Goal: Task Accomplishment & Management: Use online tool/utility

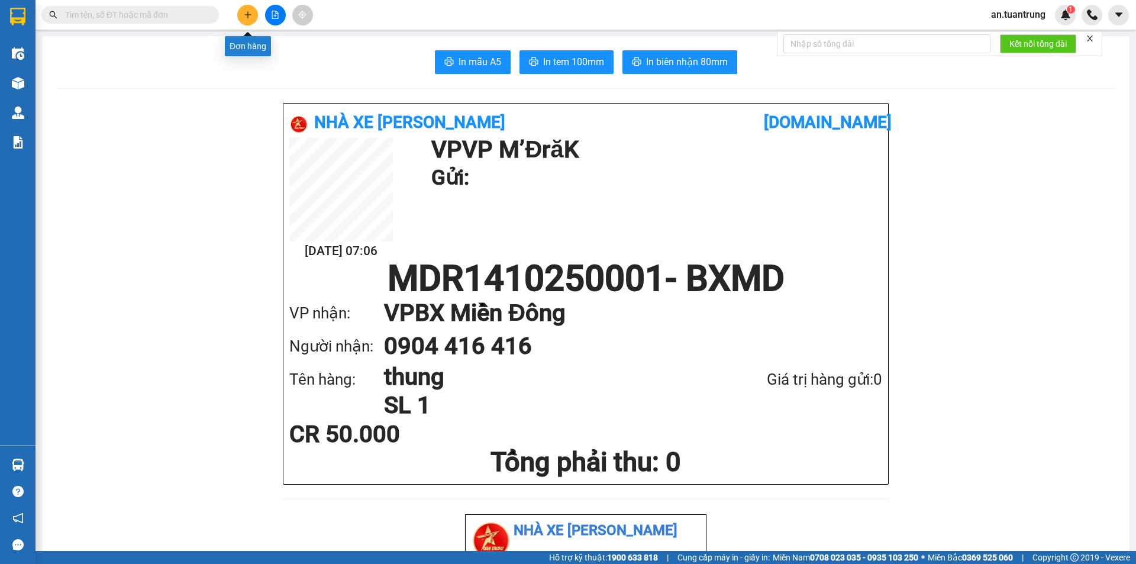
click at [245, 22] on button at bounding box center [247, 15] width 21 height 21
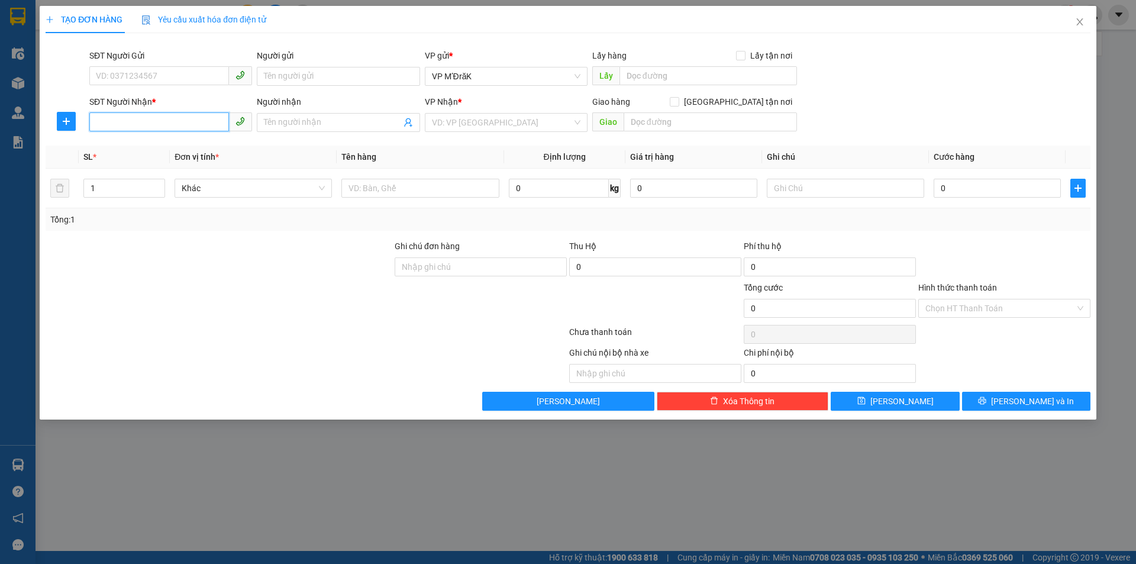
click at [211, 126] on input "SĐT Người Nhận *" at bounding box center [159, 121] width 140 height 19
type input "0975633667"
click at [204, 142] on div "0975633667" at bounding box center [170, 146] width 149 height 13
type input "[DEMOGRAPHIC_DATA]"
type input "70.000"
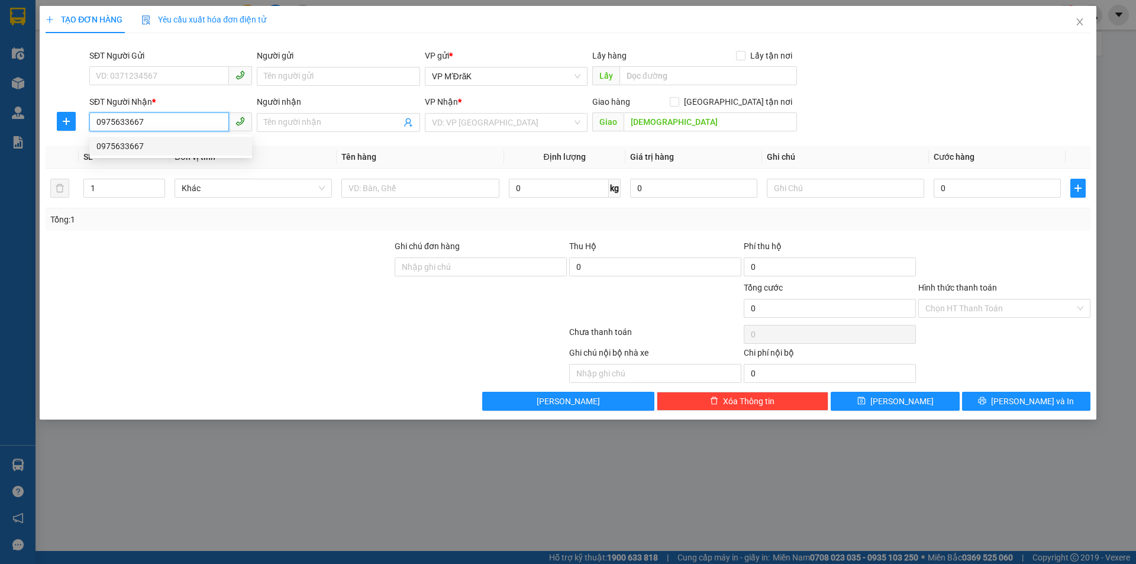
type input "70.000"
type input "0975633667"
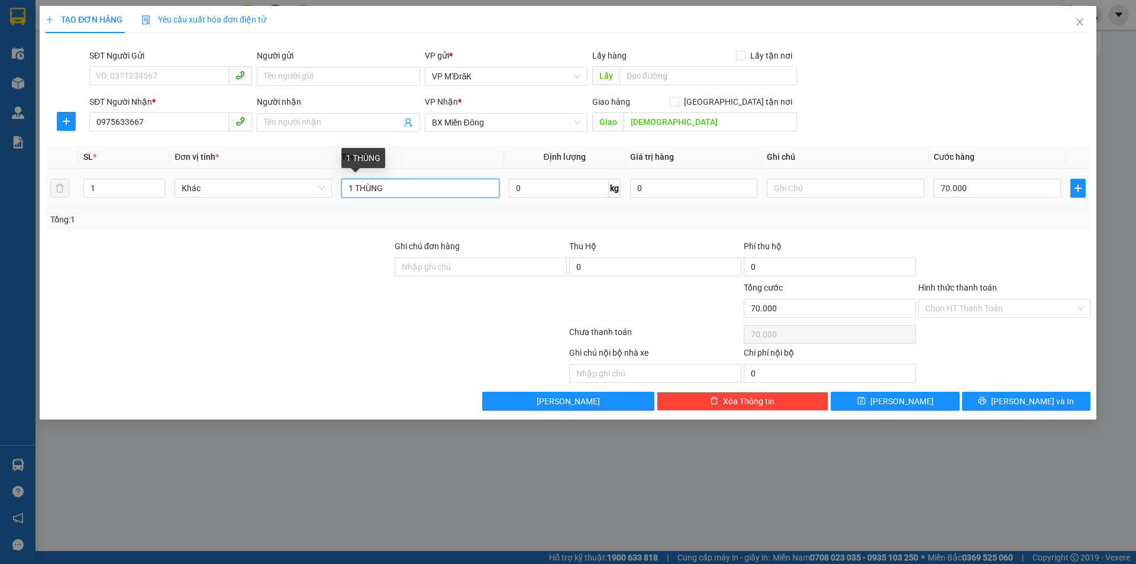
click at [413, 190] on input "1 THÙNG" at bounding box center [420, 188] width 157 height 19
type input "1"
type input "4B"
click at [997, 189] on input "70.000" at bounding box center [997, 188] width 127 height 19
type input "2"
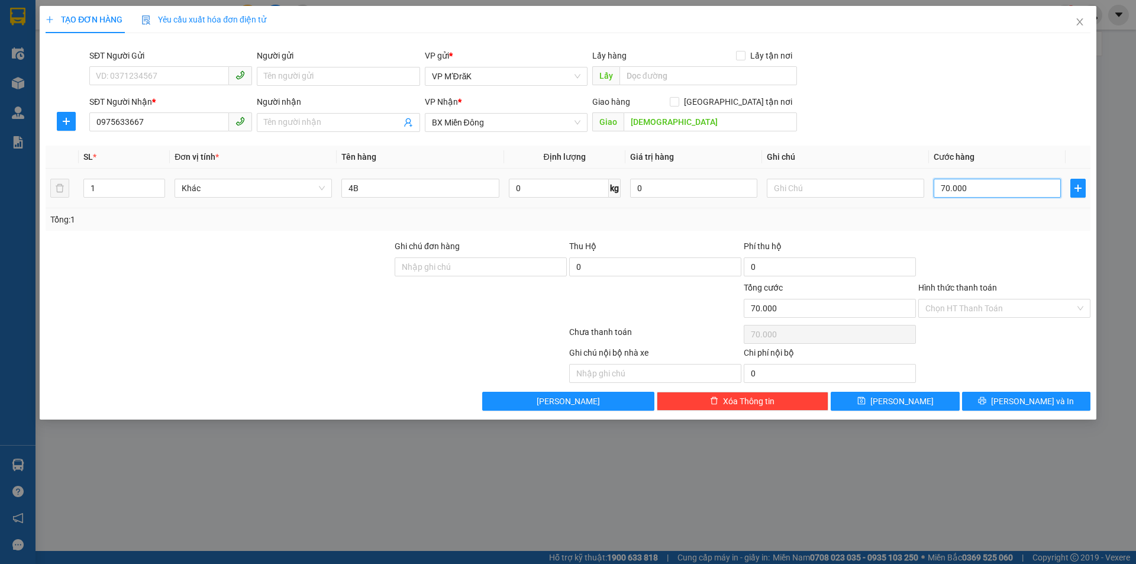
type input "2"
type input "20"
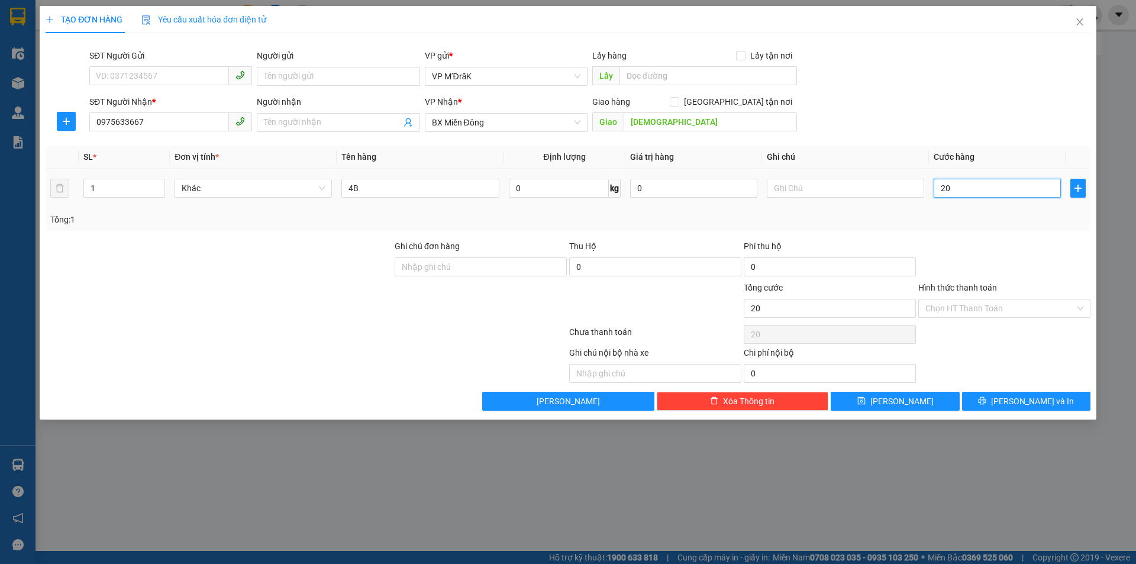
type input "200"
type input "2.000"
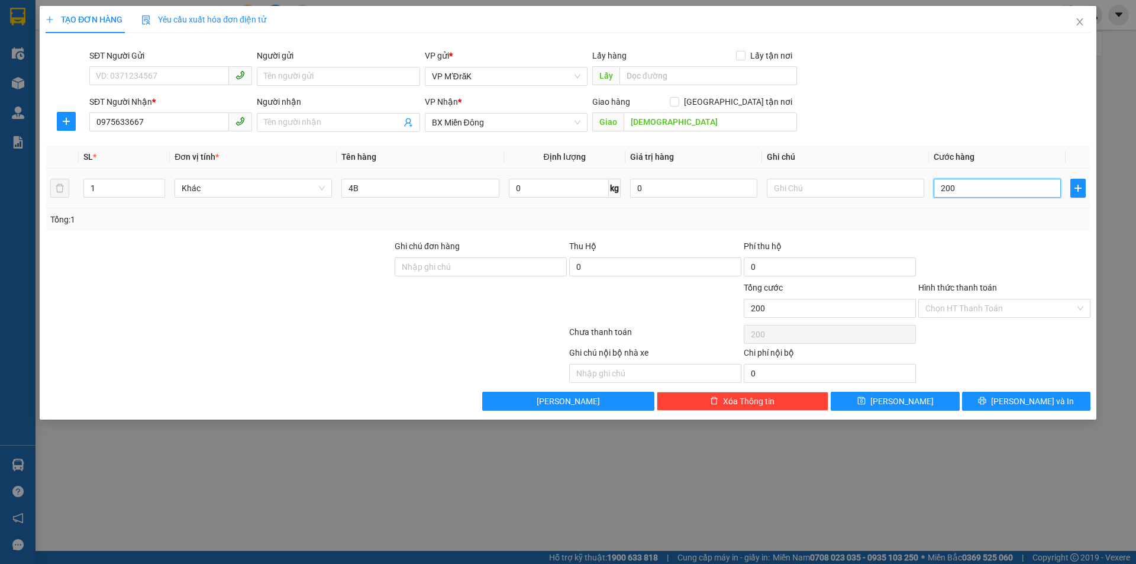
type input "2.000"
type input "20.000"
type input "200.000"
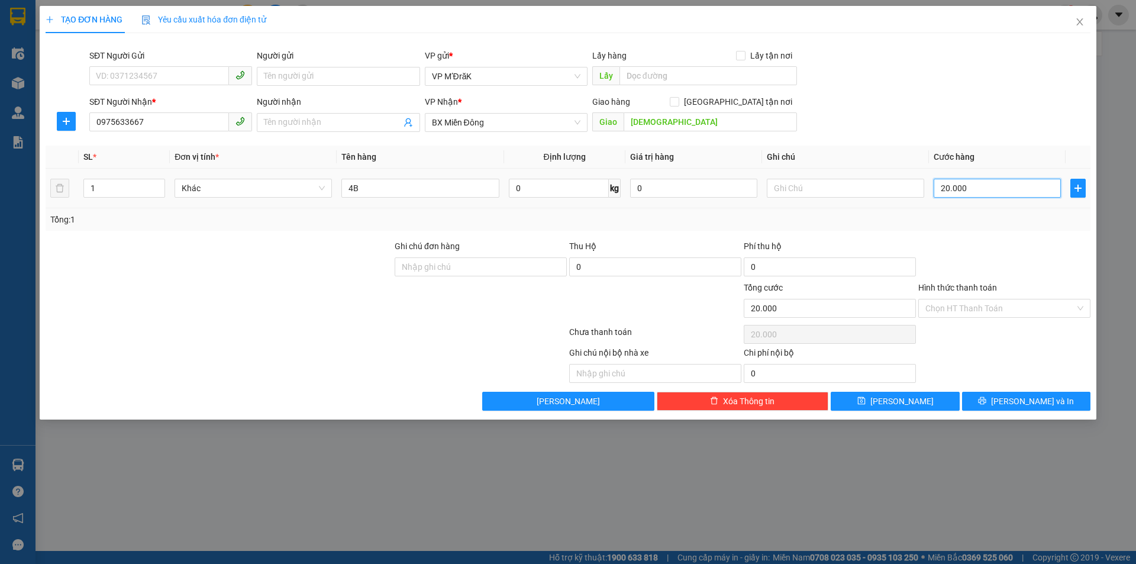
type input "200.000"
click at [986, 310] on input "Hình thức thanh toán" at bounding box center [1001, 309] width 150 height 18
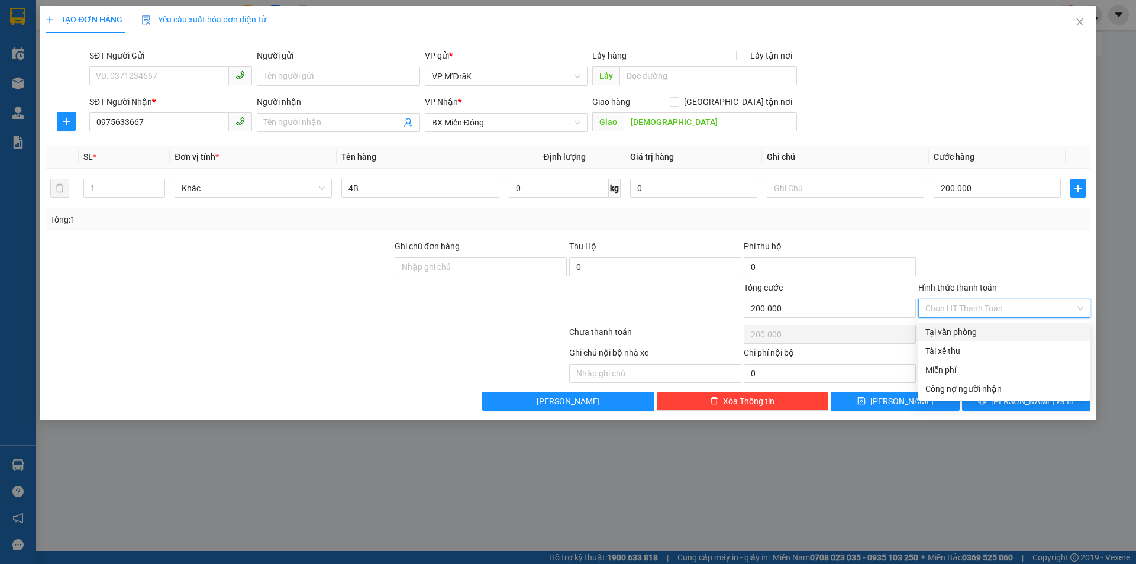
click at [968, 341] on div "Tại văn phòng" at bounding box center [1005, 332] width 172 height 19
type input "0"
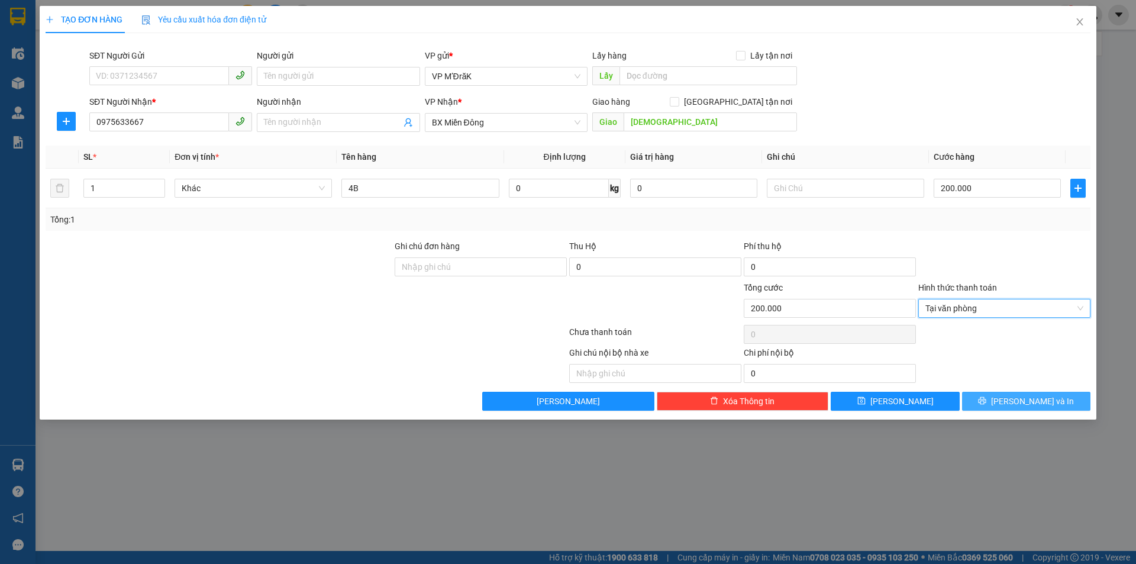
click at [989, 407] on button "[PERSON_NAME] và In" at bounding box center [1026, 401] width 128 height 19
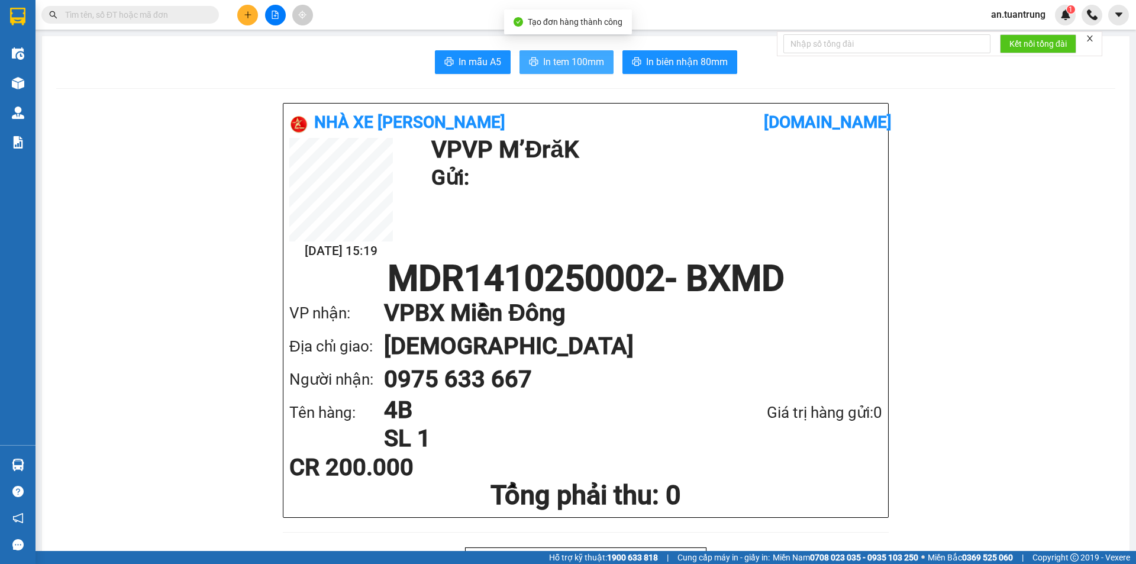
drag, startPoint x: 539, startPoint y: 59, endPoint x: 552, endPoint y: 63, distance: 13.7
click at [543, 59] on span "In tem 100mm" at bounding box center [573, 61] width 61 height 15
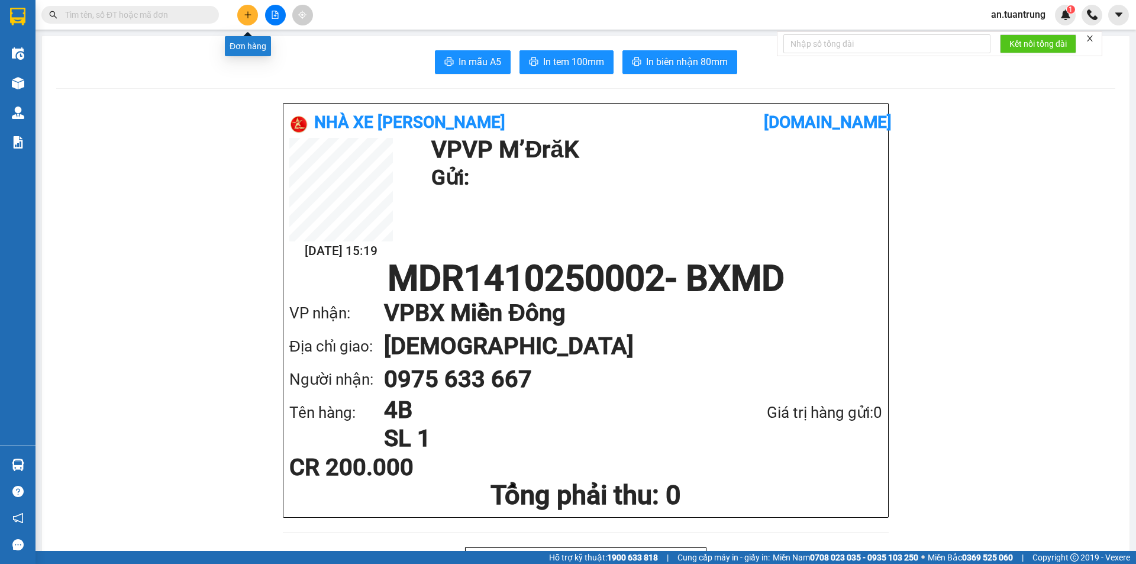
click at [245, 18] on icon "plus" at bounding box center [248, 15] width 8 height 8
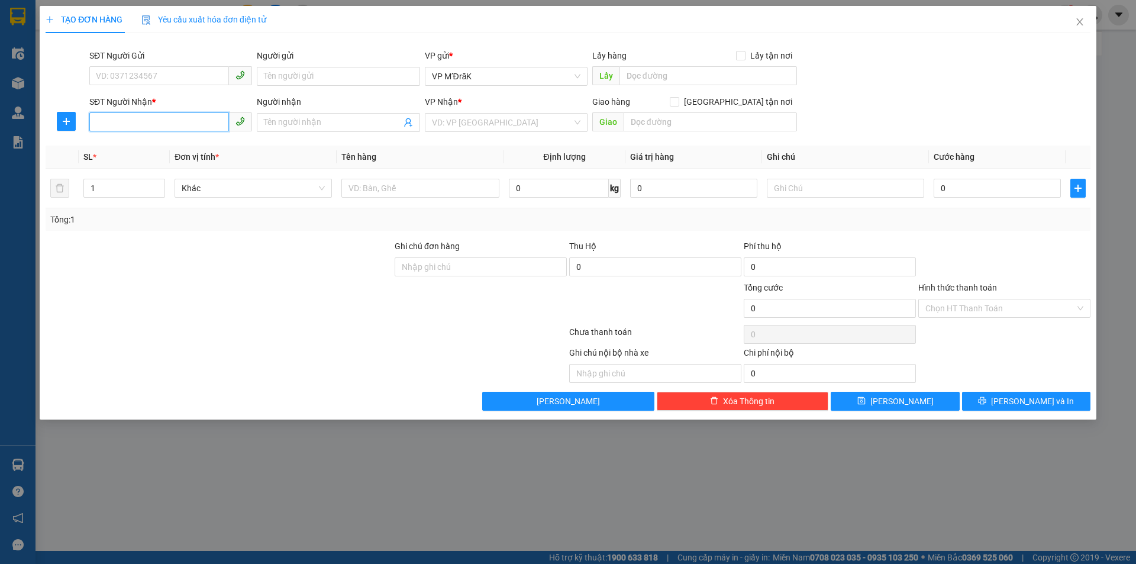
click at [172, 127] on input "SĐT Người Nhận *" at bounding box center [159, 121] width 140 height 19
type input "0384452297"
click at [157, 147] on div "0384452297" at bounding box center [170, 146] width 149 height 13
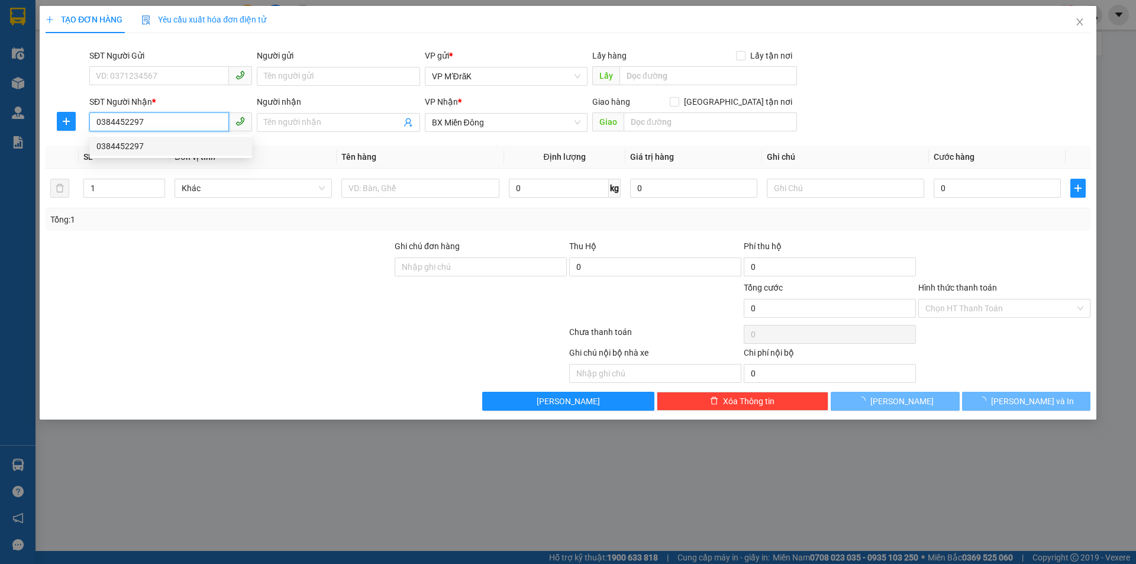
type input "40.000"
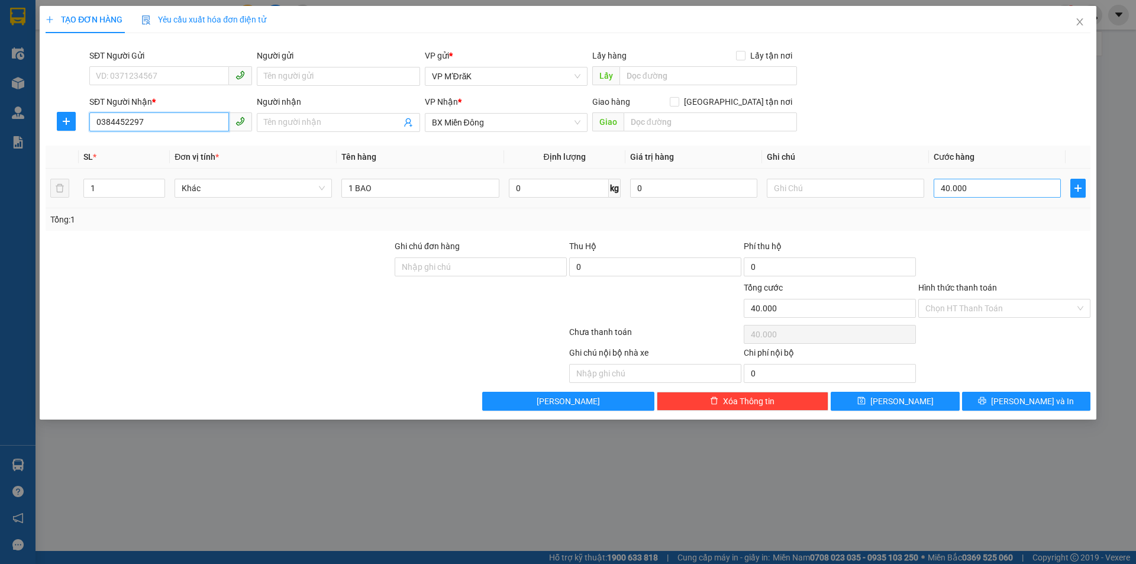
type input "0384452297"
drag, startPoint x: 980, startPoint y: 185, endPoint x: 956, endPoint y: 182, distance: 24.4
click at [980, 185] on input "40.000" at bounding box center [997, 188] width 127 height 19
type input "5"
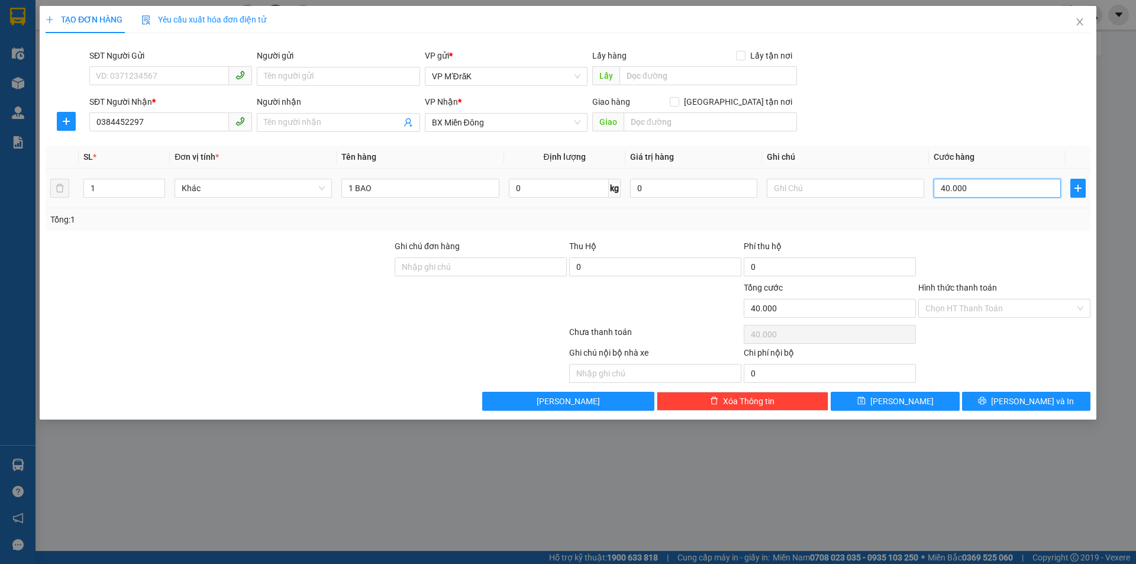
type input "5"
type input "50"
type input "500"
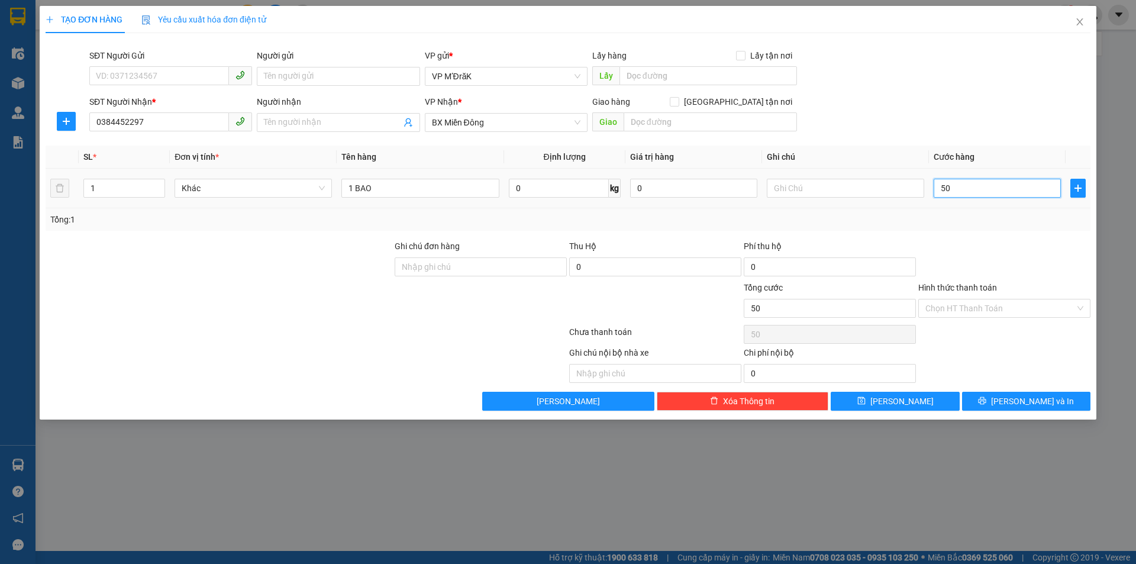
type input "500"
type input "5.000"
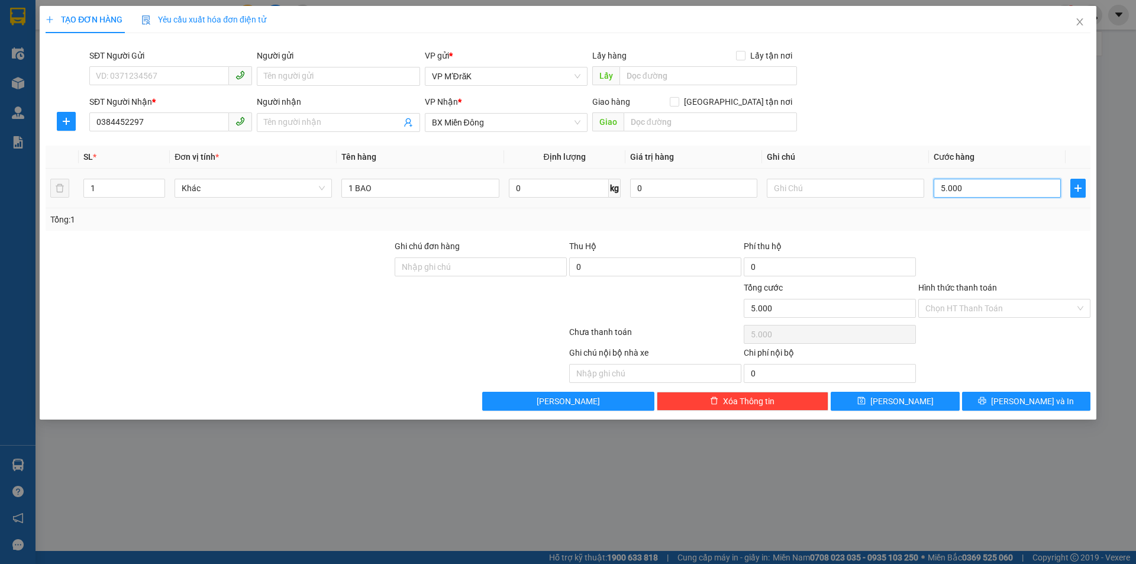
type input "50.000"
click at [1017, 313] on input "Hình thức thanh toán" at bounding box center [1001, 309] width 150 height 18
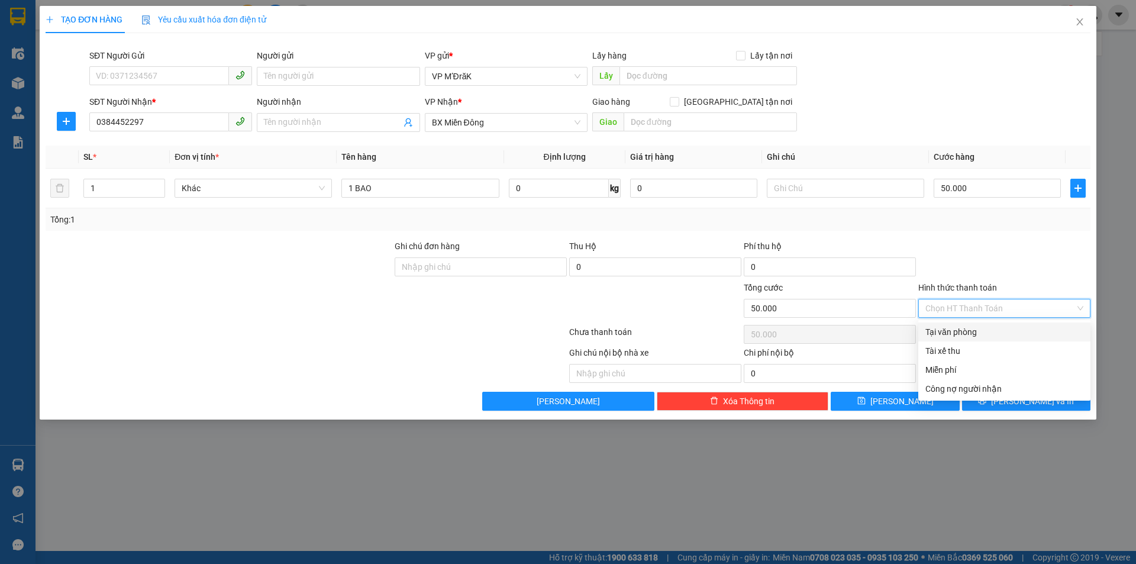
click at [1012, 335] on div "Tại văn phòng" at bounding box center [1005, 332] width 158 height 13
type input "0"
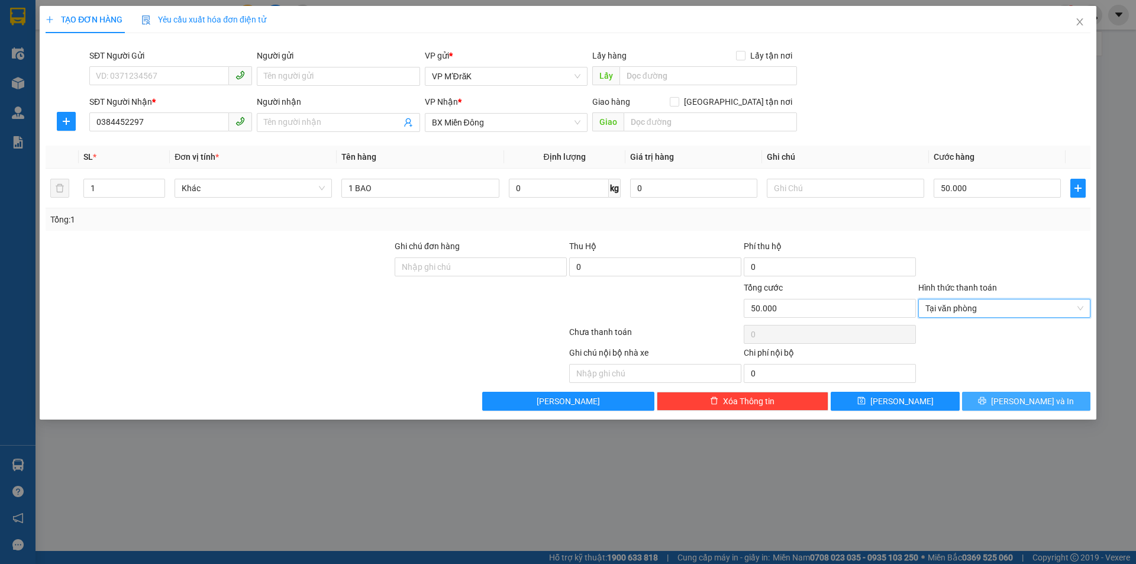
click at [1031, 401] on span "[PERSON_NAME] và In" at bounding box center [1032, 401] width 83 height 13
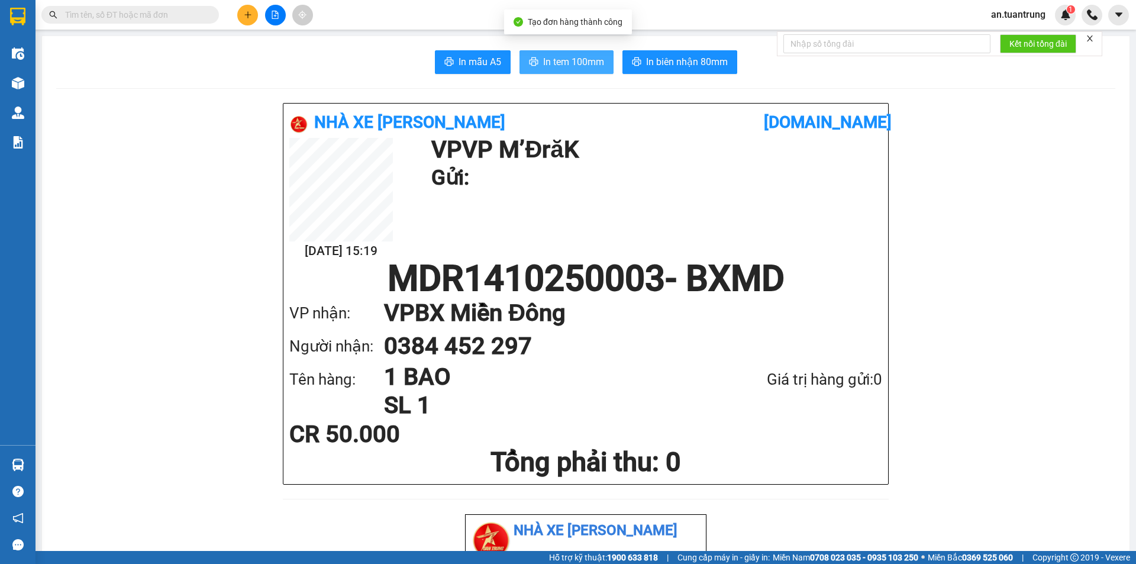
click at [536, 65] on button "In tem 100mm" at bounding box center [567, 62] width 94 height 24
click at [251, 12] on icon "plus" at bounding box center [248, 15] width 8 height 8
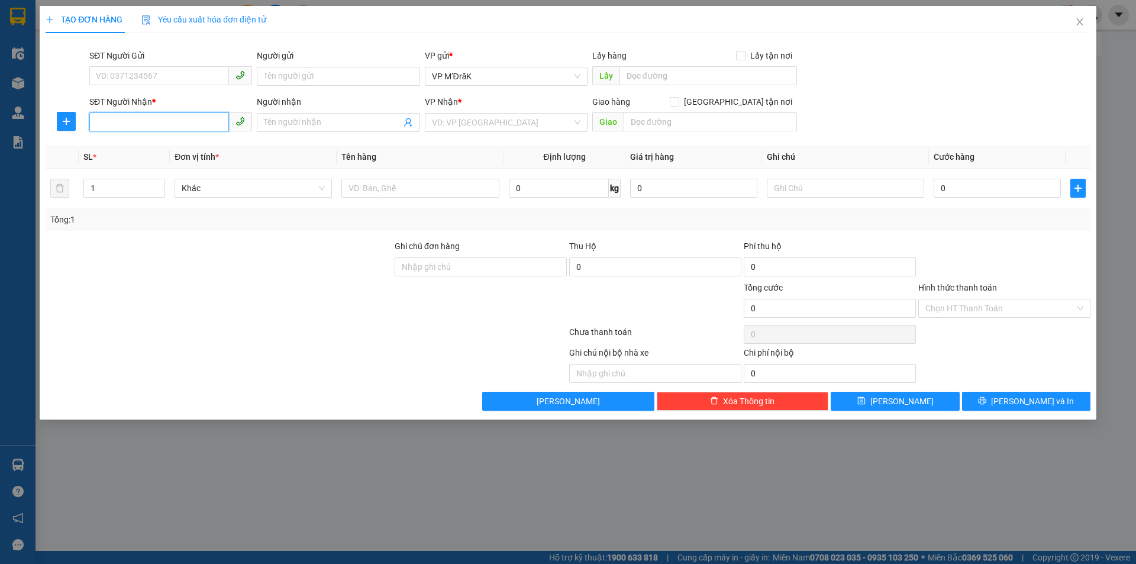
click at [198, 118] on input "SĐT Người Nhận *" at bounding box center [159, 121] width 140 height 19
type input "0986548197"
click at [194, 149] on div "0986548197" at bounding box center [170, 146] width 149 height 13
type input "AN SƯƠNG"
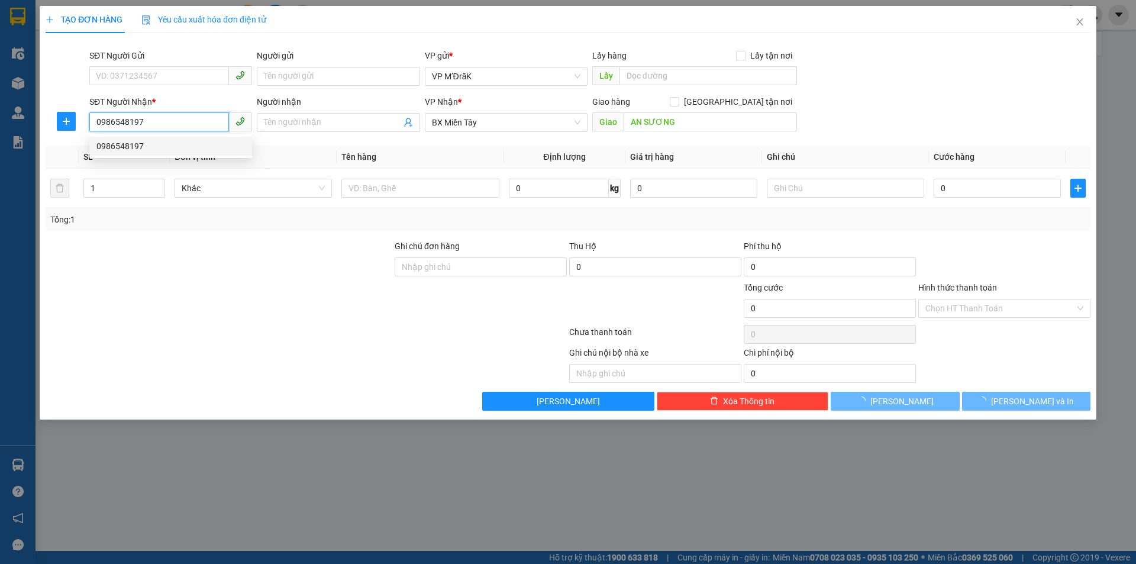
type input "100.000"
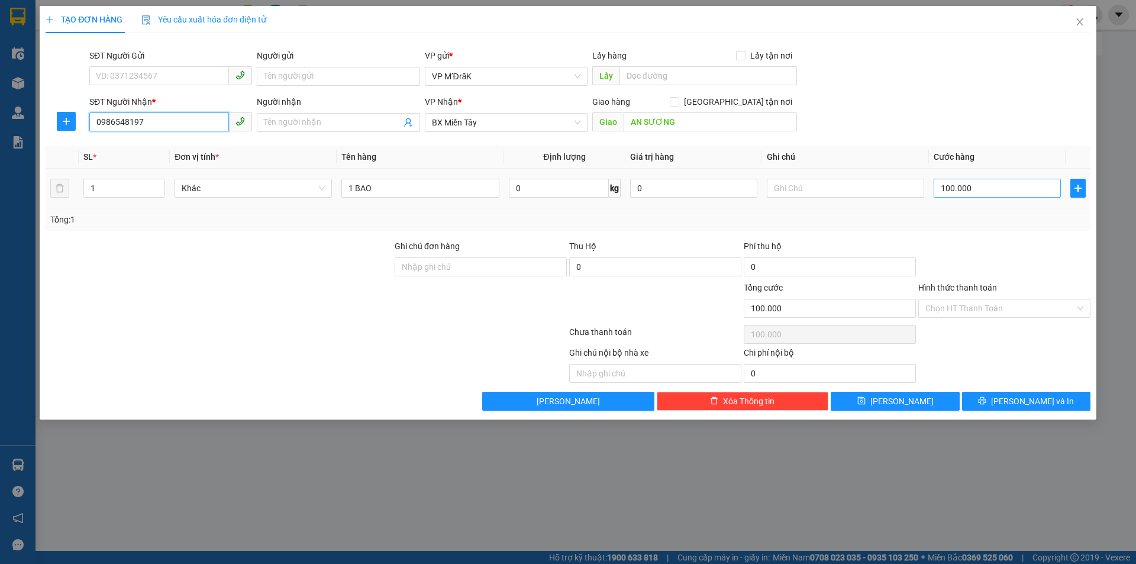
type input "0986548197"
click at [977, 187] on input "100.000" at bounding box center [997, 188] width 127 height 19
type input "5"
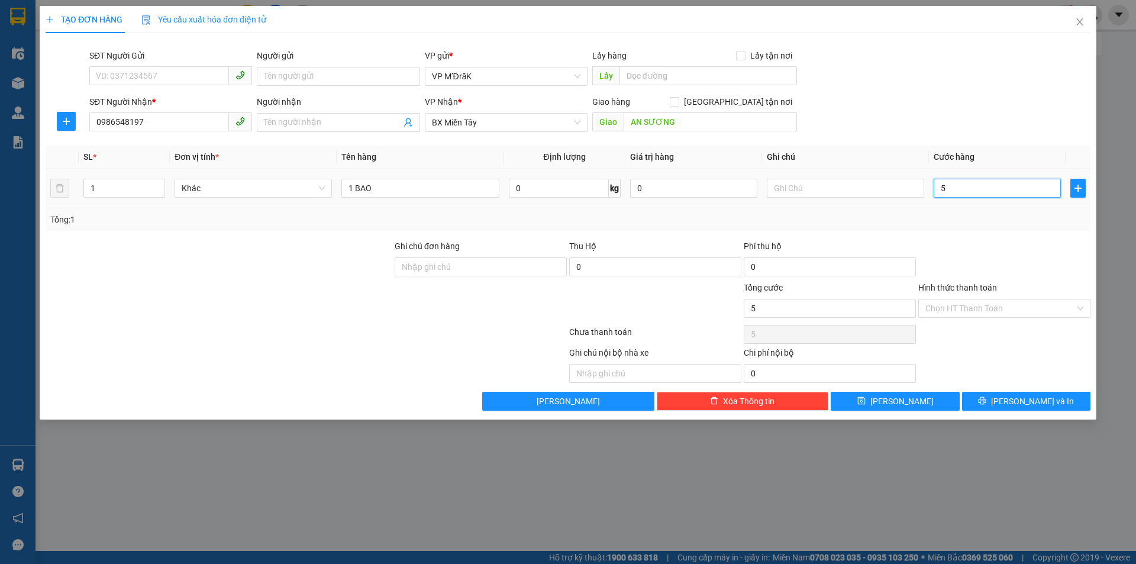
type input "50"
type input "500"
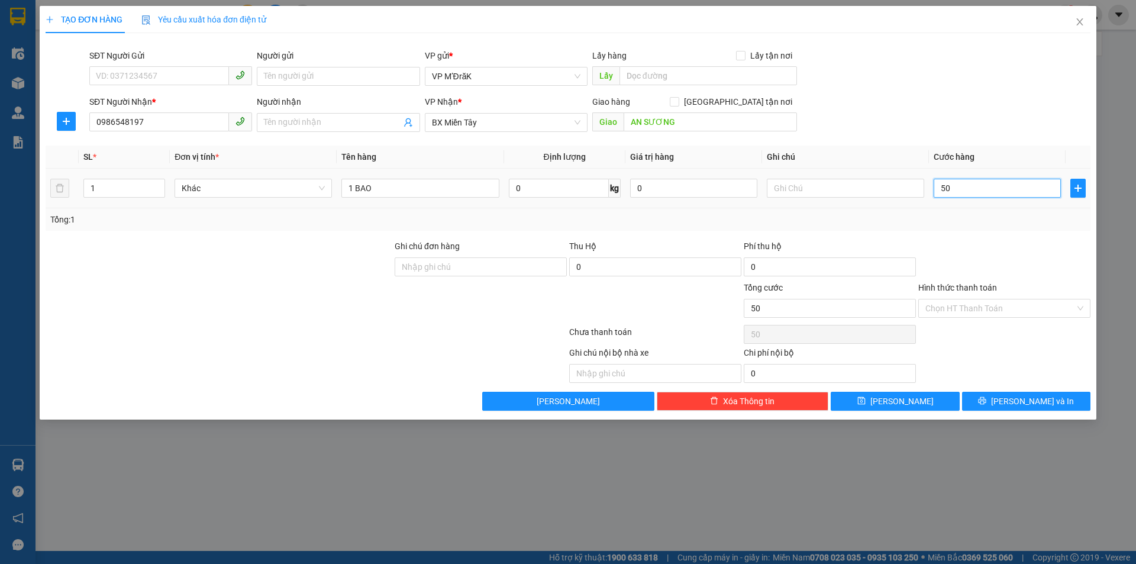
type input "500"
type input "5.000"
type input "50.000"
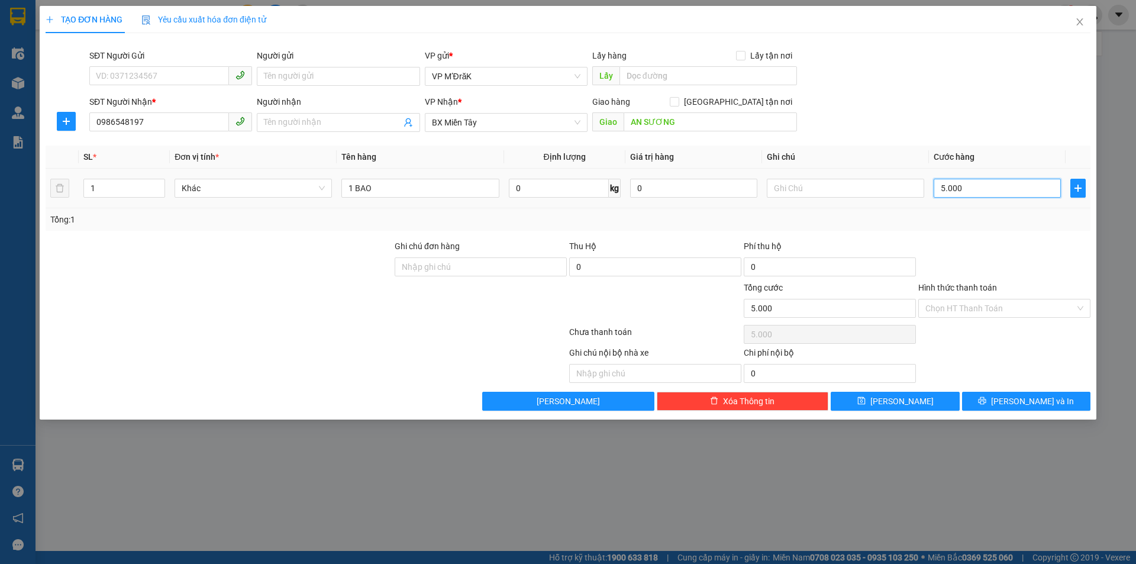
type input "50.000"
click at [987, 397] on button "[PERSON_NAME] và In" at bounding box center [1026, 401] width 128 height 19
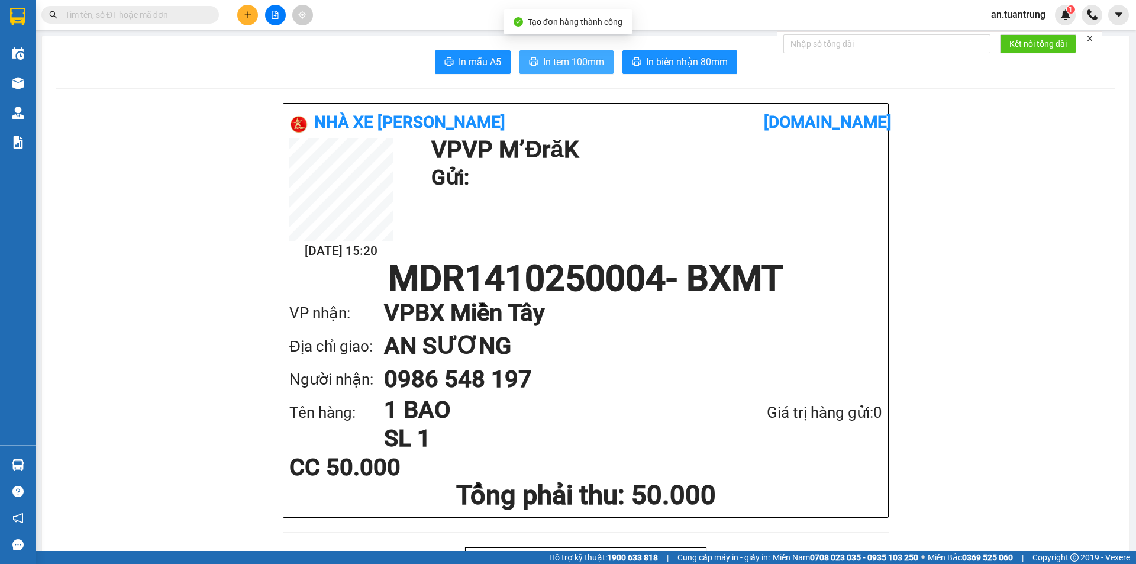
click at [562, 53] on button "In tem 100mm" at bounding box center [567, 62] width 94 height 24
click at [250, 18] on icon "plus" at bounding box center [248, 15] width 8 height 8
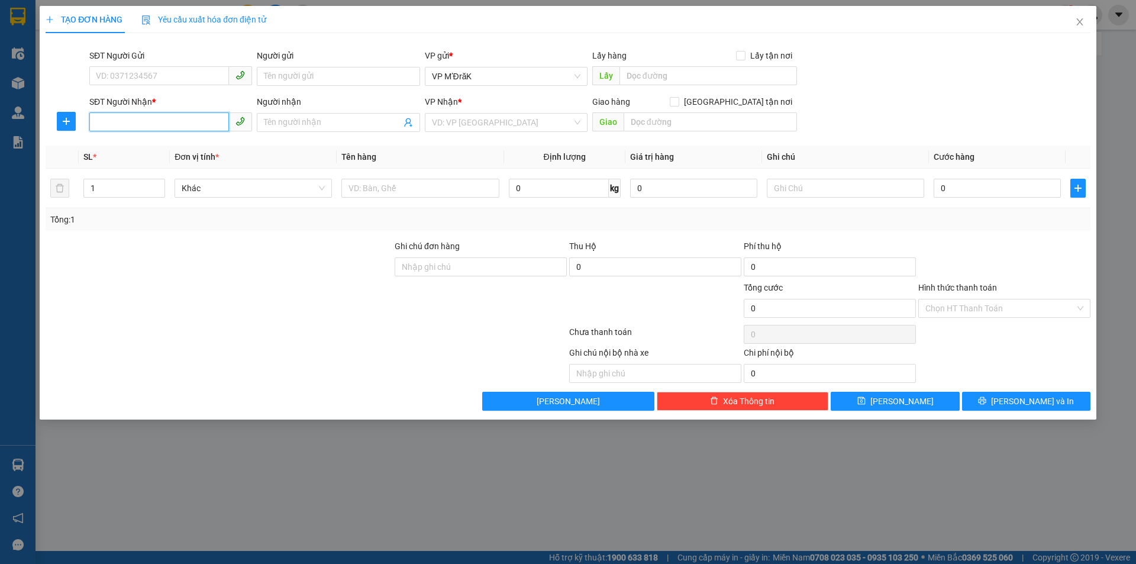
click at [192, 125] on input "SĐT Người Nhận *" at bounding box center [159, 121] width 140 height 19
click at [188, 139] on div "0327425497" at bounding box center [170, 146] width 163 height 19
type input "0327425497"
type input "50.000"
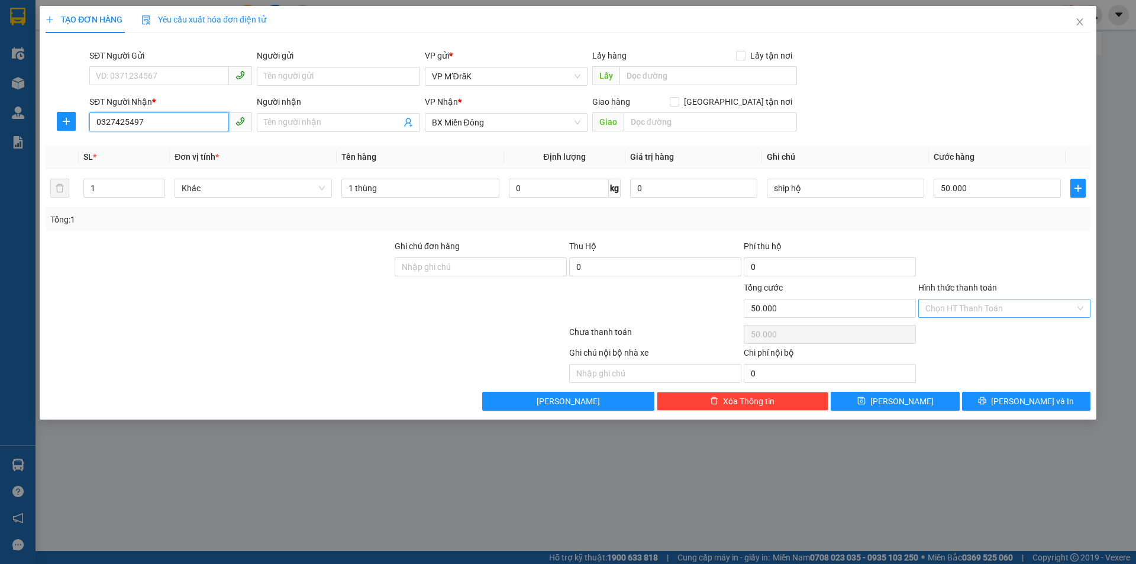
type input "0327425497"
drag, startPoint x: 991, startPoint y: 306, endPoint x: 988, endPoint y: 320, distance: 13.8
click at [991, 307] on input "Hình thức thanh toán" at bounding box center [1001, 309] width 150 height 18
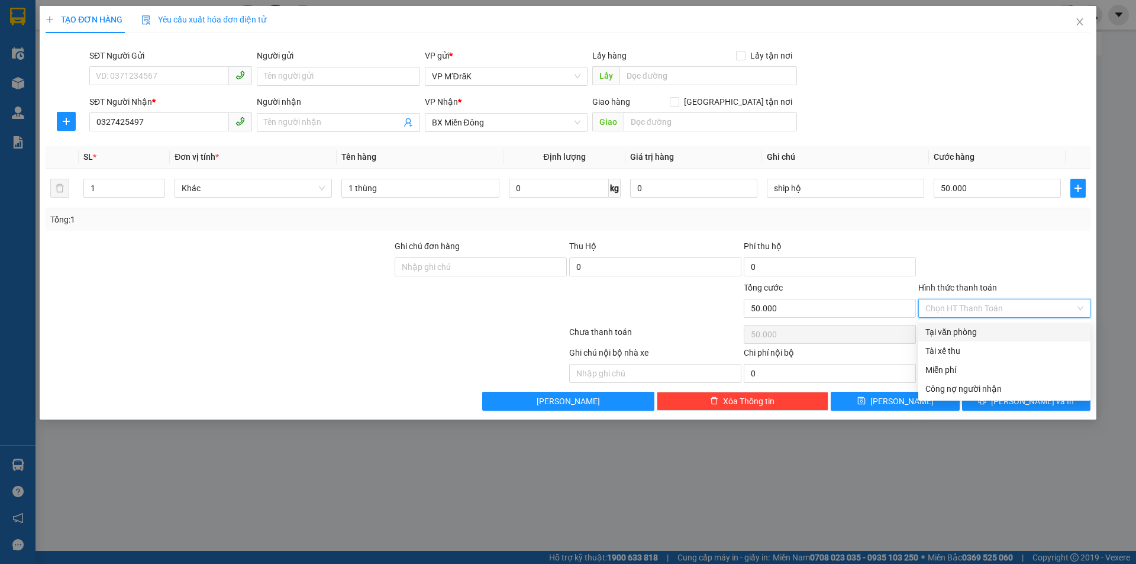
click at [985, 337] on div "Tại văn phòng" at bounding box center [1005, 332] width 158 height 13
type input "0"
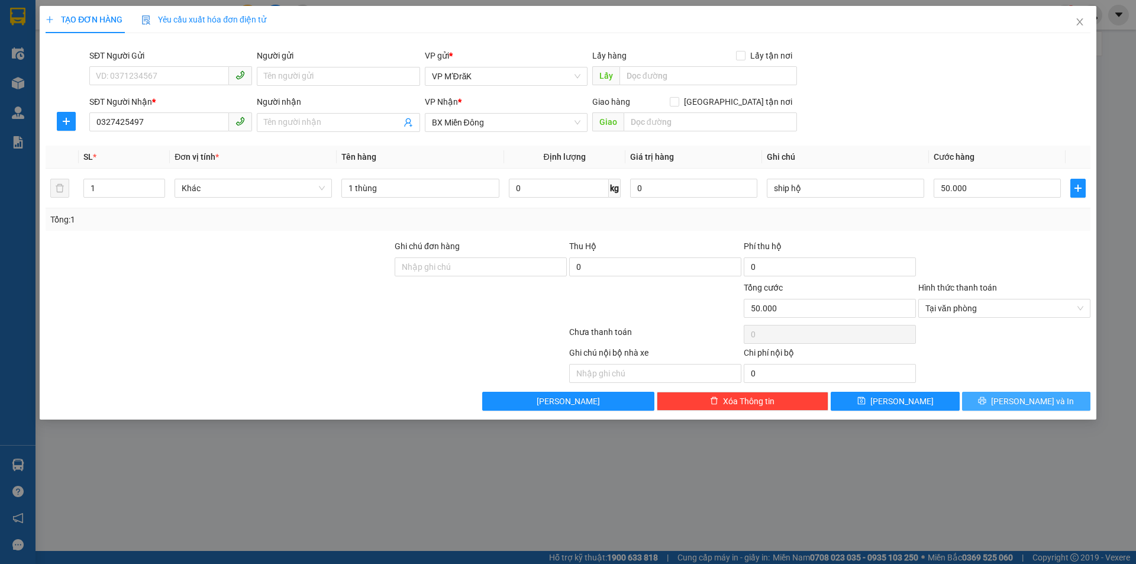
click at [987, 400] on icon "printer" at bounding box center [982, 401] width 8 height 8
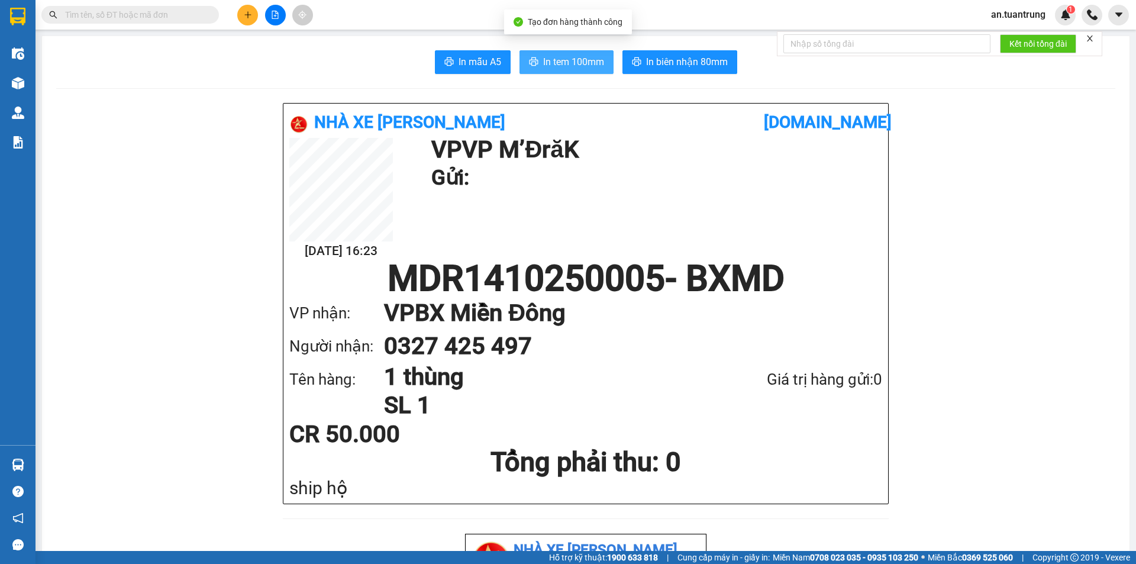
click at [557, 65] on span "In tem 100mm" at bounding box center [573, 61] width 61 height 15
click at [234, 20] on div at bounding box center [275, 15] width 89 height 21
click at [251, 18] on icon "plus" at bounding box center [248, 15] width 8 height 8
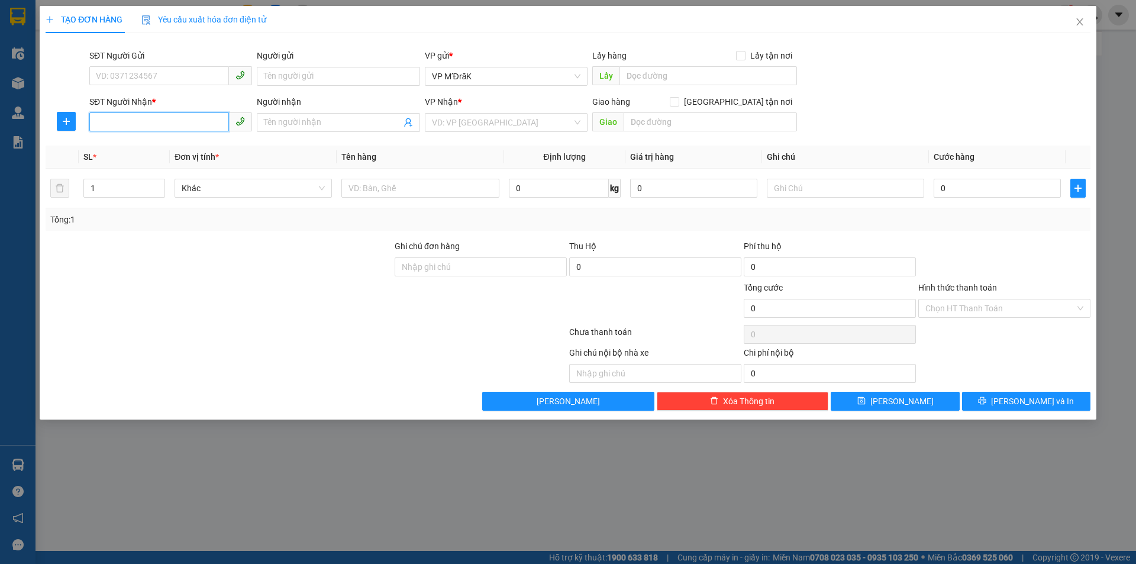
click at [177, 119] on input "SĐT Người Nhận *" at bounding box center [159, 121] width 140 height 19
click at [123, 139] on div "0967953092" at bounding box center [170, 146] width 163 height 19
type input "0967953092"
type input "Ô BỐ"
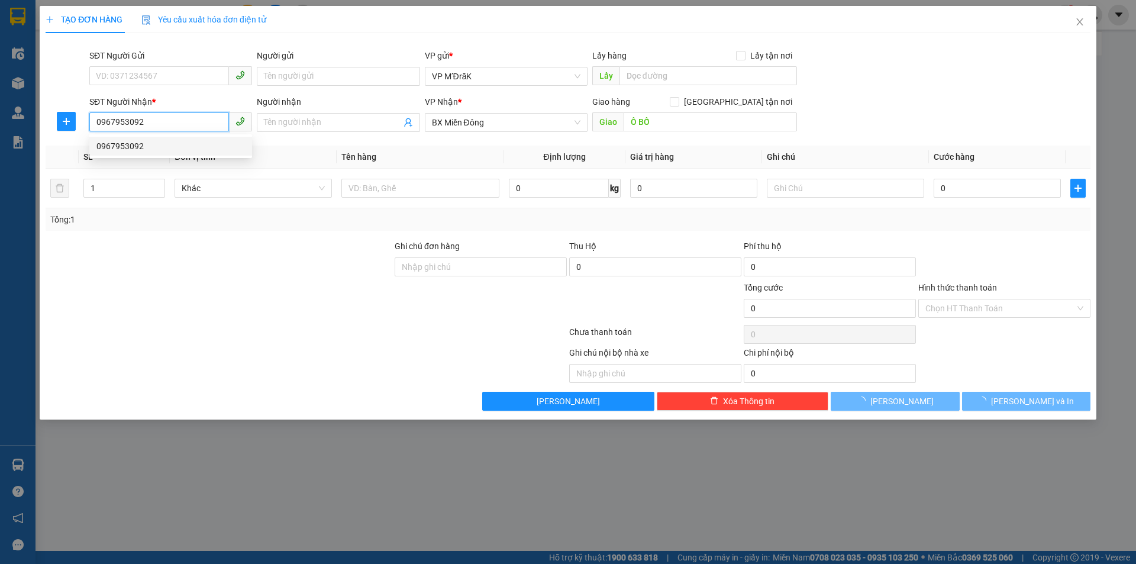
type input "50.000"
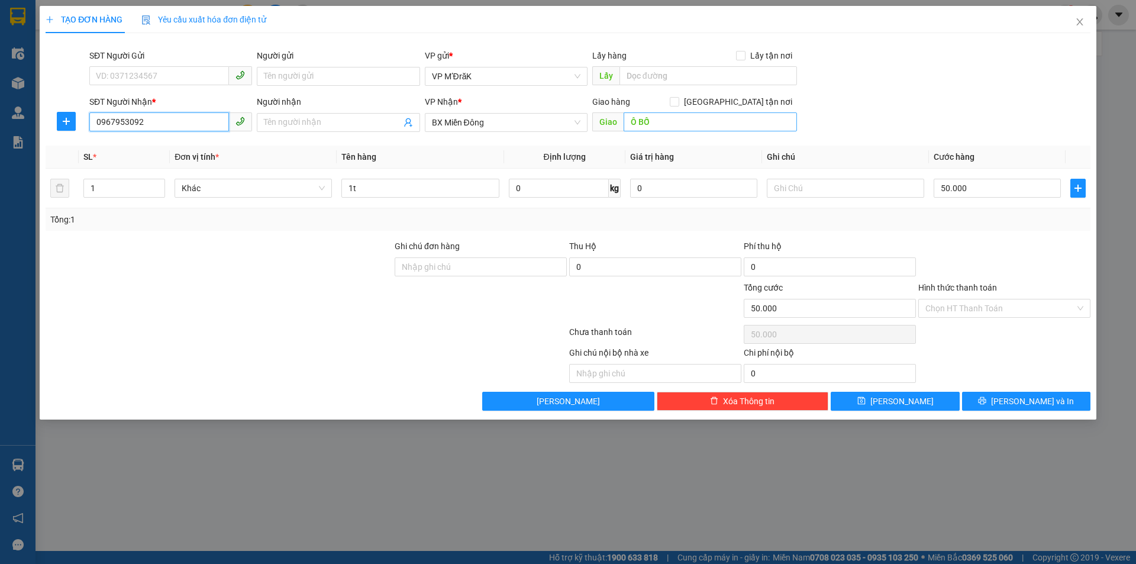
type input "0967953092"
click at [636, 117] on input "Ô BỐ" at bounding box center [710, 121] width 173 height 19
type input "ÔNG BỐ"
click at [368, 185] on input "1t" at bounding box center [420, 188] width 157 height 19
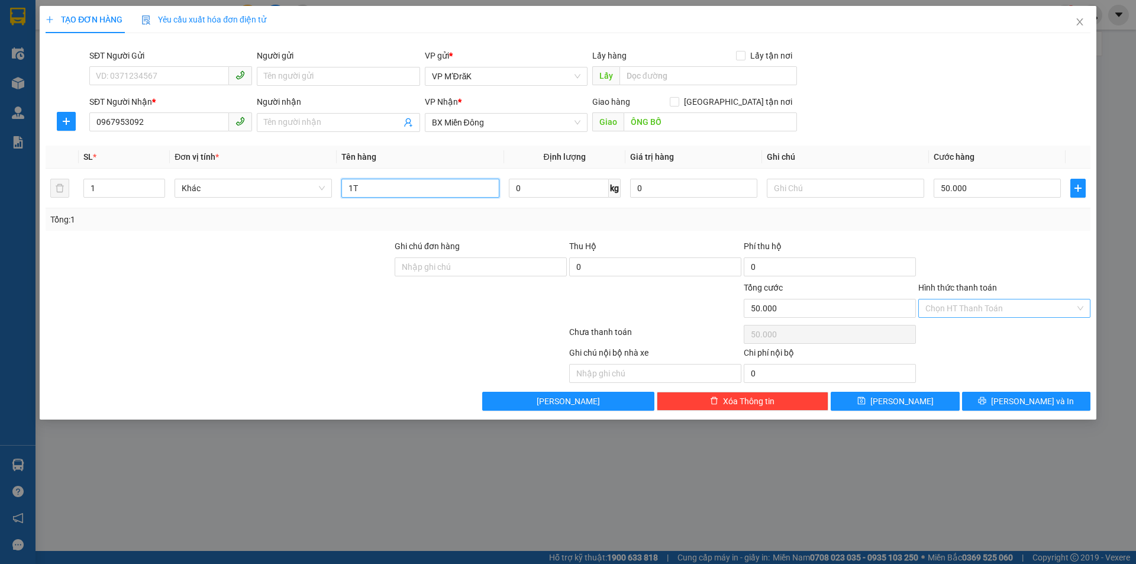
type input "1T"
click at [973, 314] on input "Hình thức thanh toán" at bounding box center [1001, 309] width 150 height 18
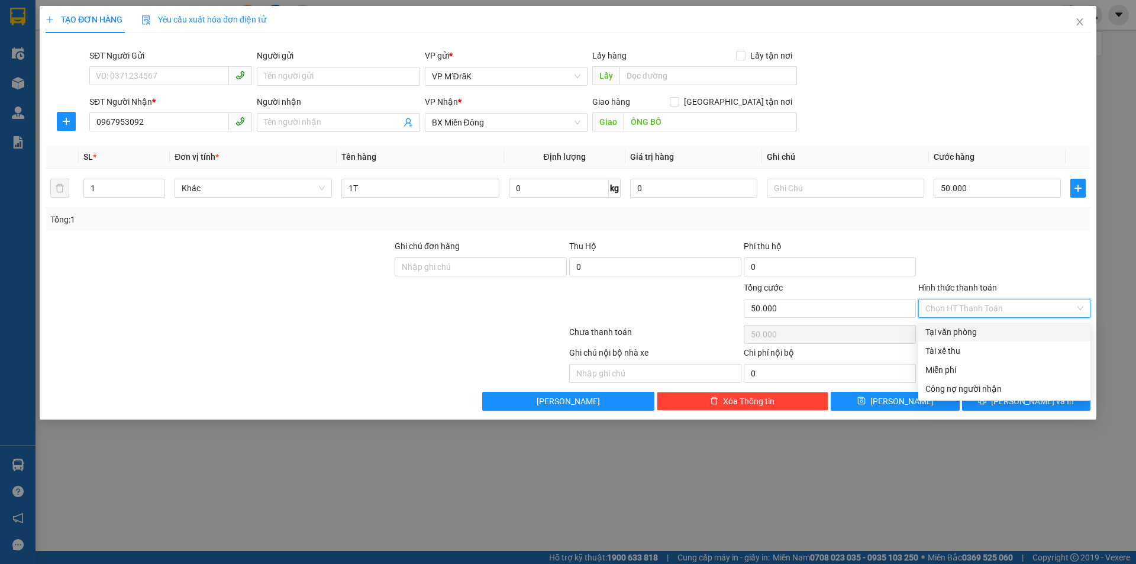
click at [973, 327] on div "Tại văn phòng" at bounding box center [1005, 332] width 158 height 13
type input "0"
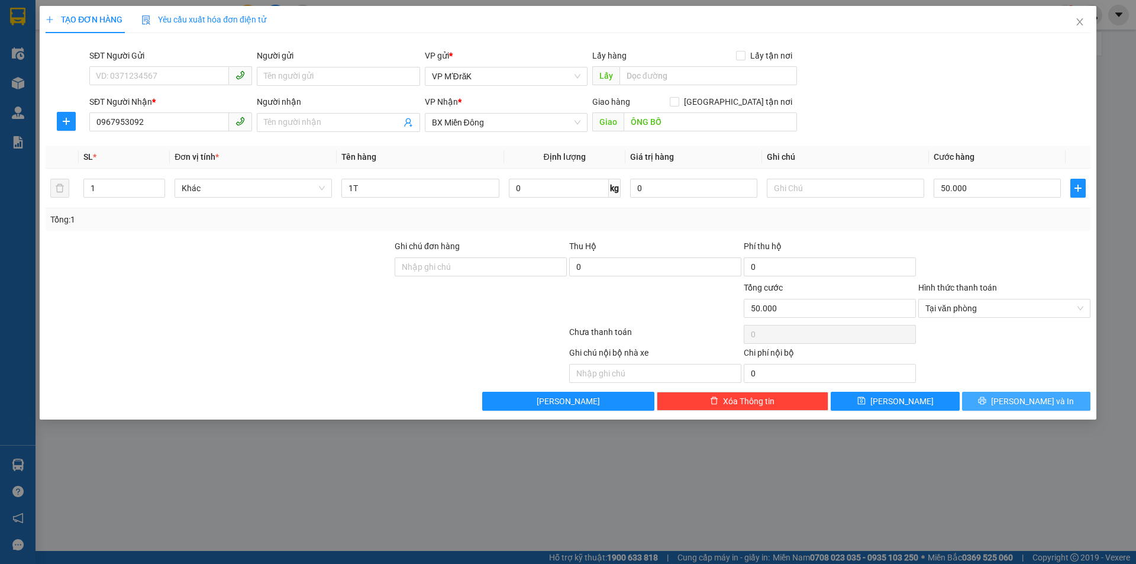
click at [997, 398] on button "[PERSON_NAME] và In" at bounding box center [1026, 401] width 128 height 19
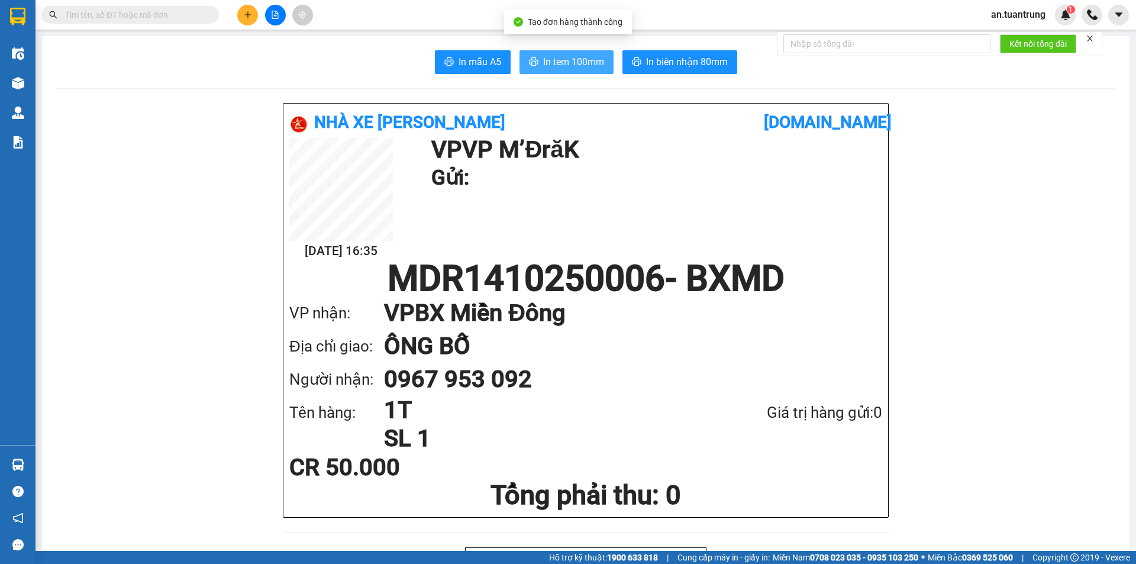
click at [585, 63] on span "In tem 100mm" at bounding box center [573, 61] width 61 height 15
click at [250, 21] on button at bounding box center [247, 15] width 21 height 21
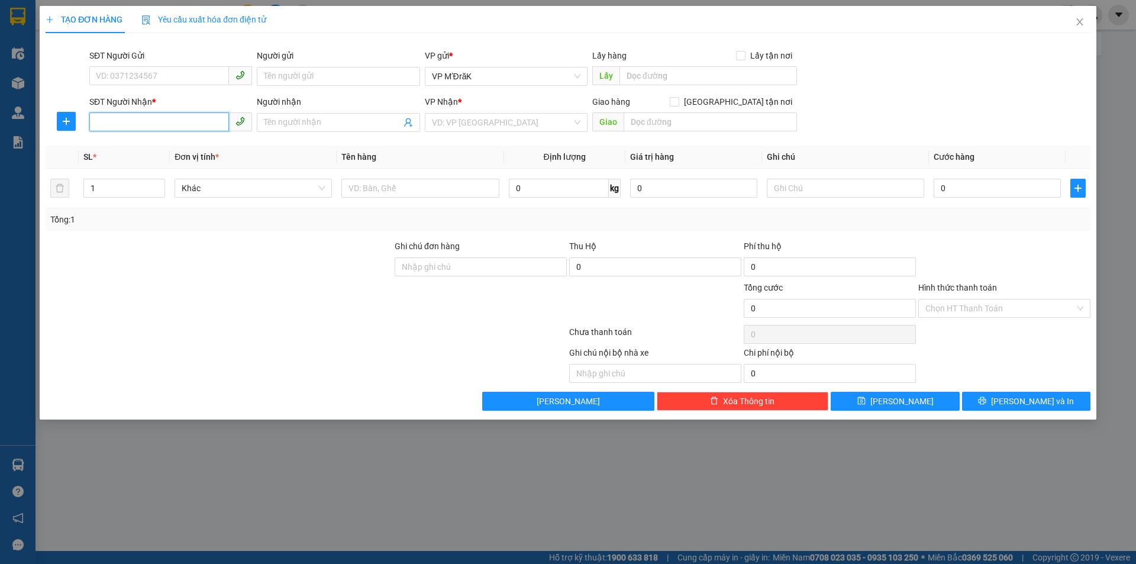
click at [164, 118] on input "SĐT Người Nhận *" at bounding box center [159, 121] width 140 height 19
type input "0868988086"
click at [500, 126] on input "search" at bounding box center [502, 123] width 140 height 18
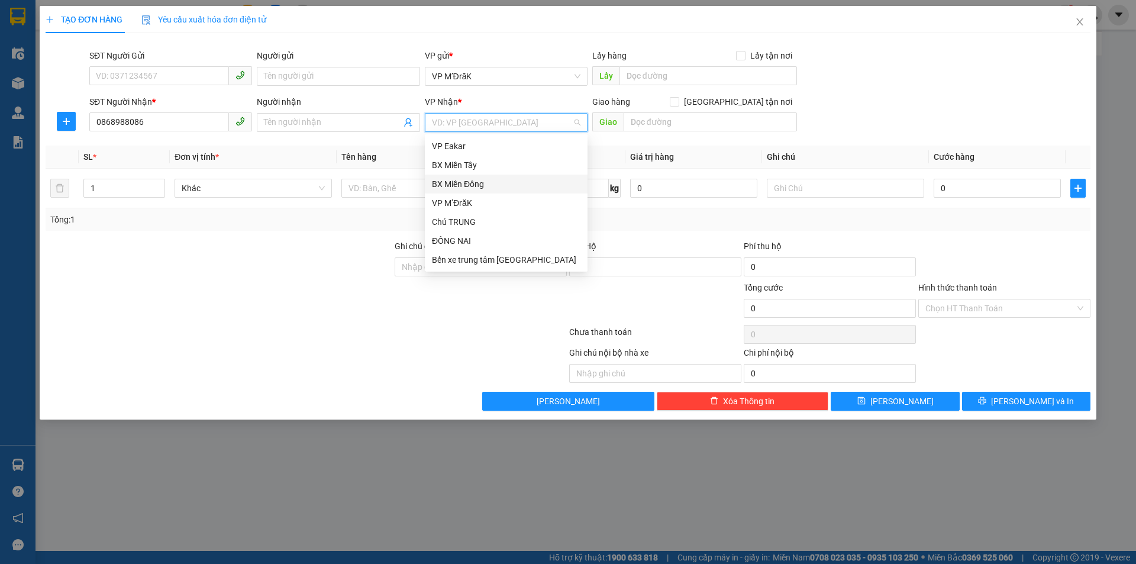
click at [477, 183] on div "BX Miền Đông" at bounding box center [506, 184] width 149 height 13
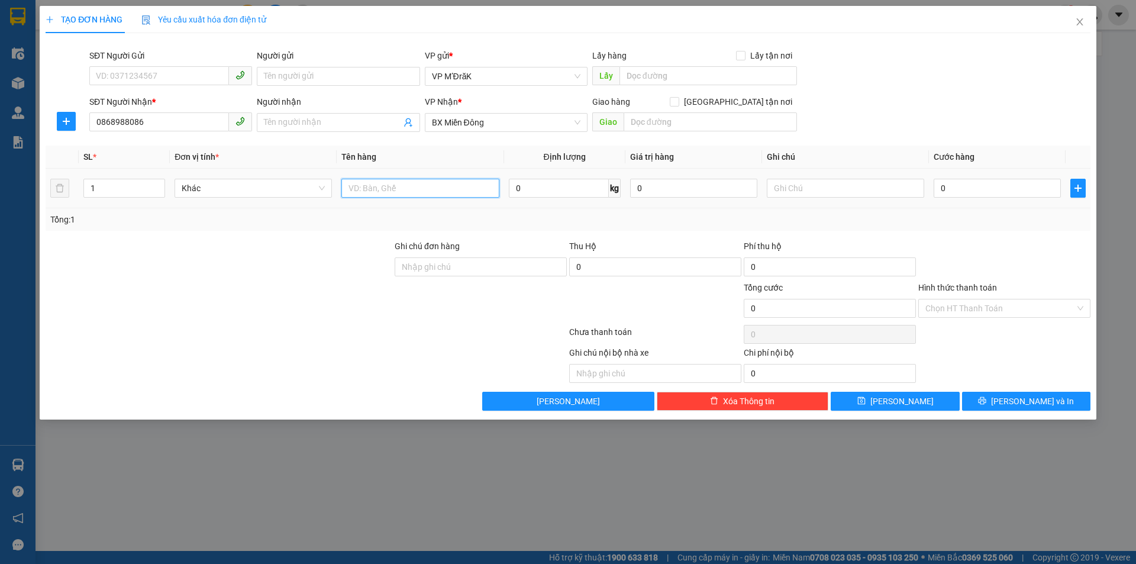
click at [431, 189] on input "text" at bounding box center [420, 188] width 157 height 19
type input "1T"
click at [870, 189] on input "text" at bounding box center [845, 188] width 157 height 19
type input "SHIP"
click at [959, 185] on input "0" at bounding box center [997, 188] width 127 height 19
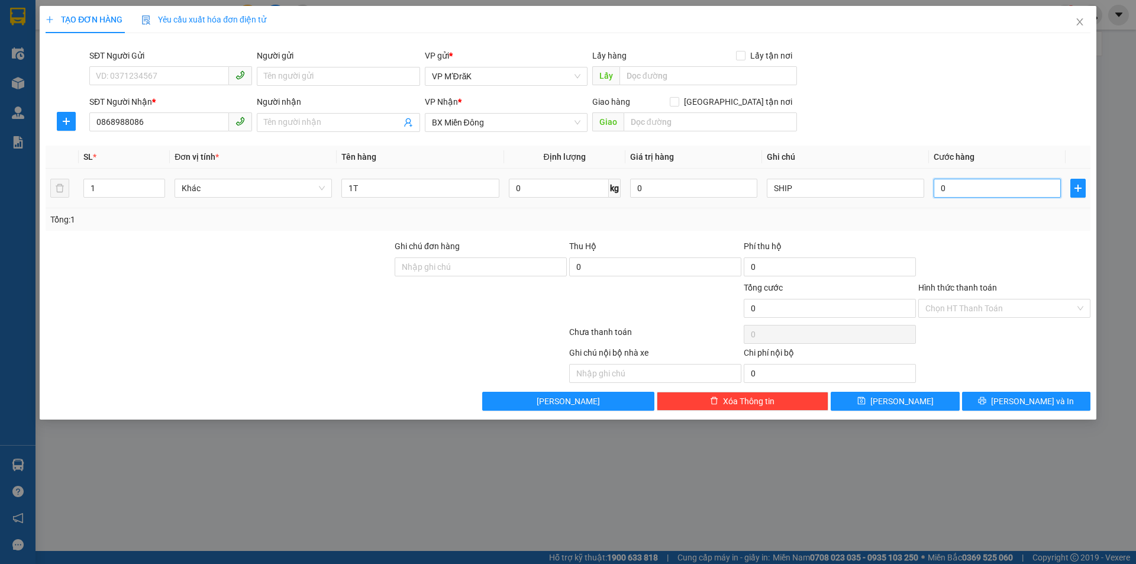
type input "1"
type input "10"
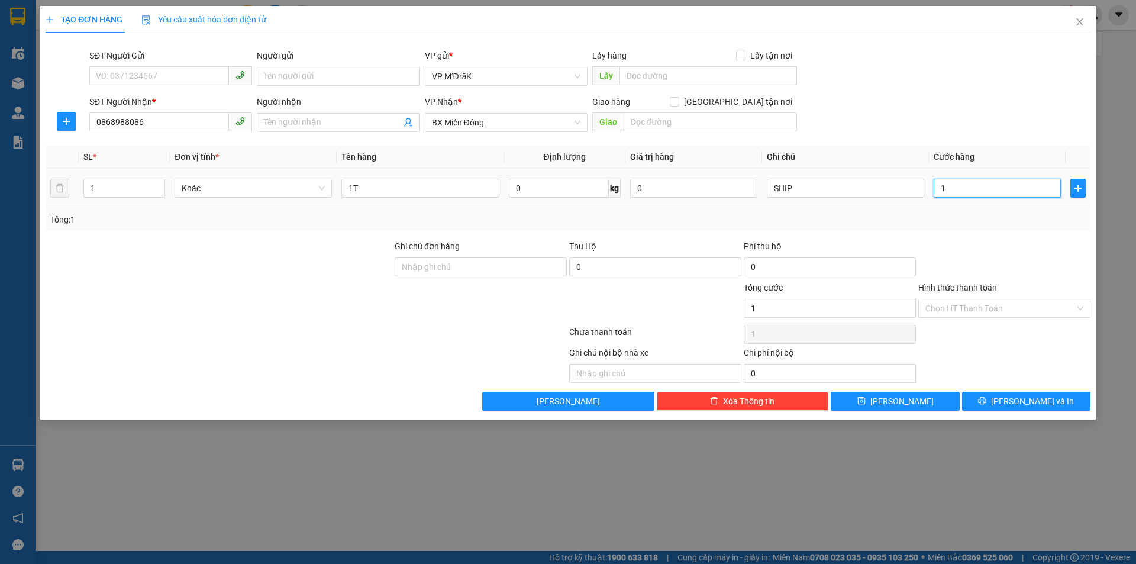
type input "10"
type input "100"
type input "1.000"
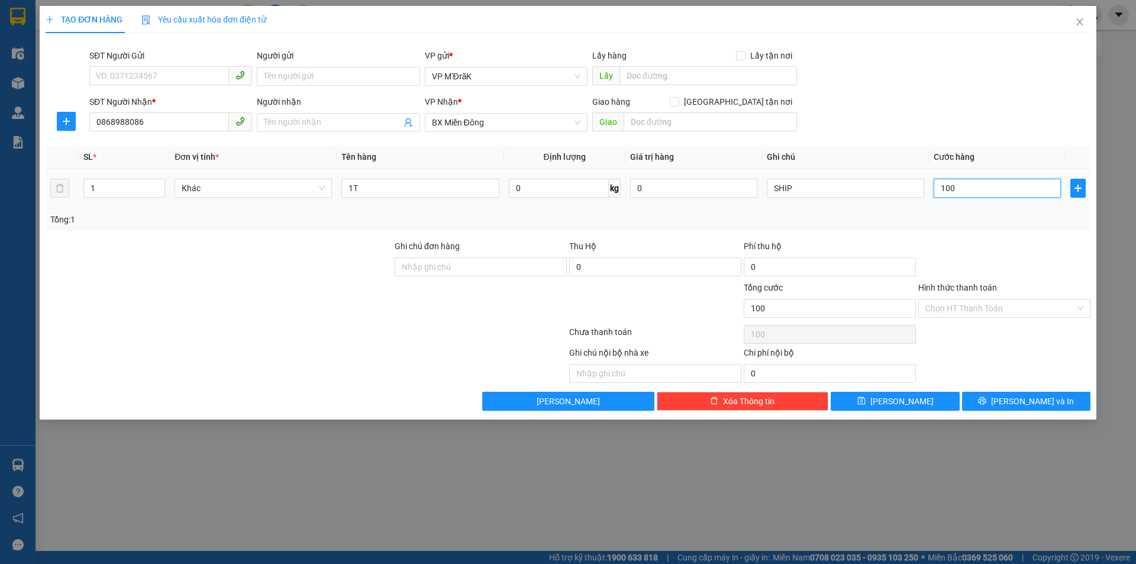
type input "1.000"
type input "10.000"
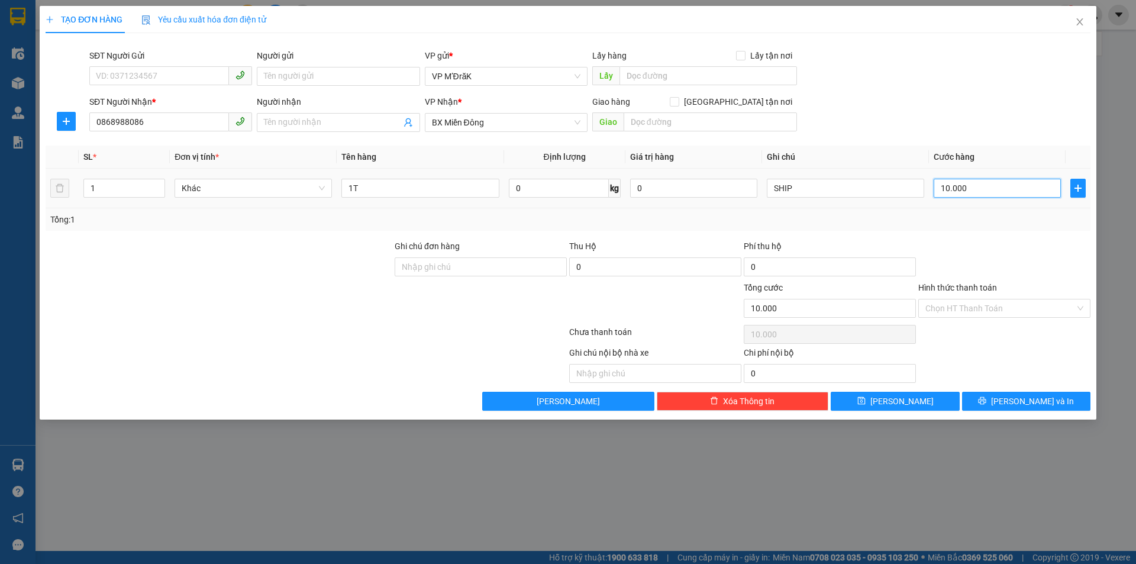
type input "100.000"
drag, startPoint x: 988, startPoint y: 298, endPoint x: 988, endPoint y: 313, distance: 15.4
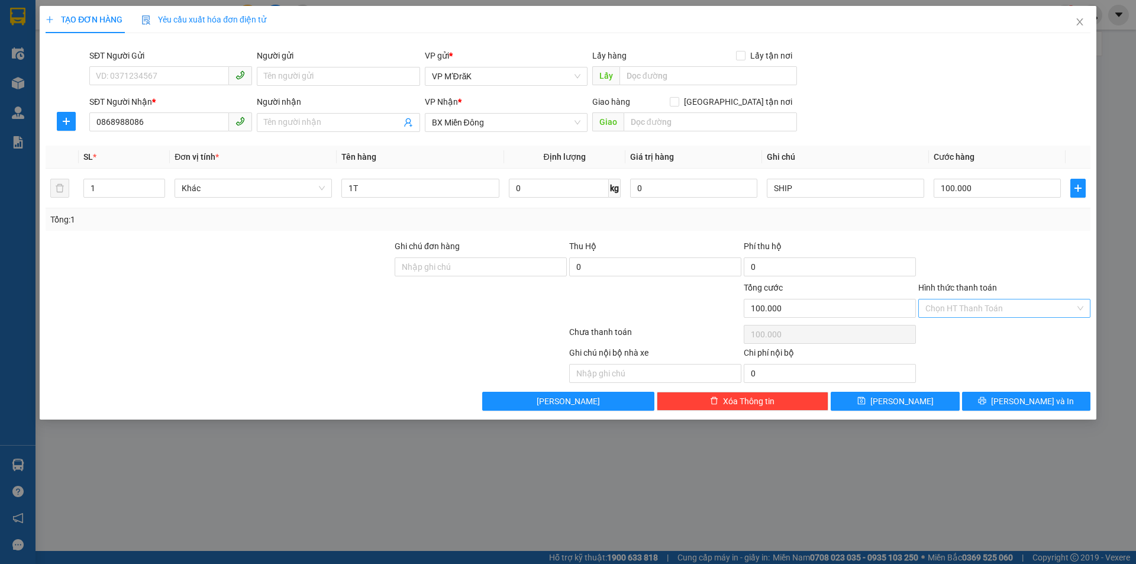
click at [988, 301] on div "Hình thức thanh toán Chọn HT Thanh Toán" at bounding box center [1005, 301] width 172 height 41
click at [988, 313] on input "Hình thức thanh toán" at bounding box center [1001, 309] width 150 height 18
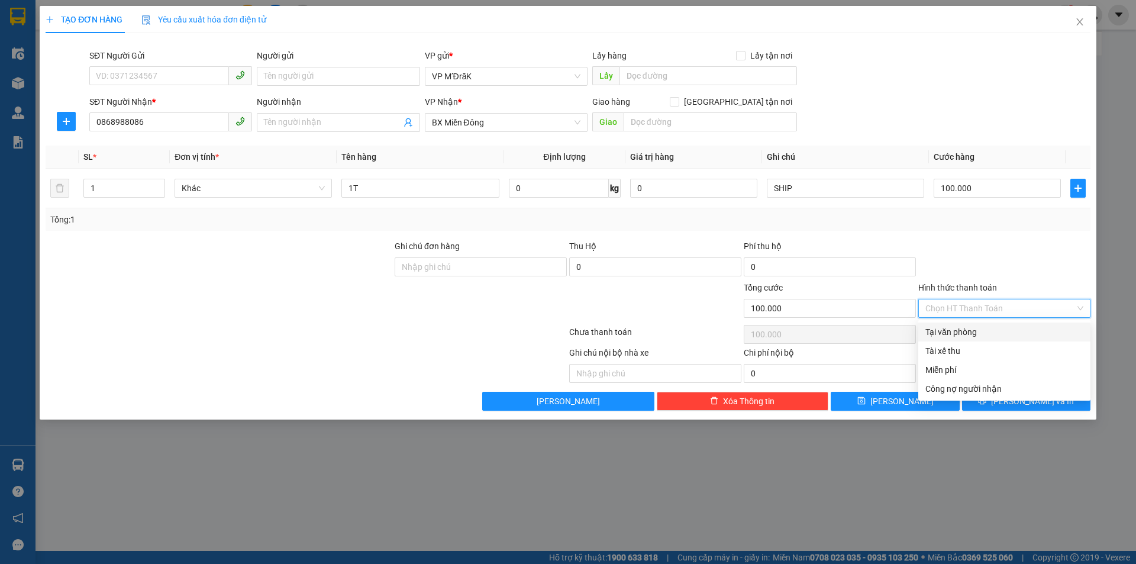
click at [986, 331] on div "Tại văn phòng" at bounding box center [1005, 332] width 158 height 13
type input "0"
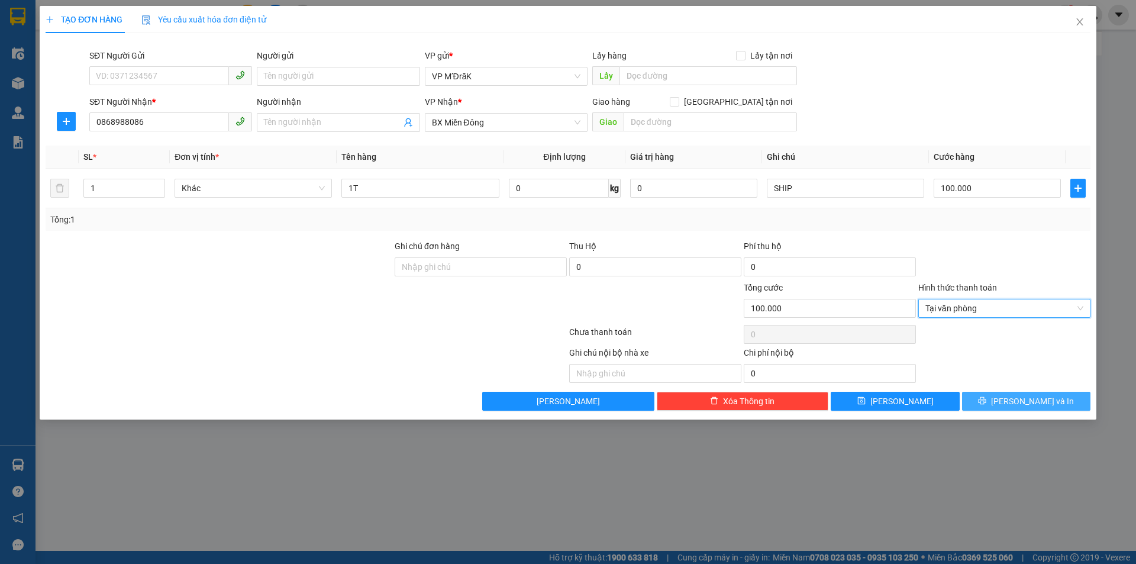
click at [1010, 408] on button "[PERSON_NAME] và In" at bounding box center [1026, 401] width 128 height 19
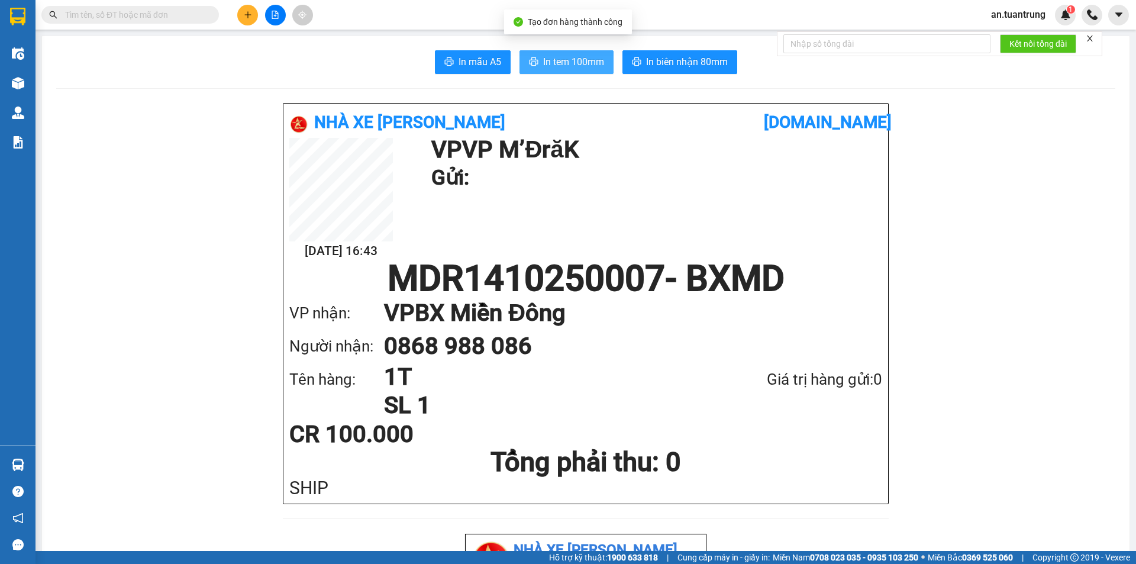
click at [559, 56] on span "In tem 100mm" at bounding box center [573, 61] width 61 height 15
click at [247, 15] on icon "plus" at bounding box center [248, 15] width 8 height 8
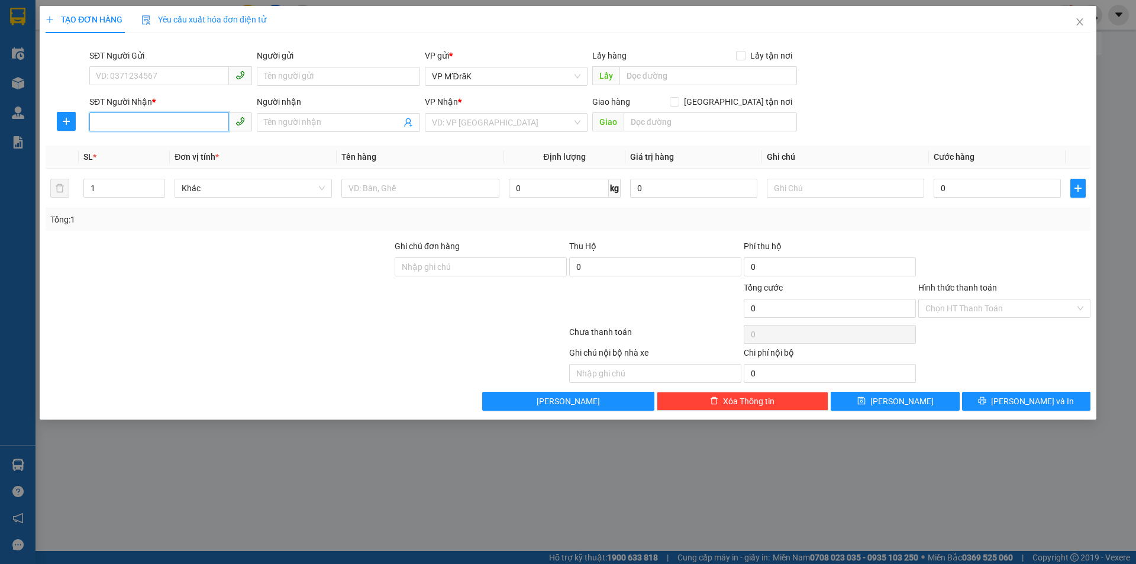
click at [191, 115] on input "SĐT Người Nhận *" at bounding box center [159, 121] width 140 height 19
type input "0936037509"
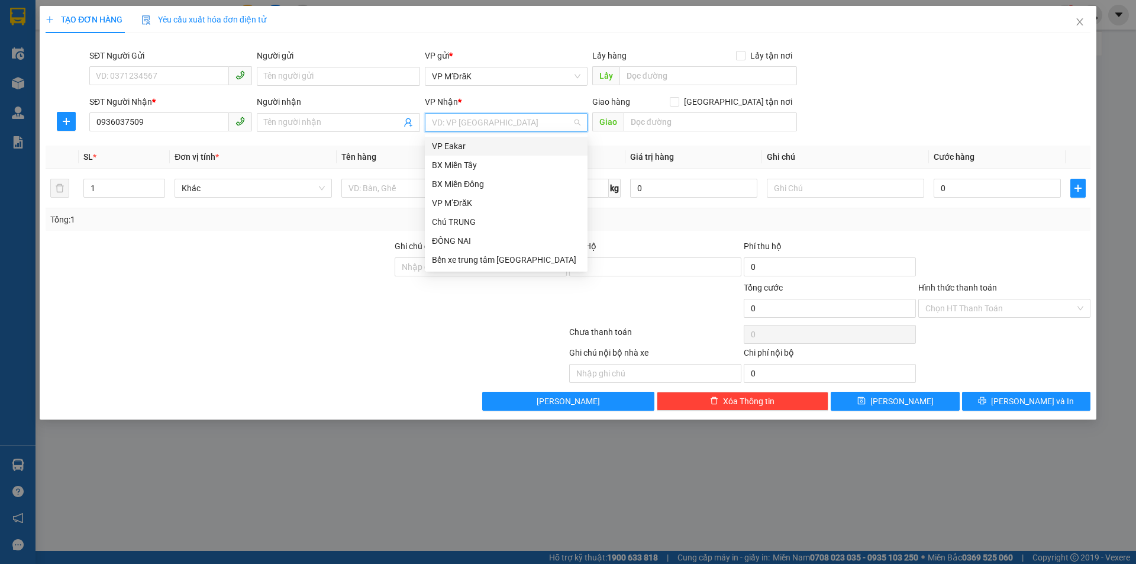
click at [457, 124] on input "search" at bounding box center [502, 123] width 140 height 18
click at [466, 157] on div "BX Miền Tây" at bounding box center [506, 165] width 163 height 19
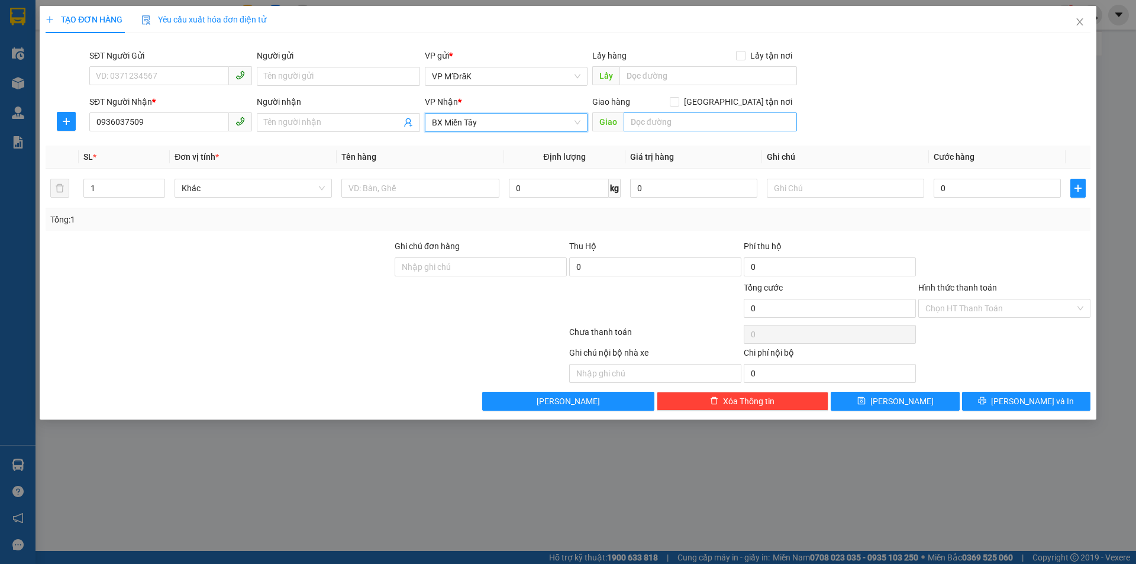
click at [678, 117] on div "Giao hàng [GEOGRAPHIC_DATA] tận nơi [GEOGRAPHIC_DATA]" at bounding box center [695, 115] width 205 height 41
click at [674, 124] on input "text" at bounding box center [710, 121] width 173 height 19
type input "VĨNH LỘC"
click at [452, 188] on input "text" at bounding box center [420, 188] width 157 height 19
type input "1 CON CHÓ"
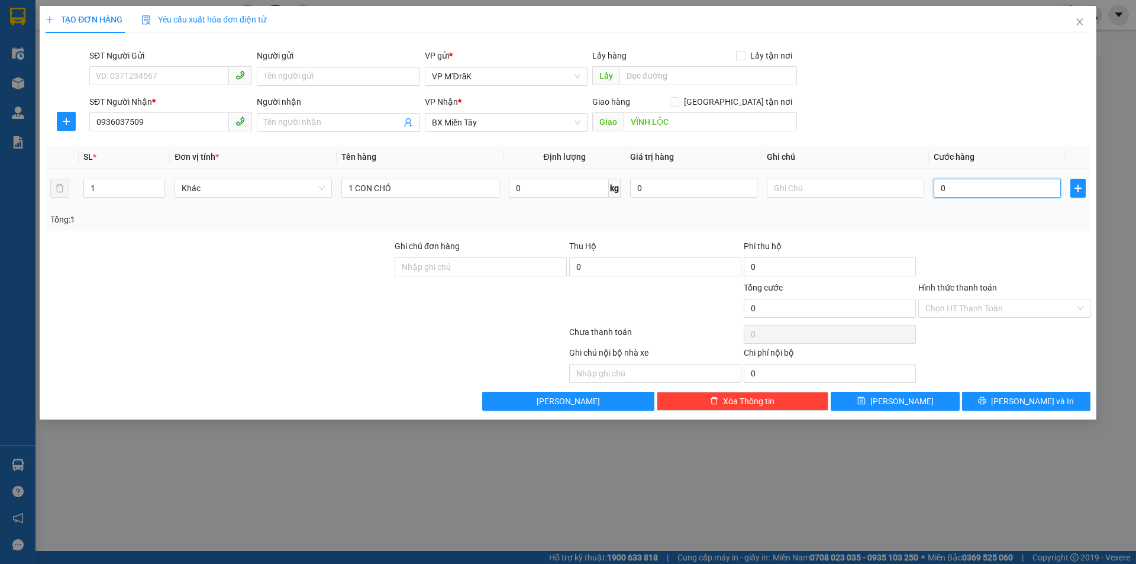
click at [956, 189] on input "0" at bounding box center [997, 188] width 127 height 19
type input "2"
type input "20"
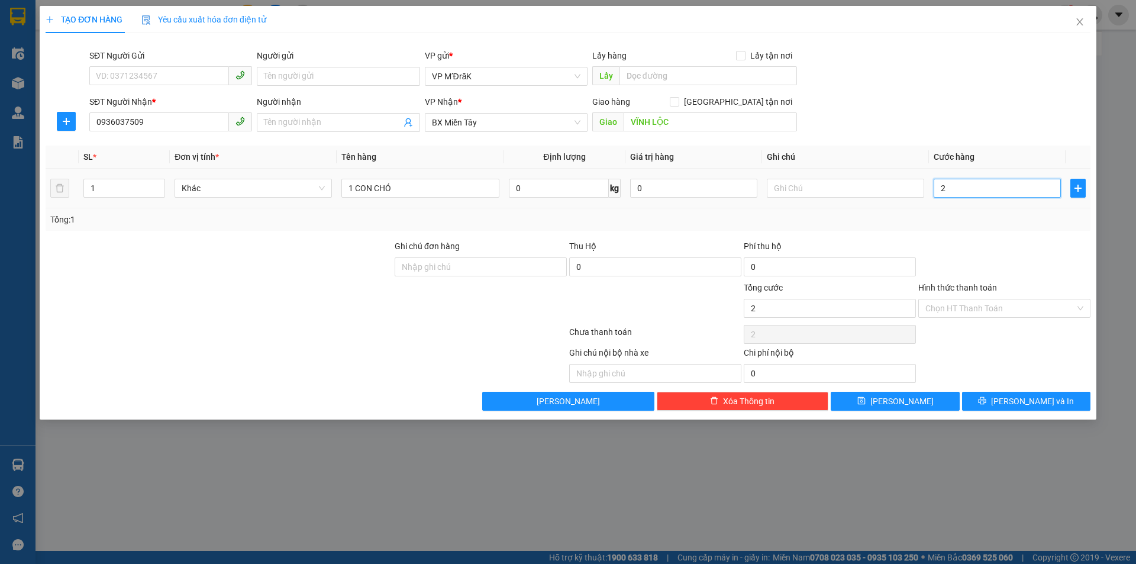
type input "20"
type input "200"
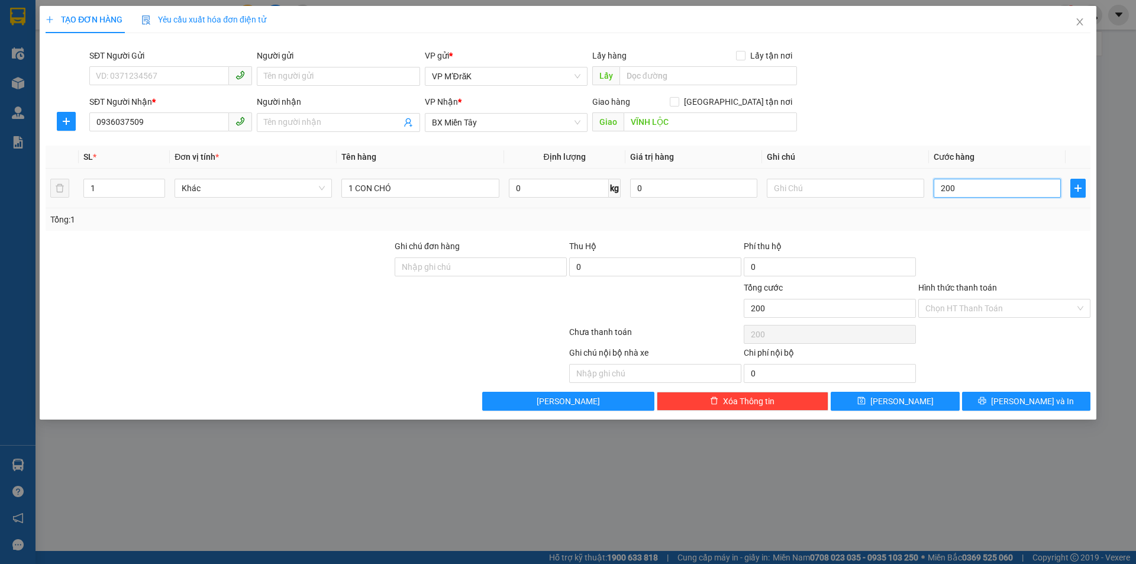
type input "2.000"
type input "20.000"
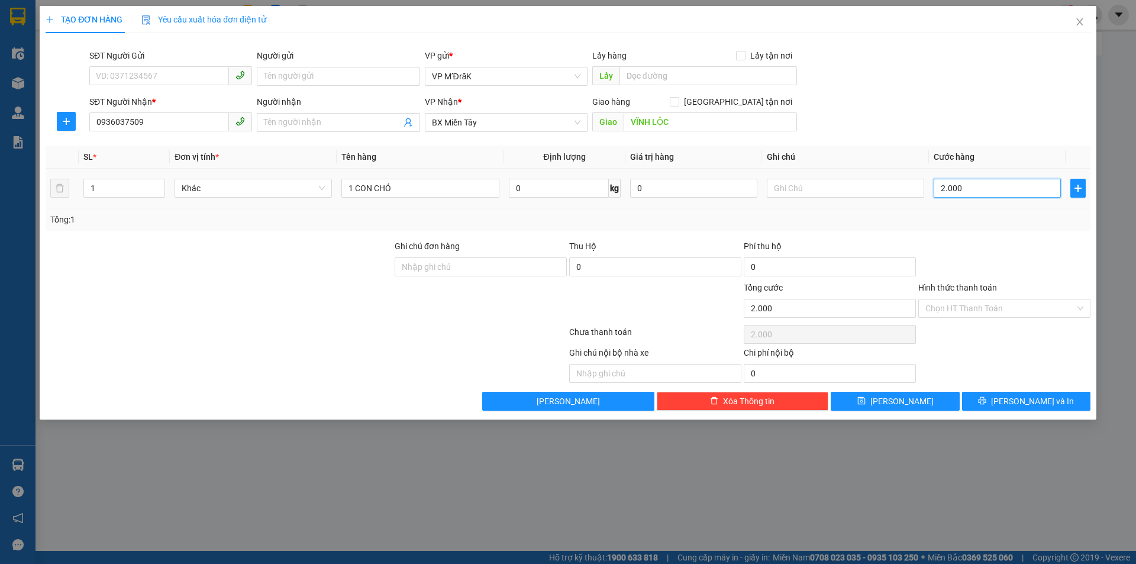
type input "20.000"
type input "200.000"
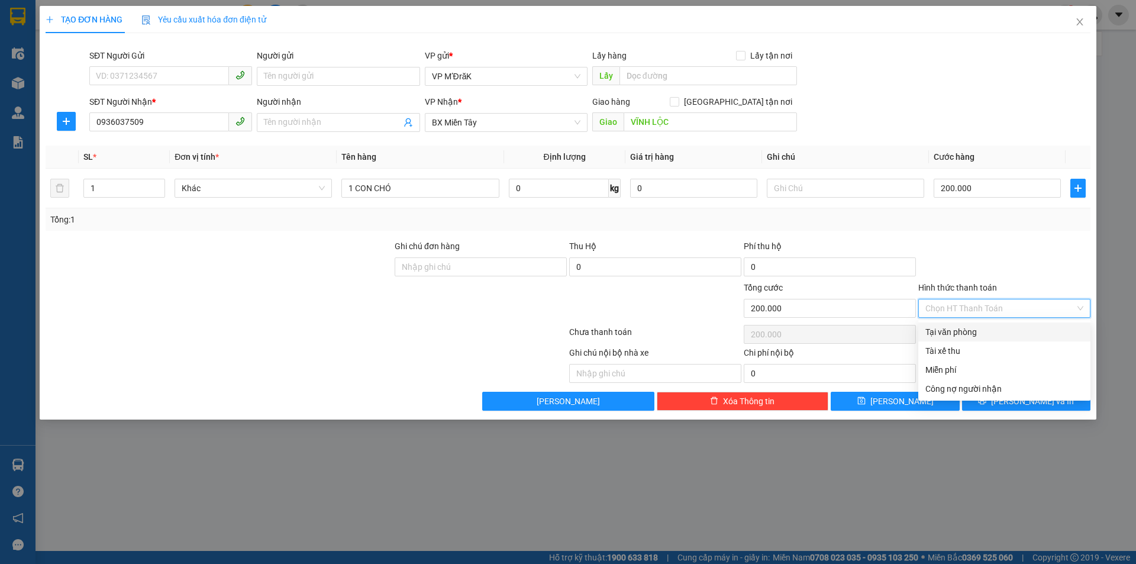
click at [957, 310] on input "Hình thức thanh toán" at bounding box center [1001, 309] width 150 height 18
click at [955, 334] on div "Tại văn phòng" at bounding box center [1005, 332] width 158 height 13
type input "0"
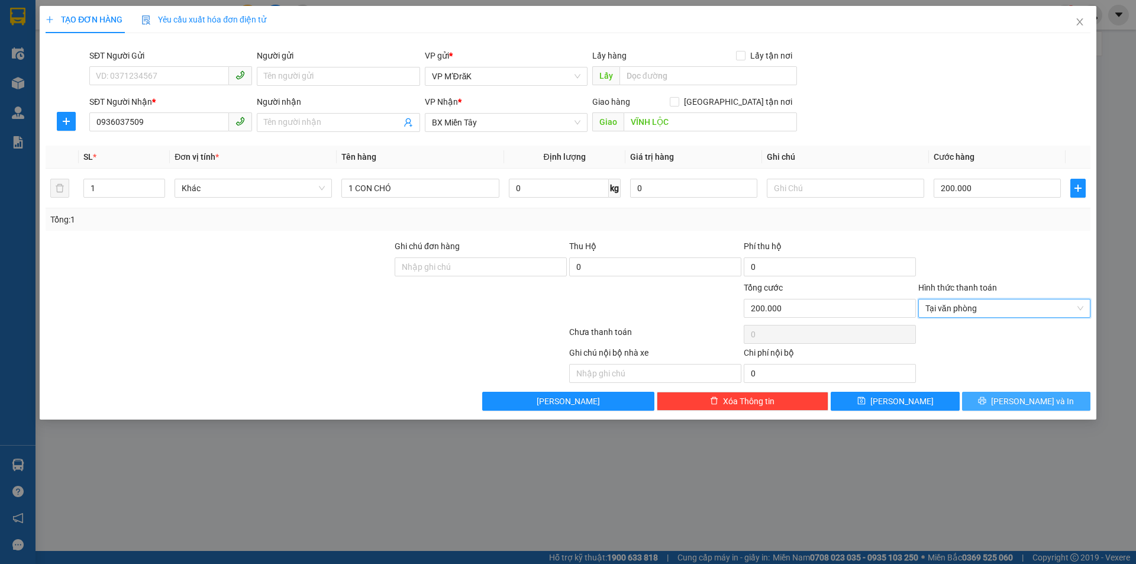
click at [1019, 401] on span "[PERSON_NAME] và In" at bounding box center [1032, 401] width 83 height 13
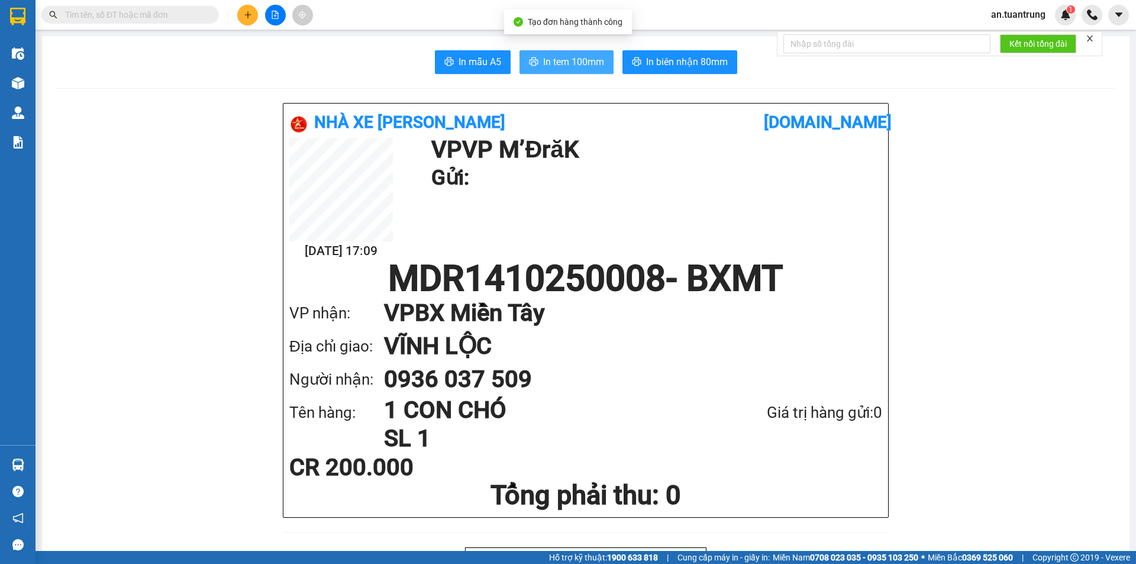
click at [561, 57] on span "In tem 100mm" at bounding box center [573, 61] width 61 height 15
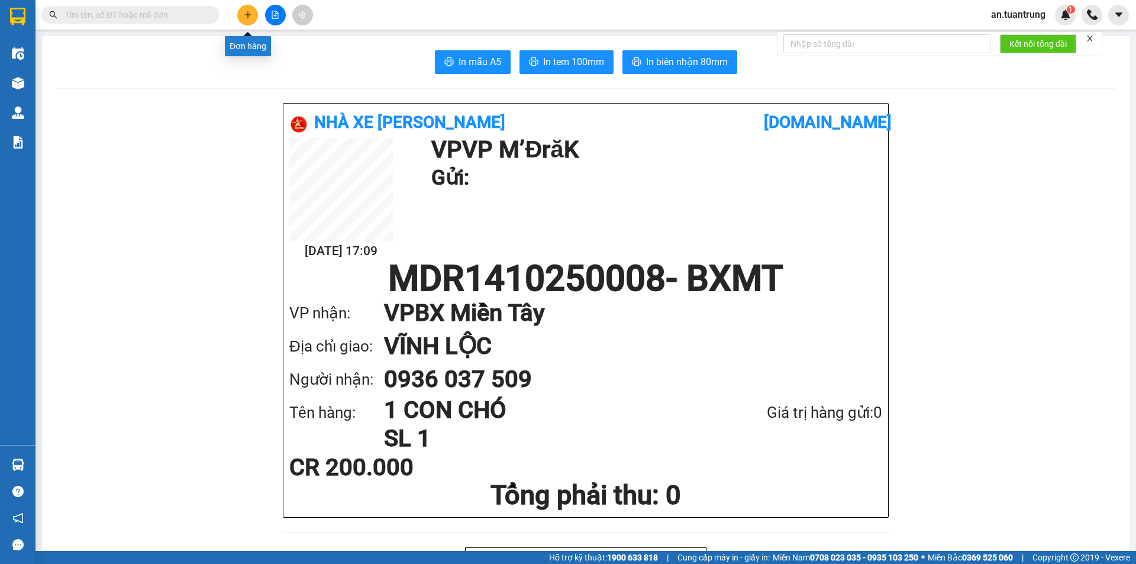
click at [249, 15] on icon "plus" at bounding box center [247, 14] width 7 height 1
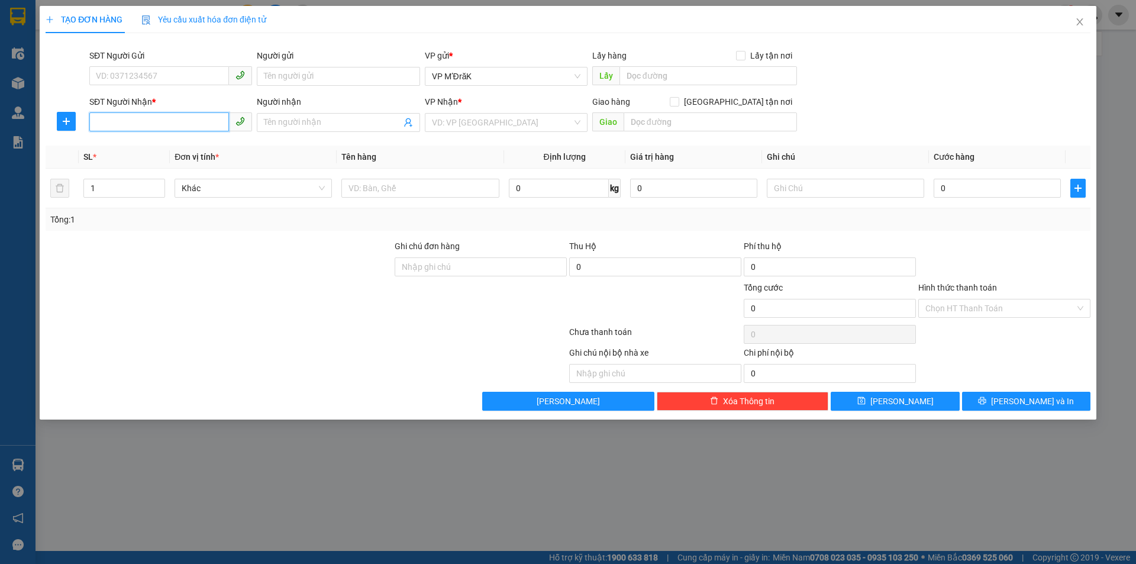
click at [131, 115] on input "SĐT Người Nhận *" at bounding box center [159, 121] width 140 height 19
click at [149, 147] on div "0942087756" at bounding box center [170, 146] width 149 height 13
type input "0942087756"
type input "LONG THÀNH"
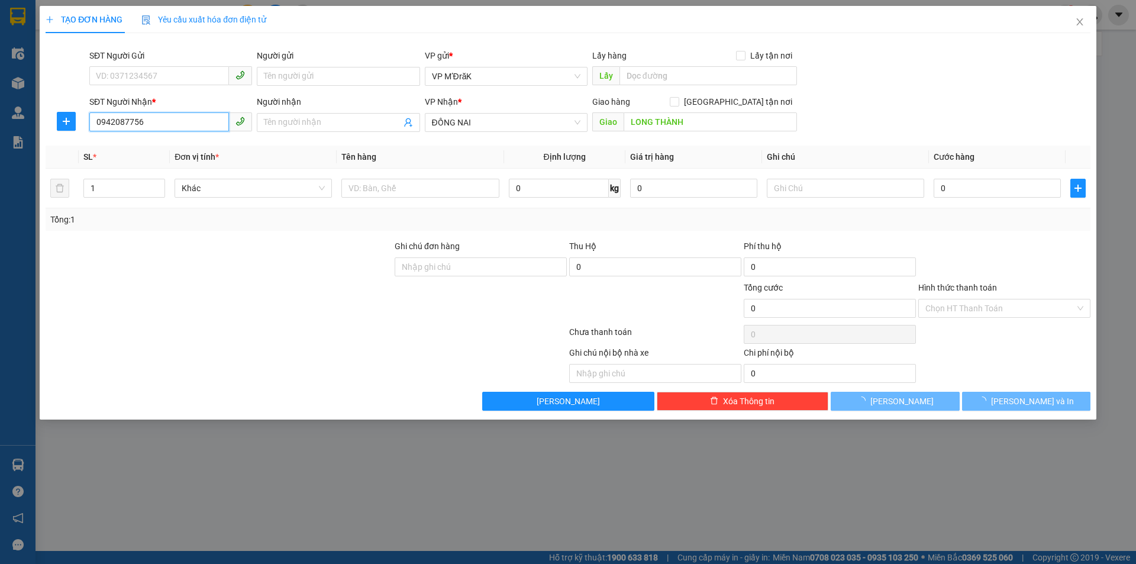
type input "40.000"
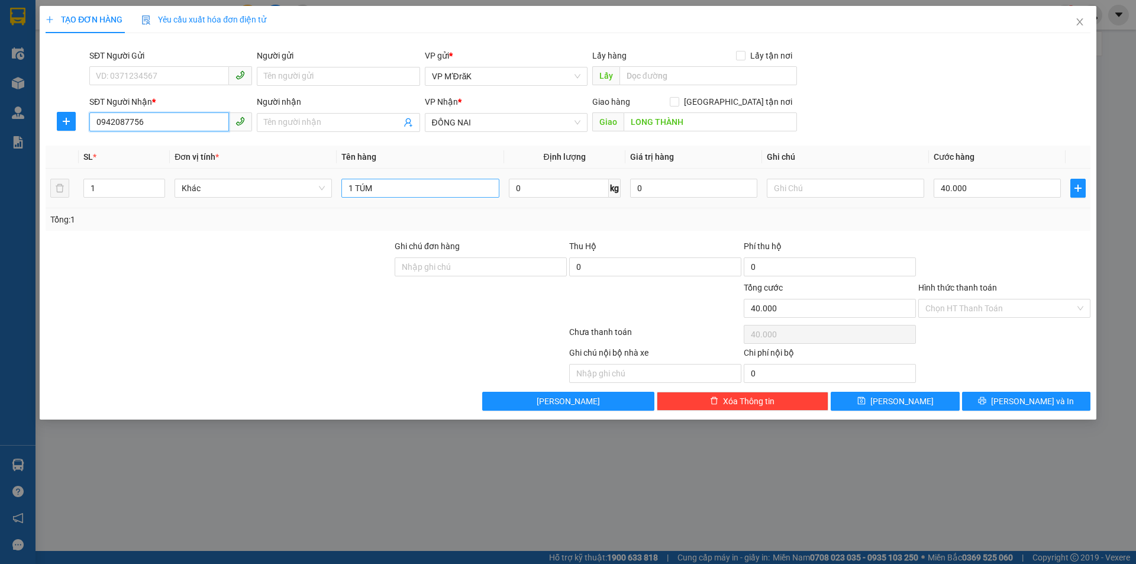
type input "0942087756"
click at [411, 191] on input "1 TÚM" at bounding box center [420, 188] width 157 height 19
click at [974, 190] on input "40.000" at bounding box center [997, 188] width 127 height 19
type input "6"
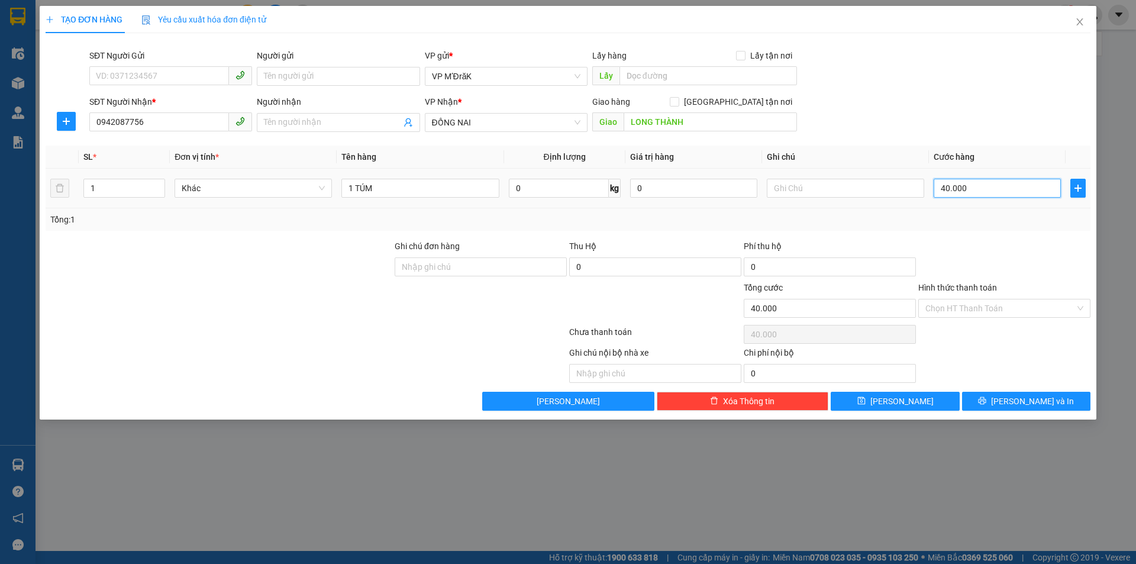
type input "6"
type input "60"
type input "600"
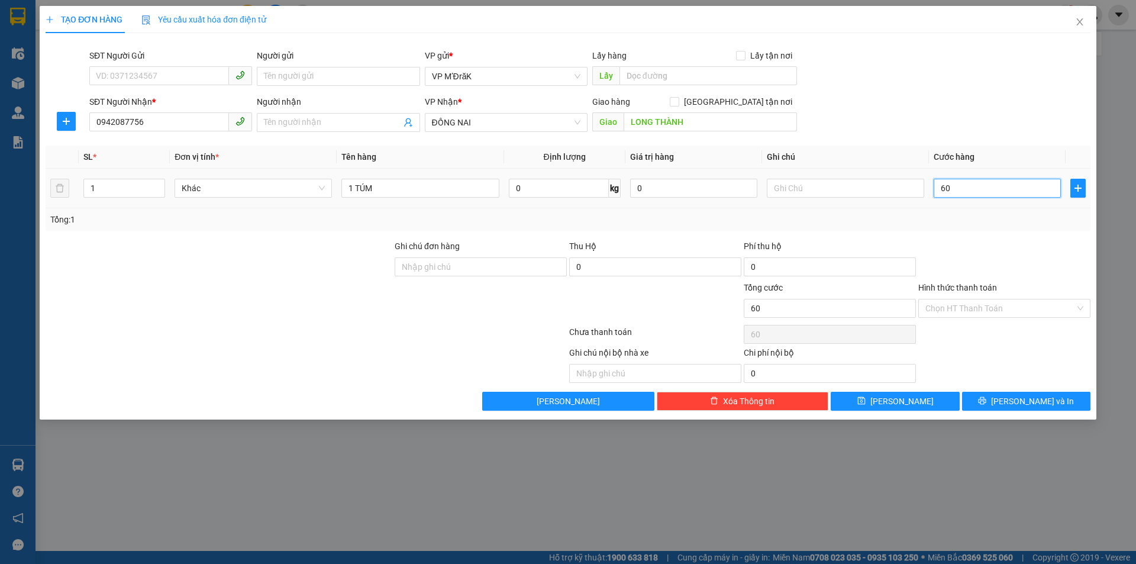
type input "600"
type input "6.000"
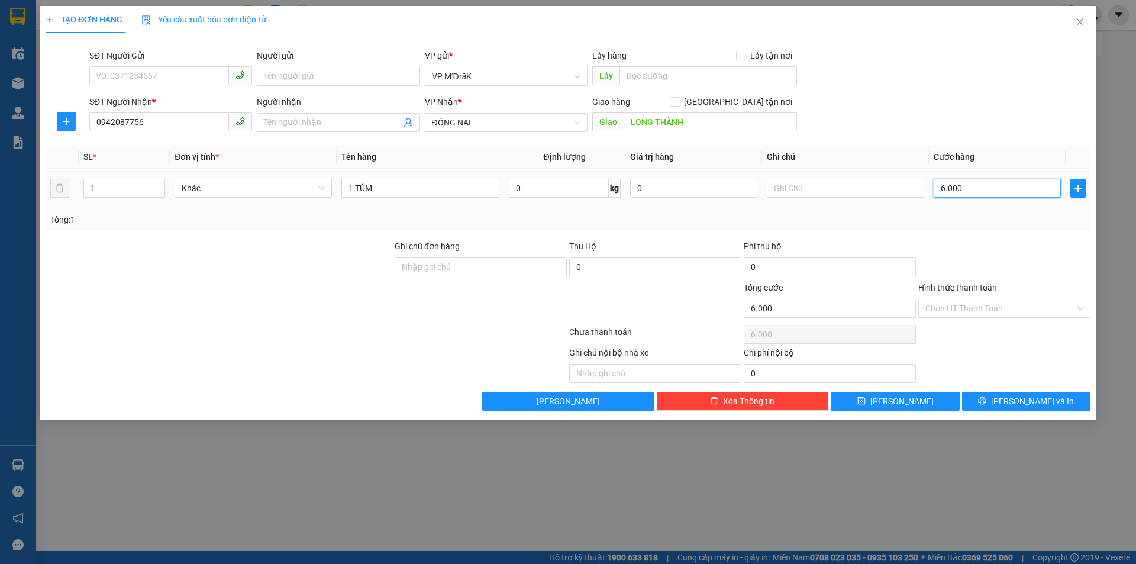
type input "60.000"
click at [987, 398] on button "[PERSON_NAME] và In" at bounding box center [1026, 401] width 128 height 19
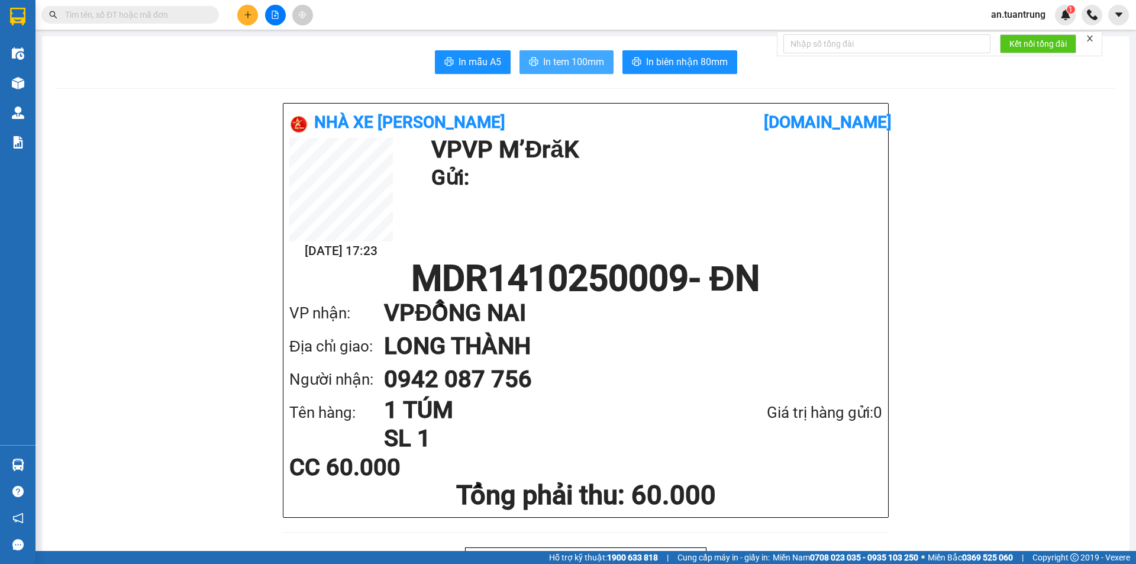
click at [572, 59] on span "In tem 100mm" at bounding box center [573, 61] width 61 height 15
click at [250, 19] on button at bounding box center [247, 15] width 21 height 21
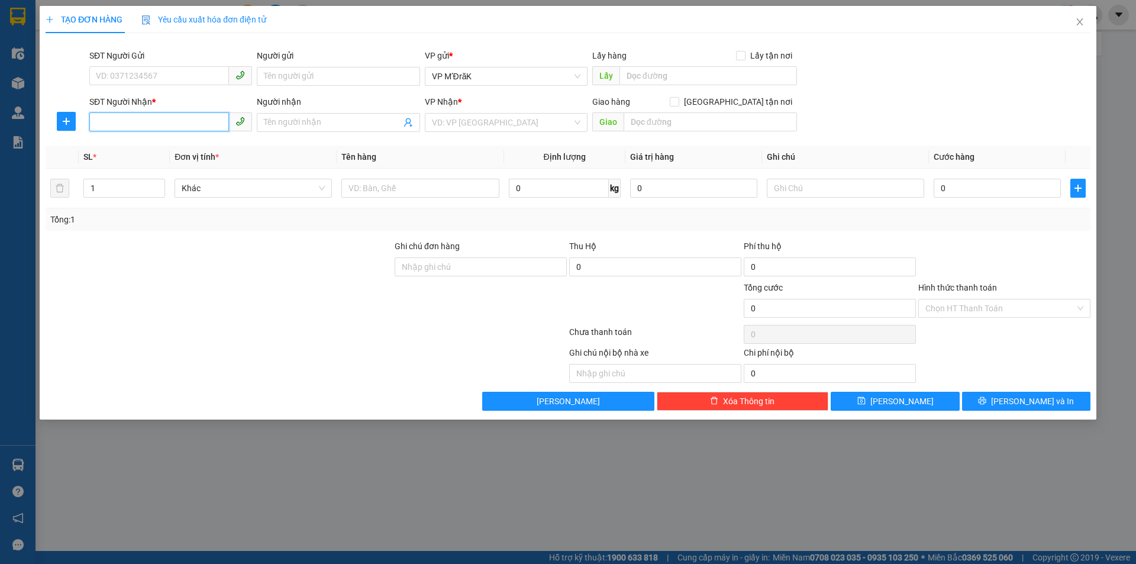
click at [198, 124] on input "SĐT Người Nhận *" at bounding box center [159, 121] width 140 height 19
type input "0347758708"
click at [474, 125] on input "search" at bounding box center [502, 123] width 140 height 18
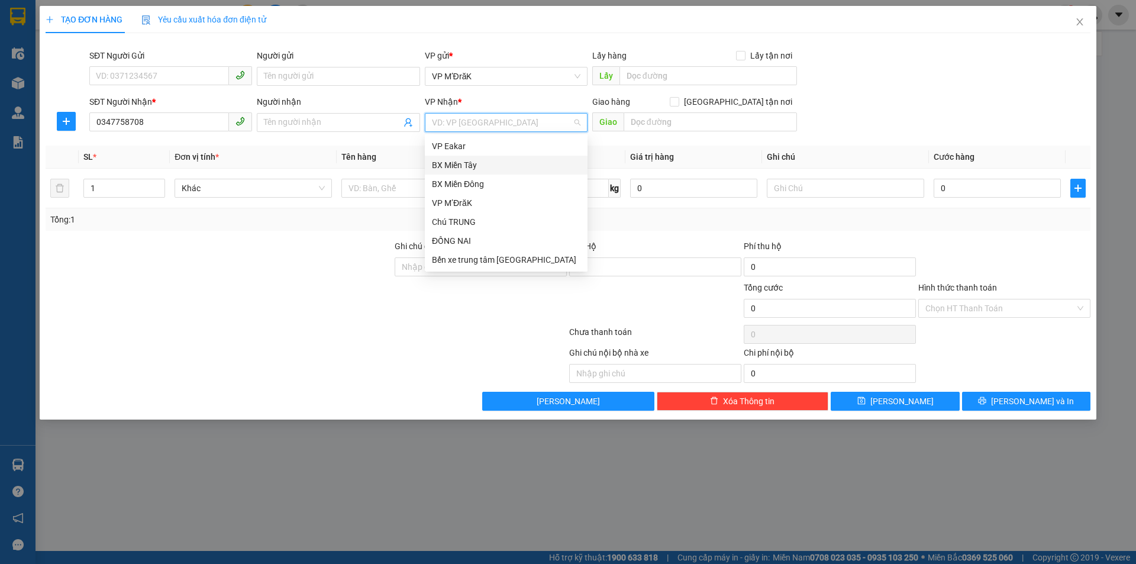
click at [474, 162] on div "BX Miền Tây" at bounding box center [506, 165] width 149 height 13
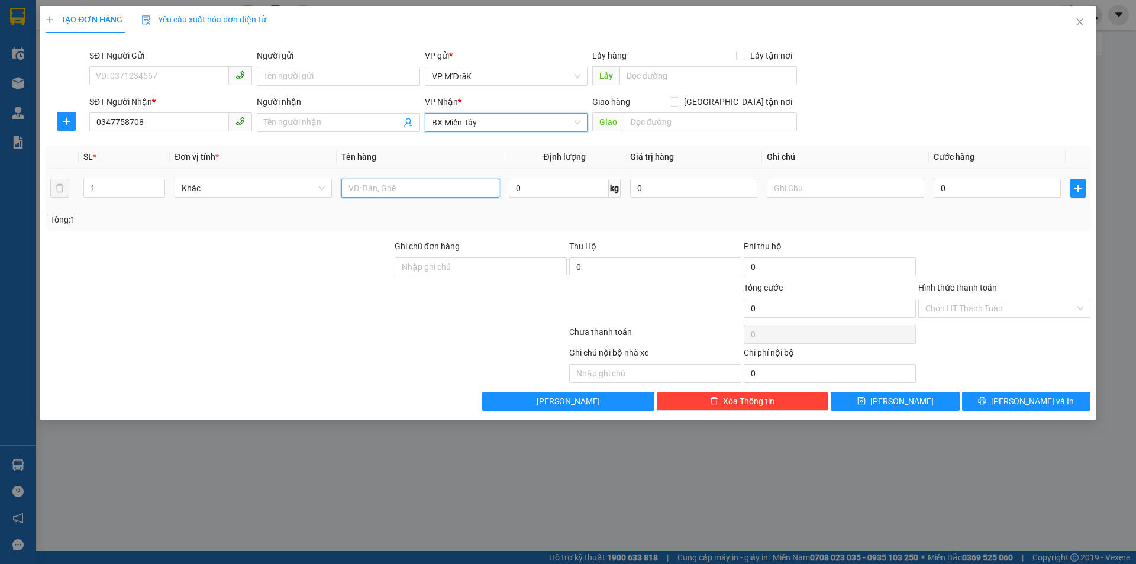
click at [395, 186] on input "text" at bounding box center [420, 188] width 157 height 19
type input "1"
type input "1T+1B"
click at [969, 186] on input "0" at bounding box center [997, 188] width 127 height 19
type input "1"
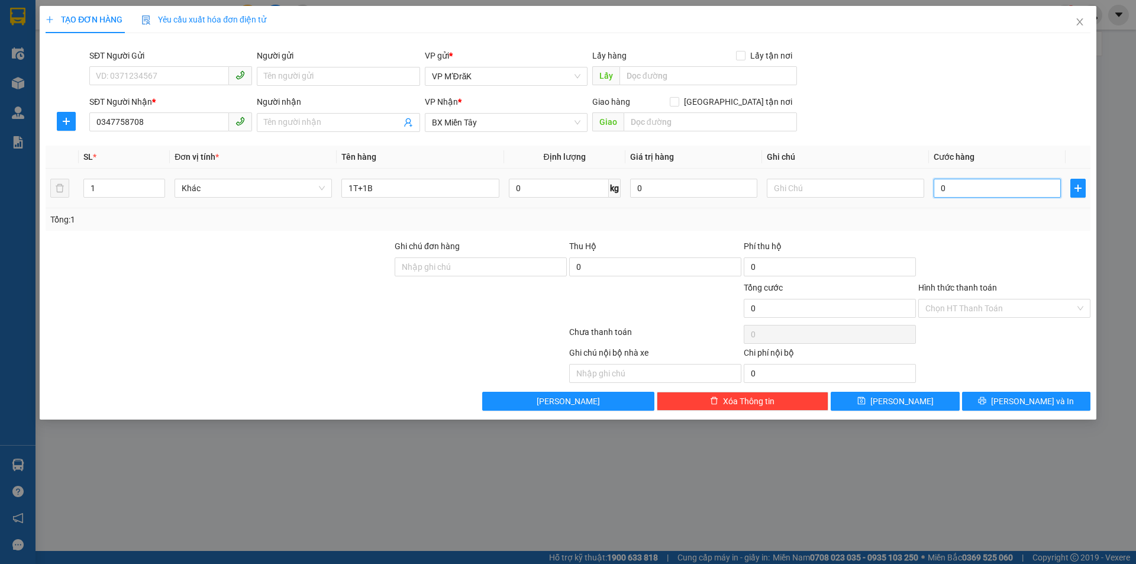
type input "1"
type input "10"
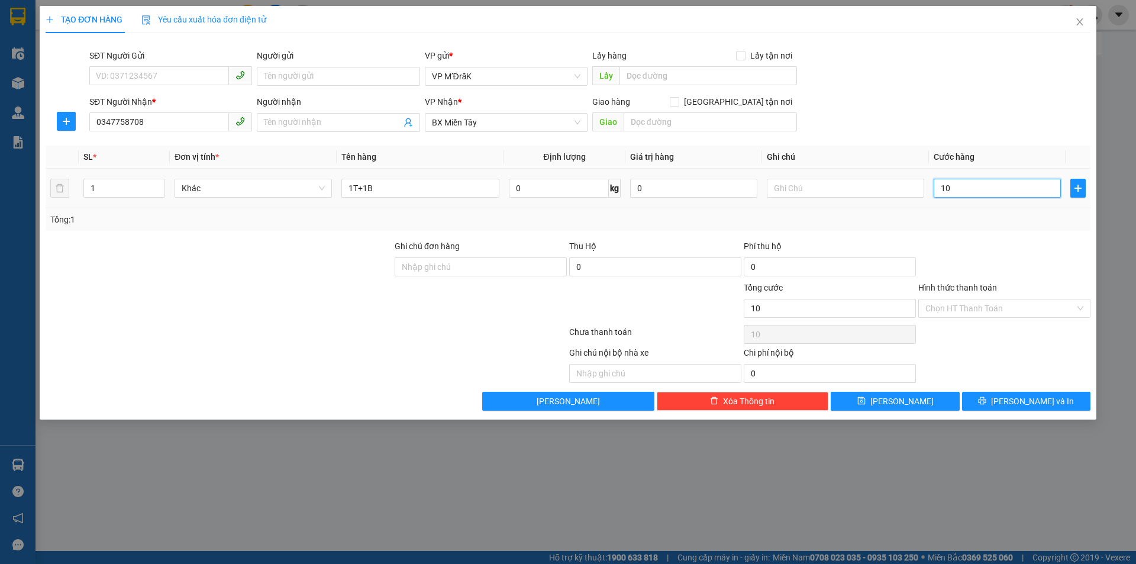
type input "100"
type input "1.000"
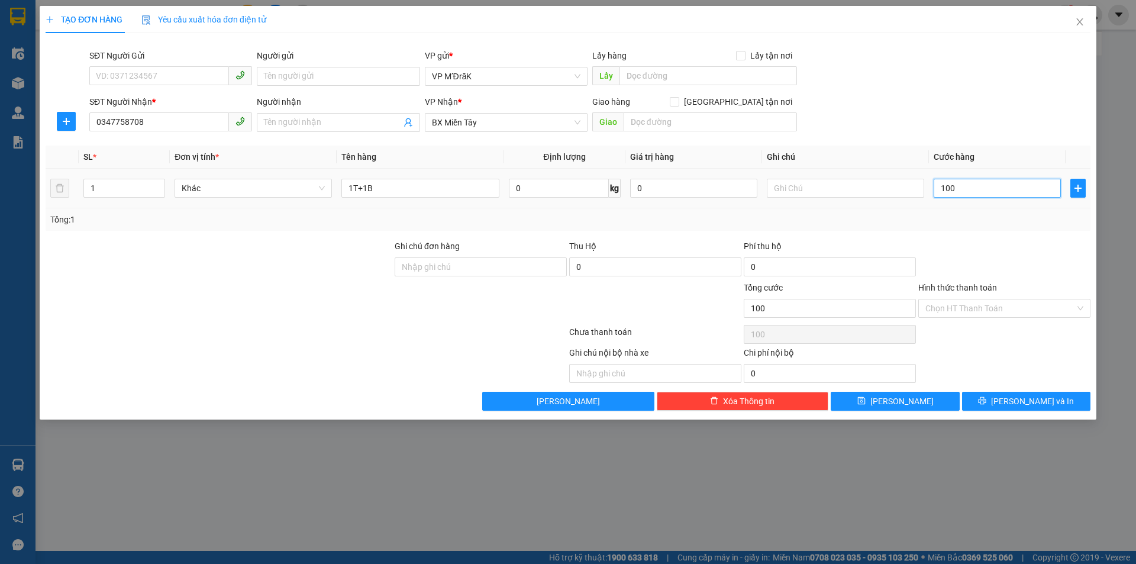
type input "1.000"
type input "10.000"
type input "100.000"
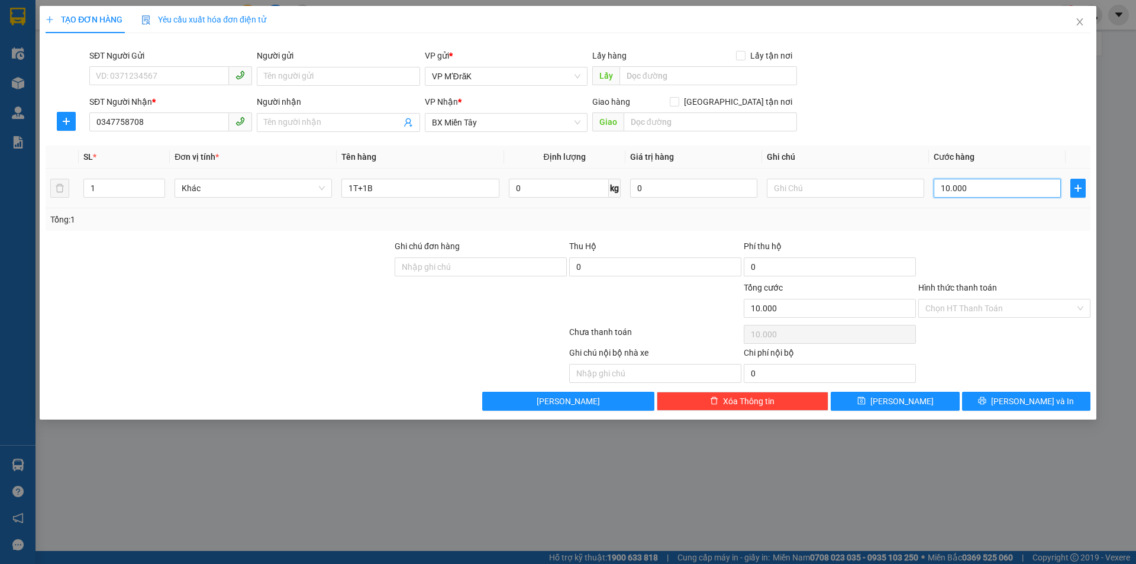
type input "100.000"
click at [1004, 311] on input "Hình thức thanh toán" at bounding box center [1001, 309] width 150 height 18
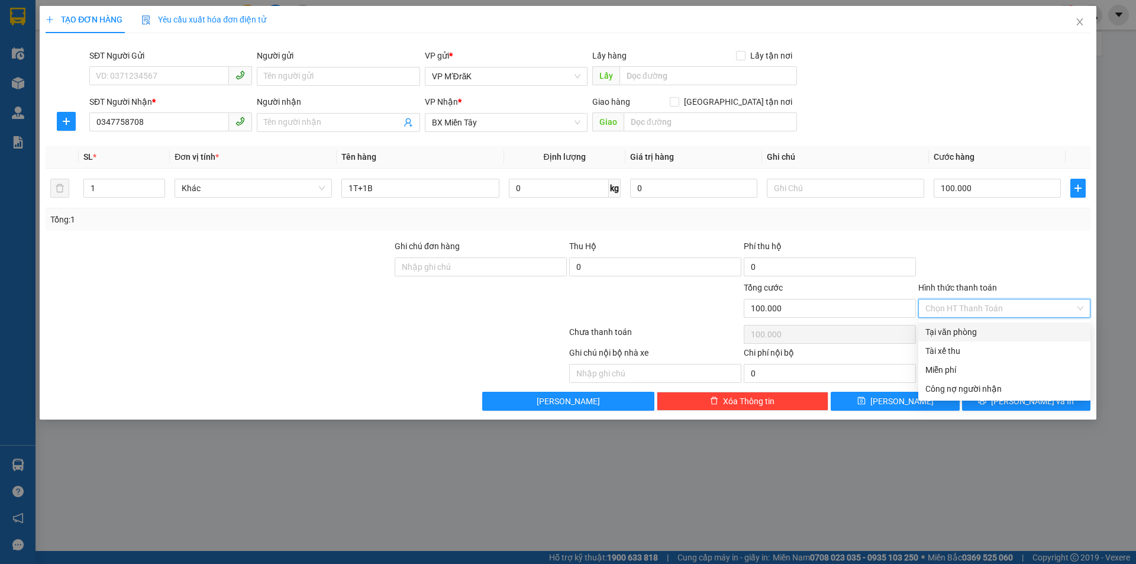
click at [989, 329] on div "Tại văn phòng" at bounding box center [1005, 332] width 158 height 13
type input "0"
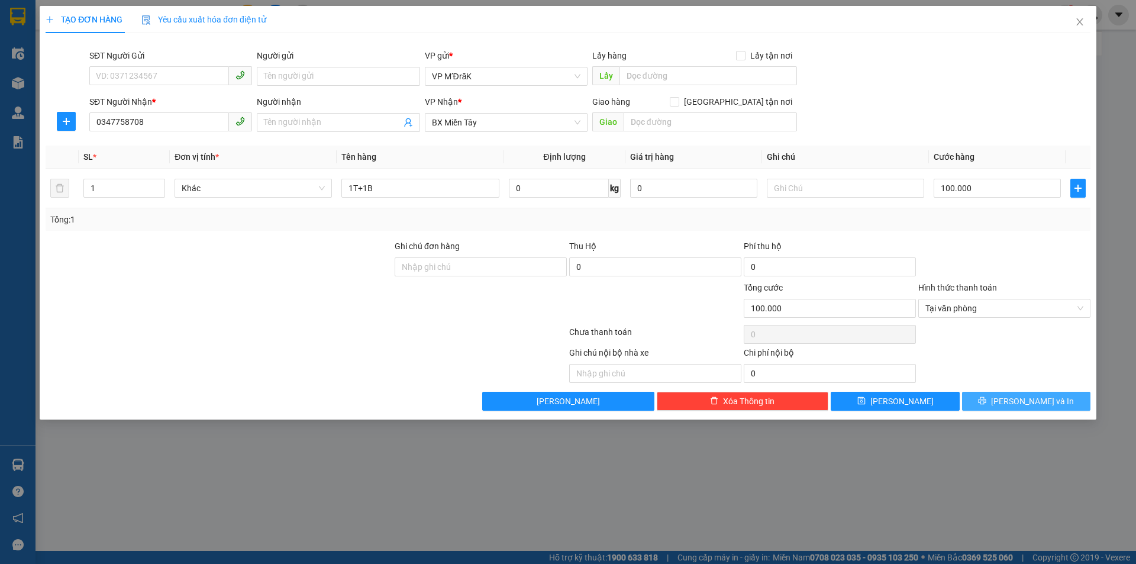
click at [1012, 403] on button "[PERSON_NAME] và In" at bounding box center [1026, 401] width 128 height 19
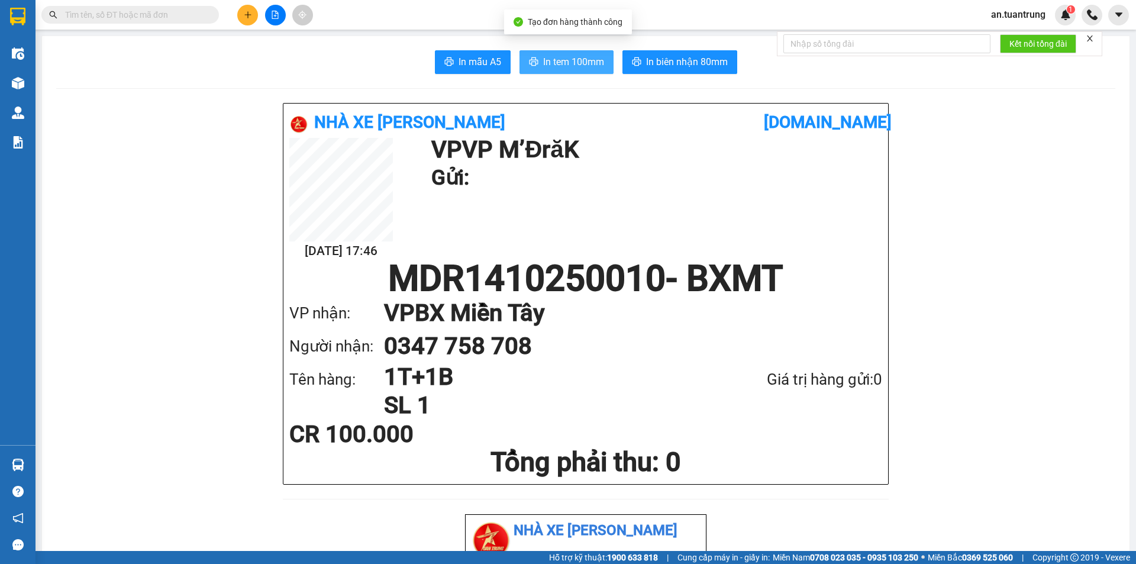
click at [566, 62] on span "In tem 100mm" at bounding box center [573, 61] width 61 height 15
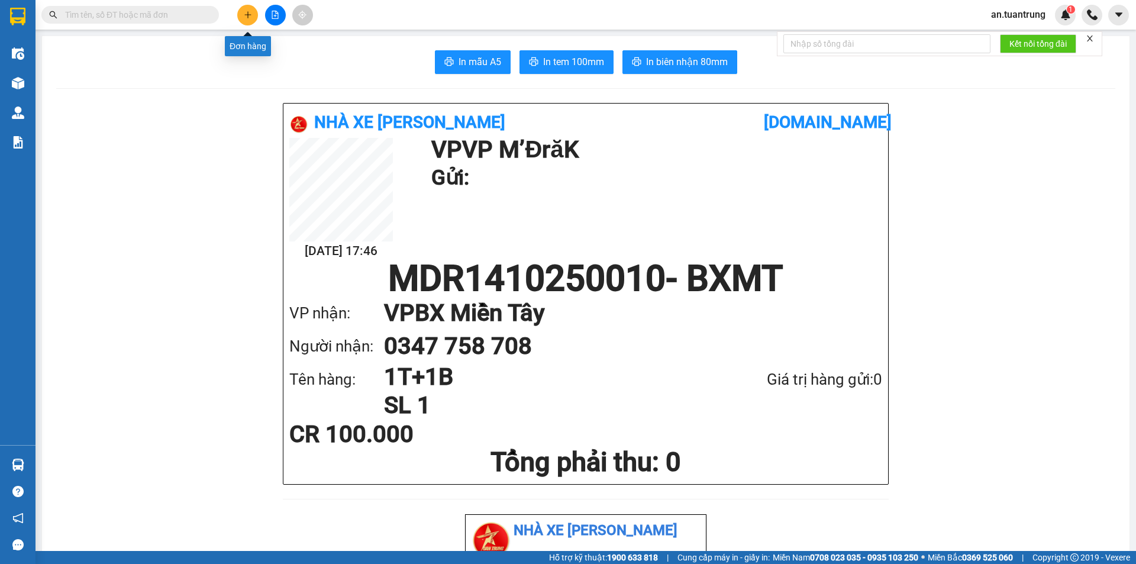
click at [245, 20] on button at bounding box center [247, 15] width 21 height 21
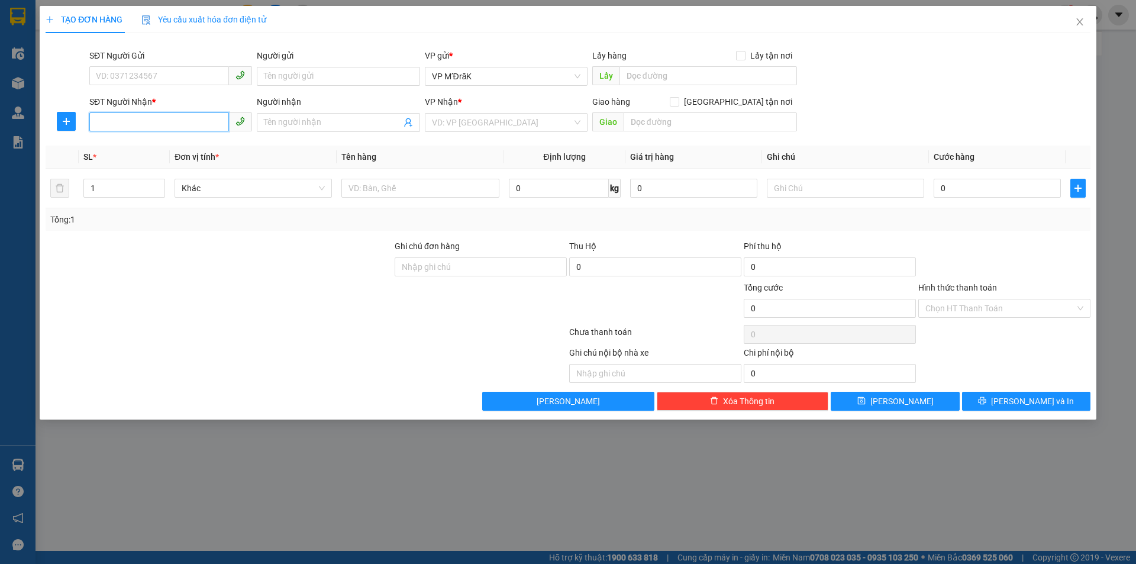
click at [197, 117] on input "SĐT Người Nhận *" at bounding box center [159, 121] width 140 height 19
type input "0935422301"
click at [194, 139] on div "0935422301" at bounding box center [170, 146] width 163 height 19
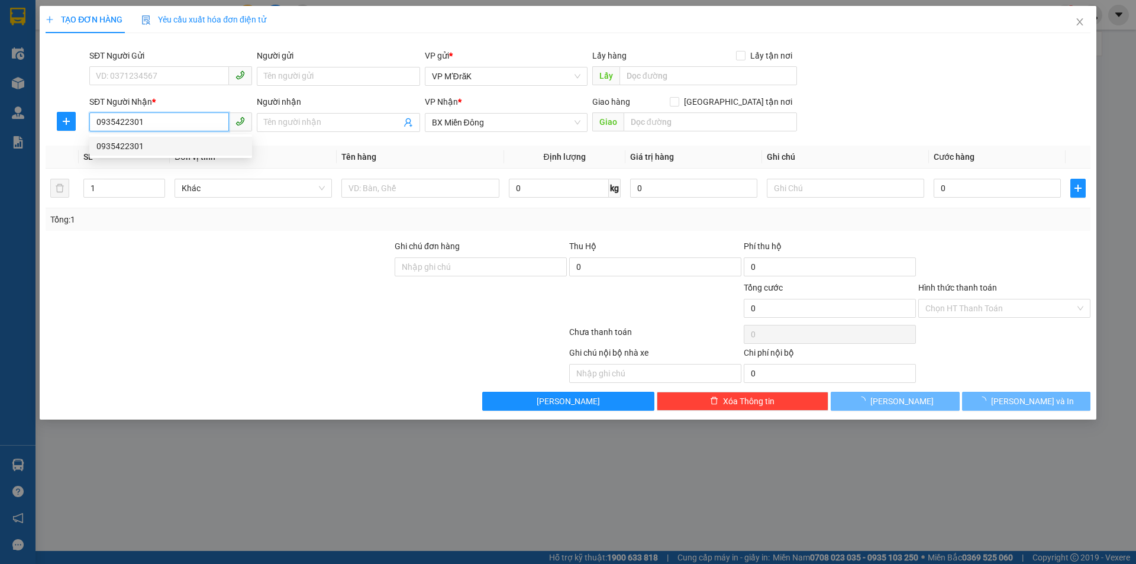
type input "100.000"
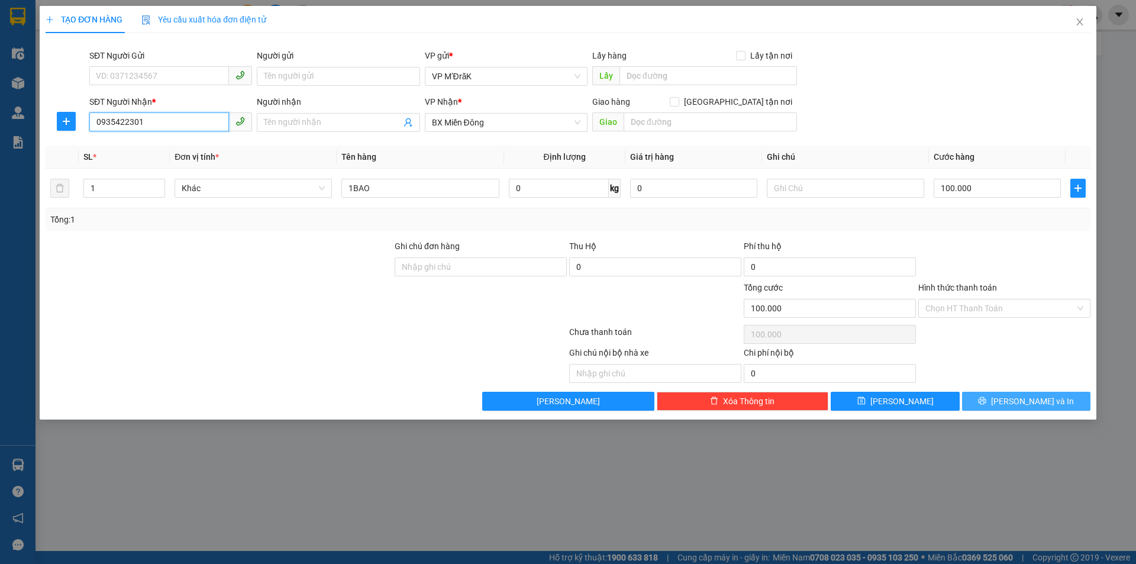
type input "0935422301"
click at [996, 405] on button "[PERSON_NAME] và In" at bounding box center [1026, 401] width 128 height 19
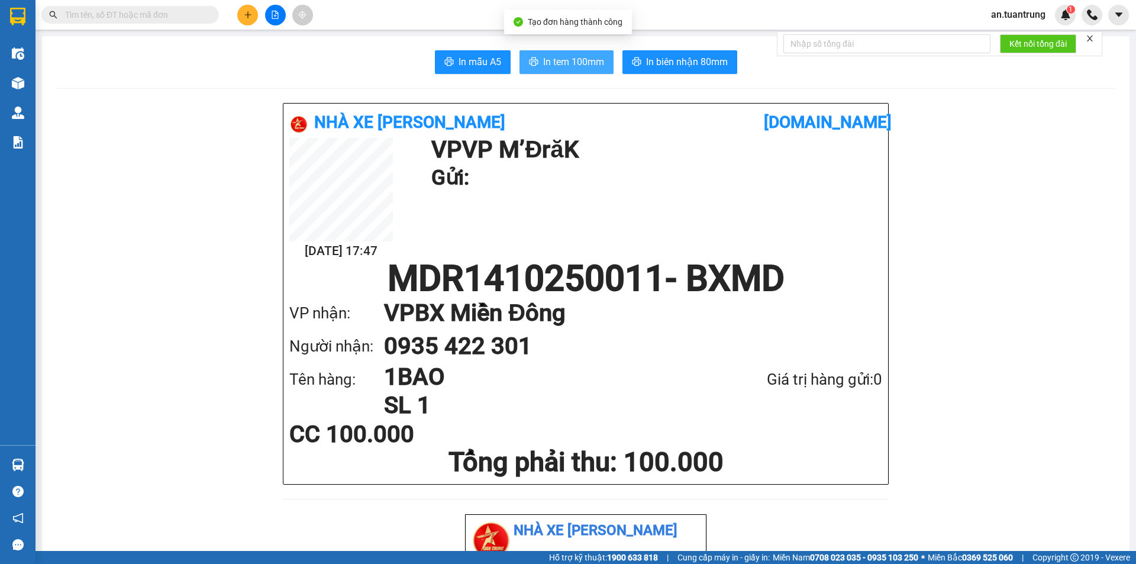
click at [581, 58] on span "In tem 100mm" at bounding box center [573, 61] width 61 height 15
click at [244, 20] on button at bounding box center [247, 15] width 21 height 21
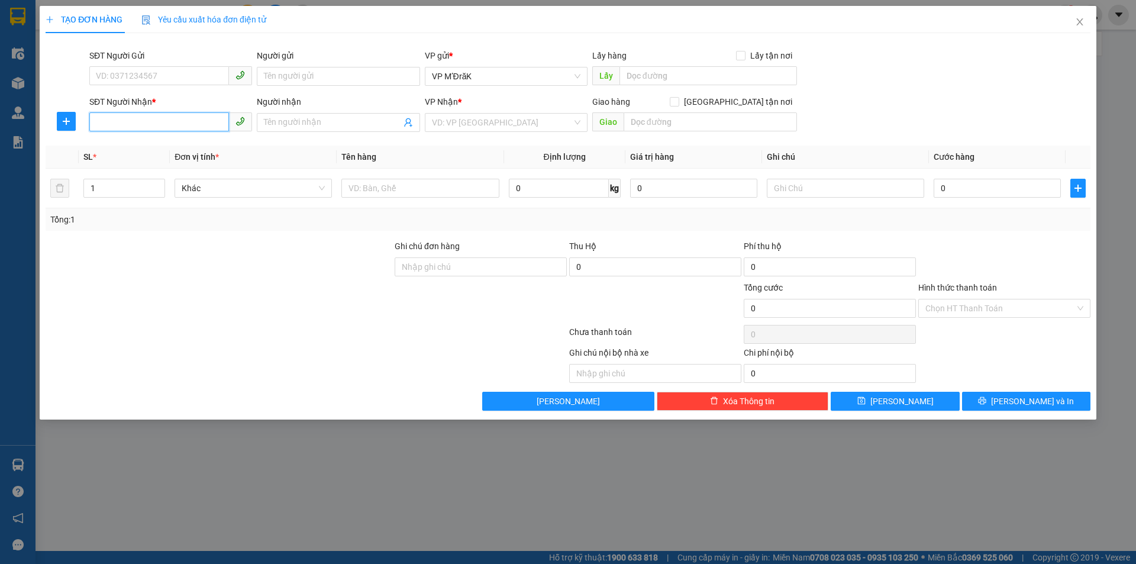
click at [182, 117] on input "SĐT Người Nhận *" at bounding box center [159, 121] width 140 height 19
type input "0919670404"
click at [512, 124] on input "search" at bounding box center [502, 123] width 140 height 18
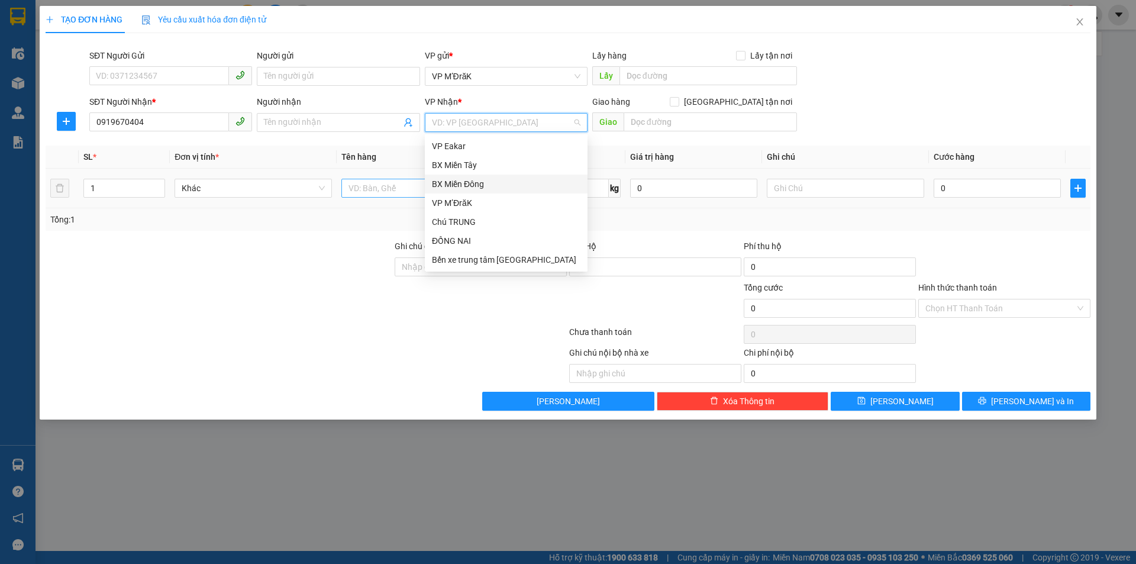
drag, startPoint x: 475, startPoint y: 183, endPoint x: 432, endPoint y: 183, distance: 43.8
click at [475, 183] on div "BX Miền Đông" at bounding box center [506, 184] width 149 height 13
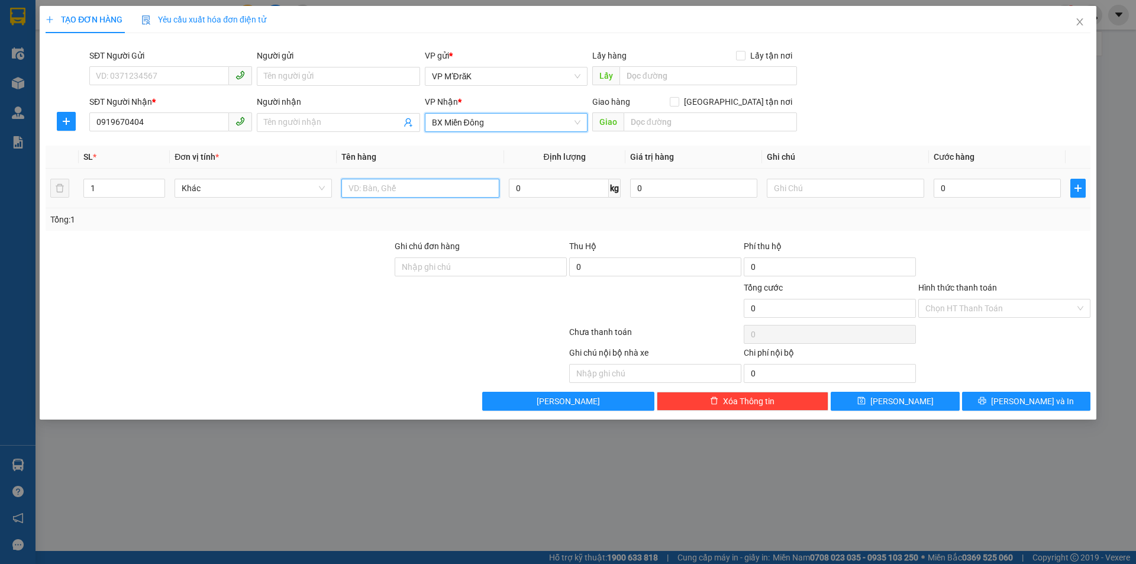
click at [406, 185] on input "text" at bounding box center [420, 188] width 157 height 19
type input "1T"
click at [971, 190] on input "0" at bounding box center [997, 188] width 127 height 19
type input "5"
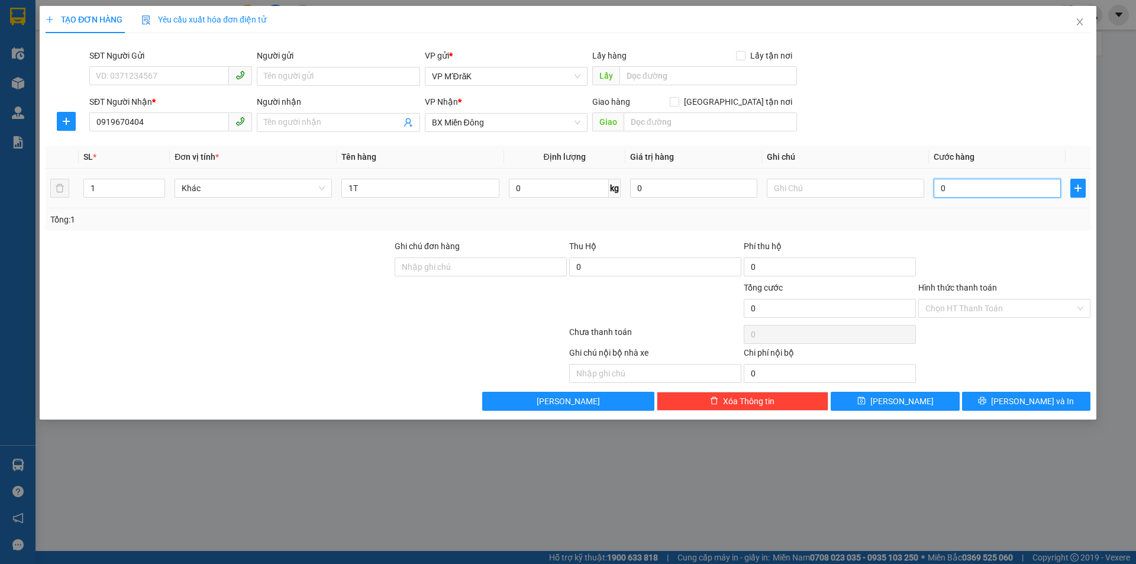
type input "5"
type input "50"
type input "500"
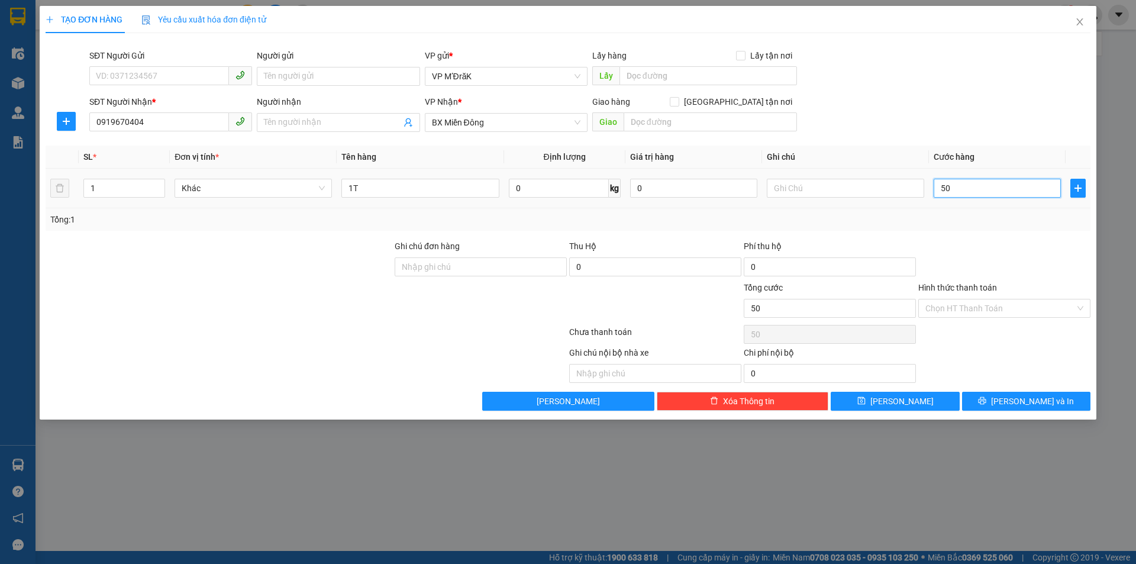
type input "500"
type input "5.000"
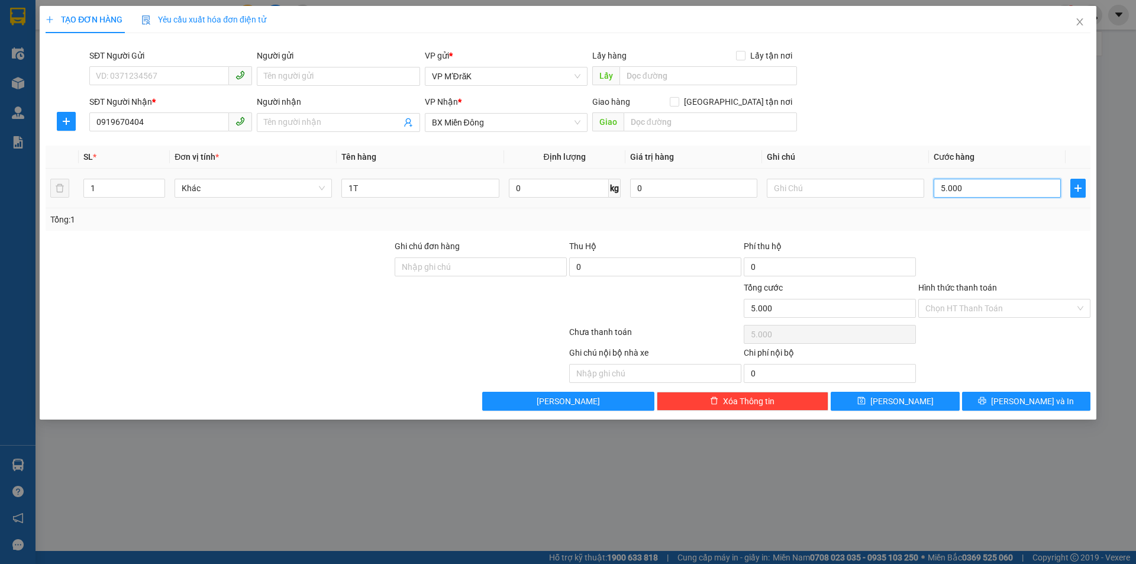
type input "50.000"
click at [1002, 314] on input "Hình thức thanh toán" at bounding box center [1001, 309] width 150 height 18
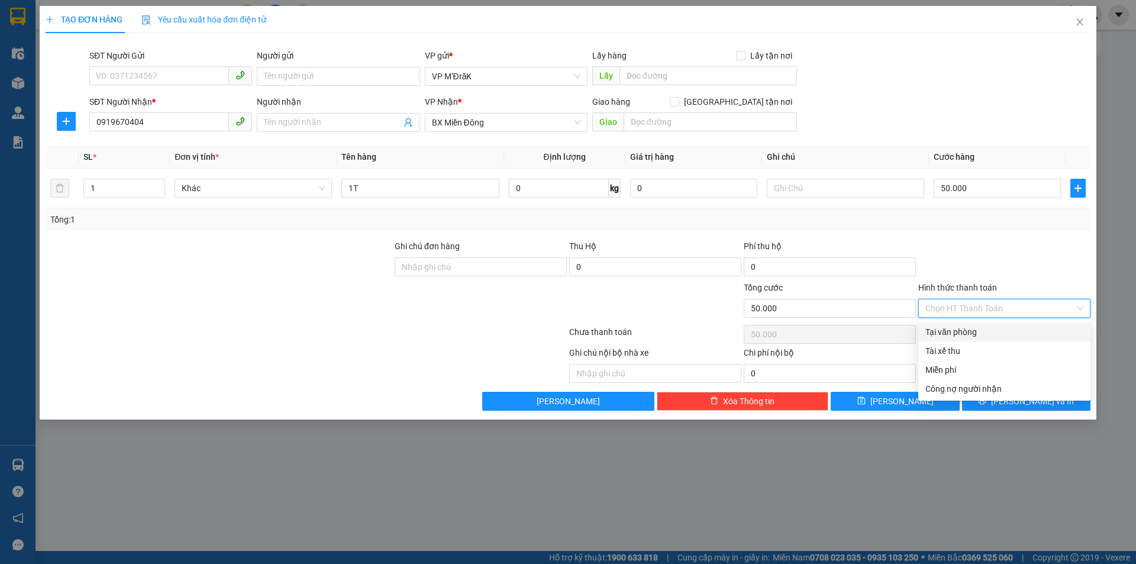
click at [978, 330] on div "Tại văn phòng" at bounding box center [1005, 332] width 158 height 13
type input "0"
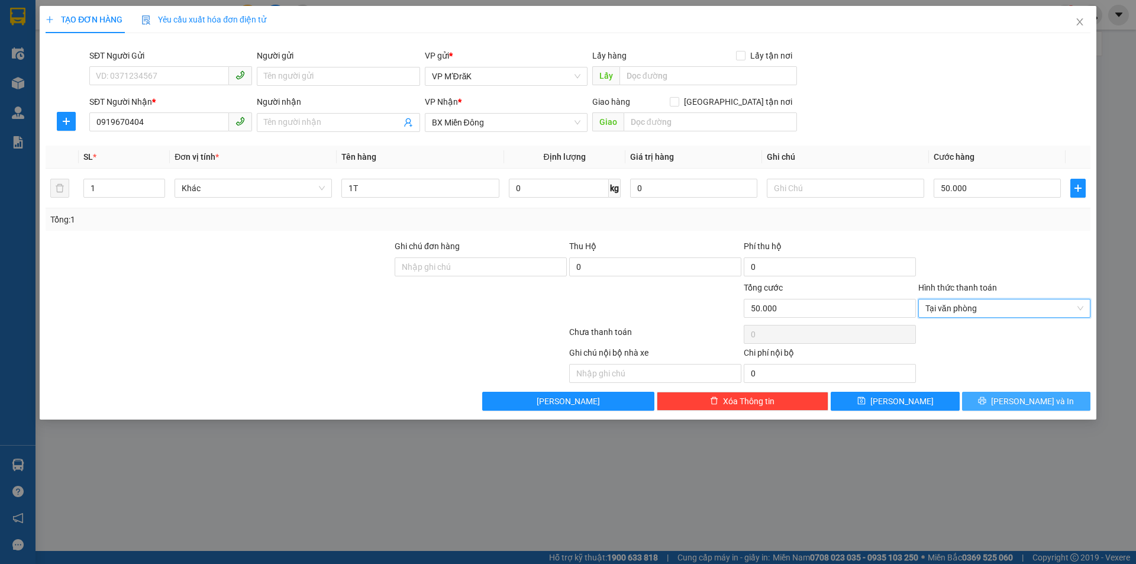
click at [1029, 404] on span "[PERSON_NAME] và In" at bounding box center [1032, 401] width 83 height 13
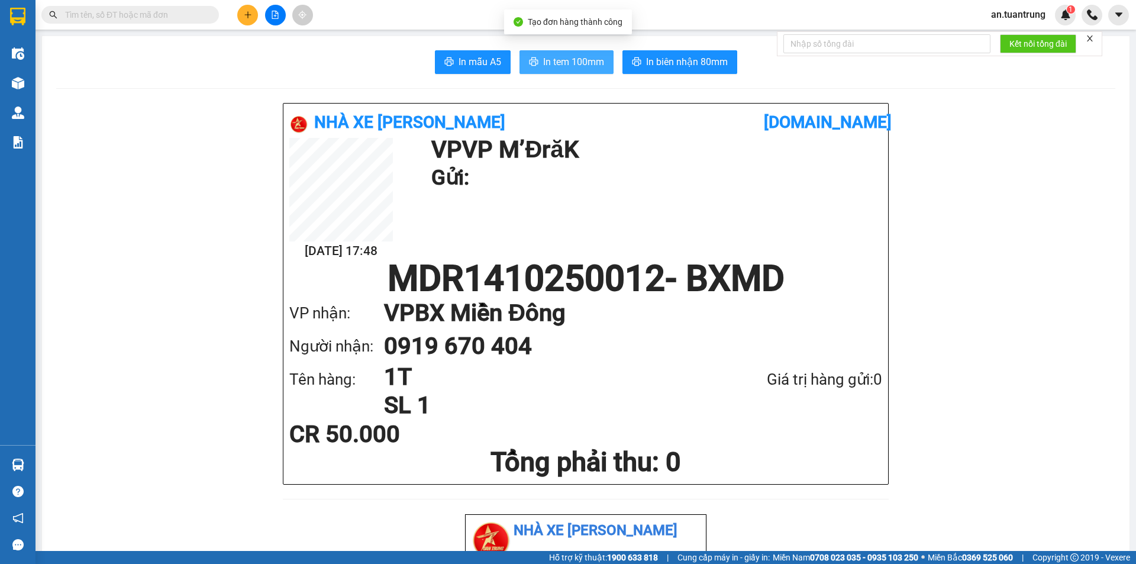
click at [563, 69] on span "In tem 100mm" at bounding box center [573, 61] width 61 height 15
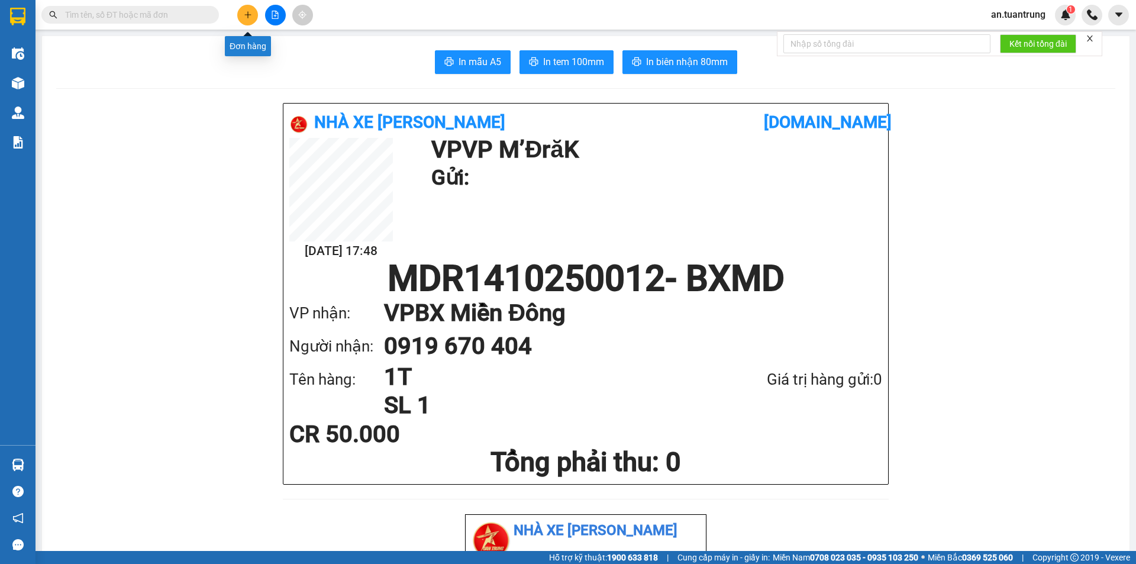
click at [249, 14] on icon "plus" at bounding box center [248, 15] width 8 height 8
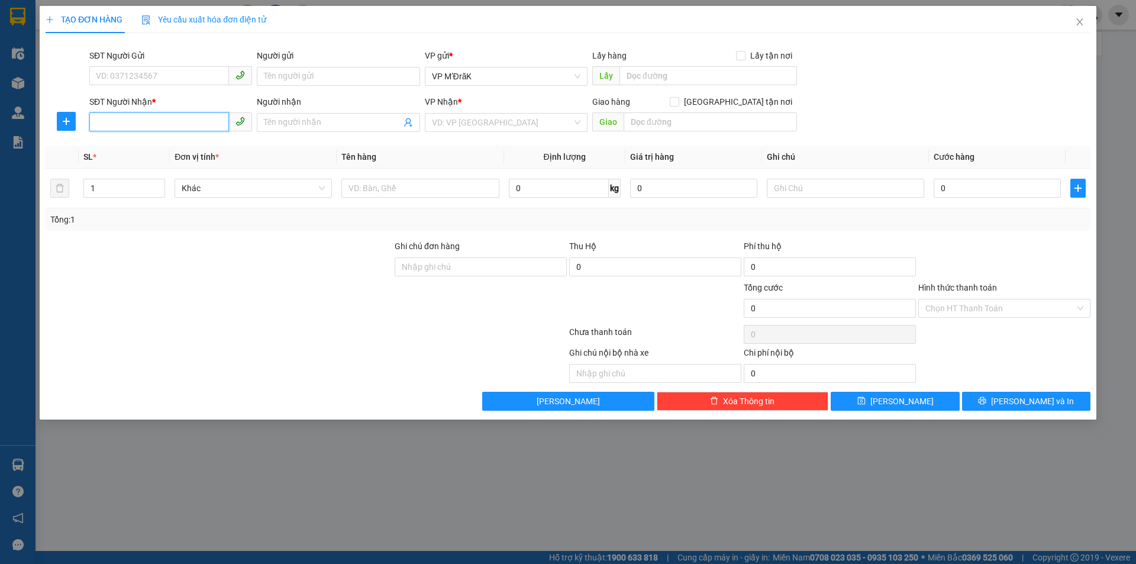
click at [187, 125] on input "SĐT Người Nhận *" at bounding box center [159, 121] width 140 height 19
click at [181, 147] on div "0835699988" at bounding box center [170, 146] width 149 height 13
type input "0835699988"
type input "TÂN THỚI HIỆP"
type input "50.000"
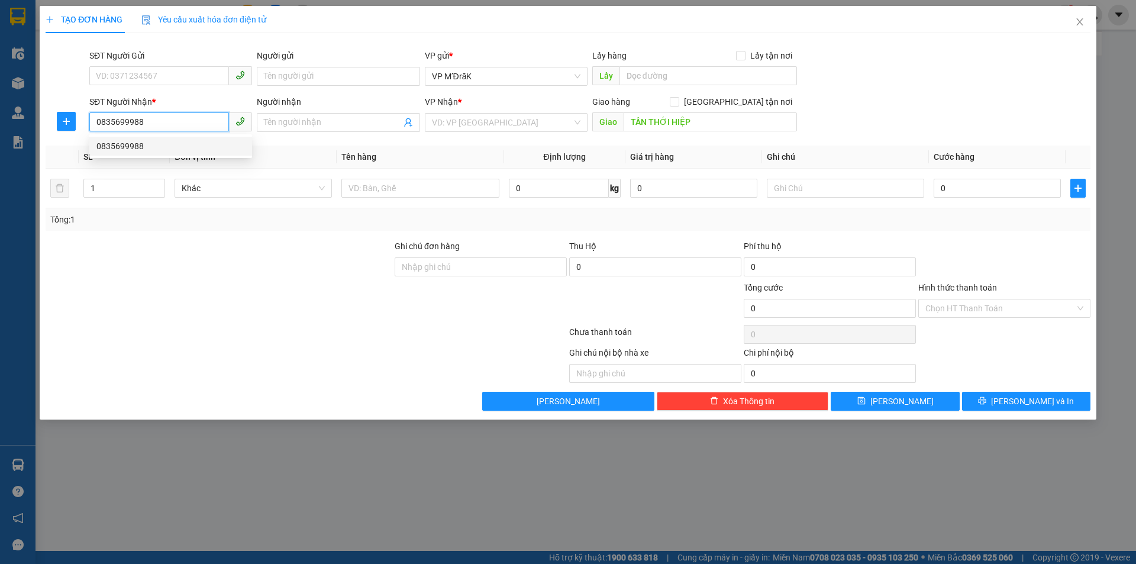
type input "50.000"
type input "0835699988"
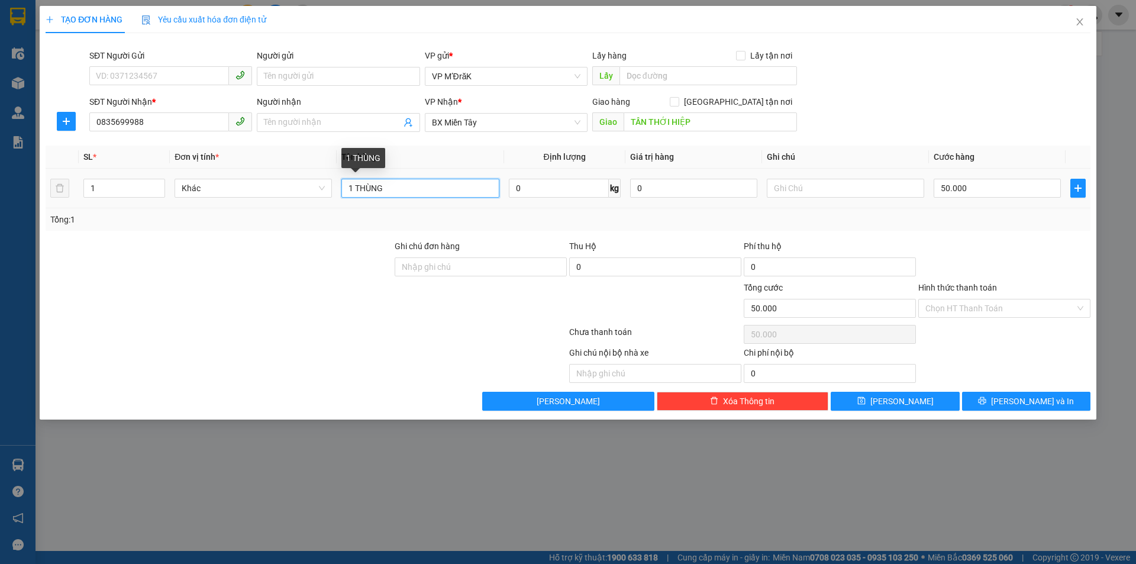
click at [401, 191] on input "1 THÙNG" at bounding box center [420, 188] width 157 height 19
type input "1 THÙNG +1 BAO"
click at [1006, 185] on input "50.000" at bounding box center [997, 188] width 127 height 19
type input "1"
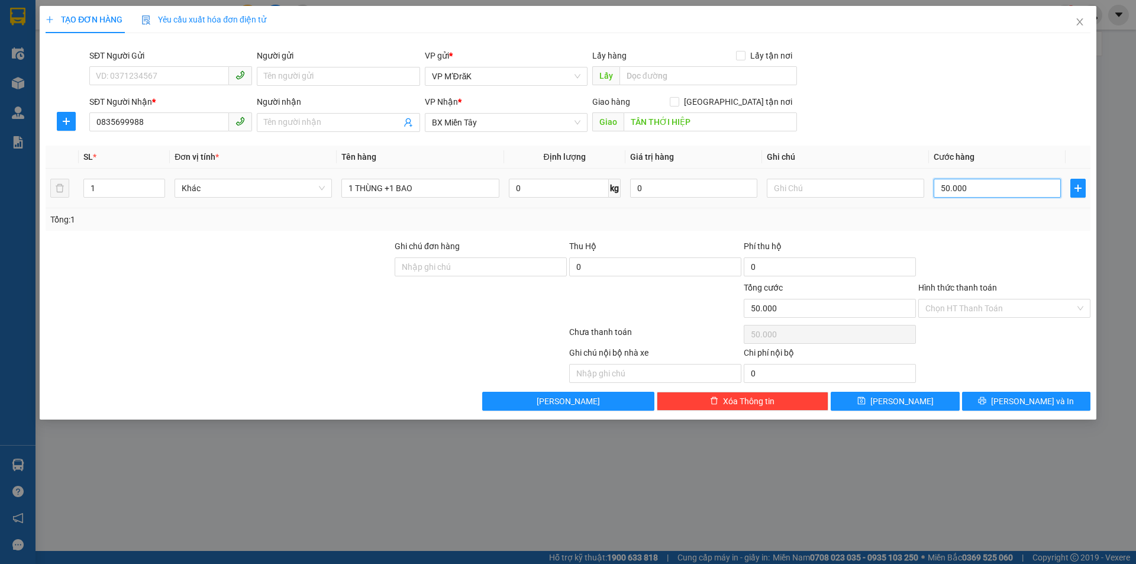
type input "1"
click at [1020, 399] on span "[PERSON_NAME] và In" at bounding box center [1032, 401] width 83 height 13
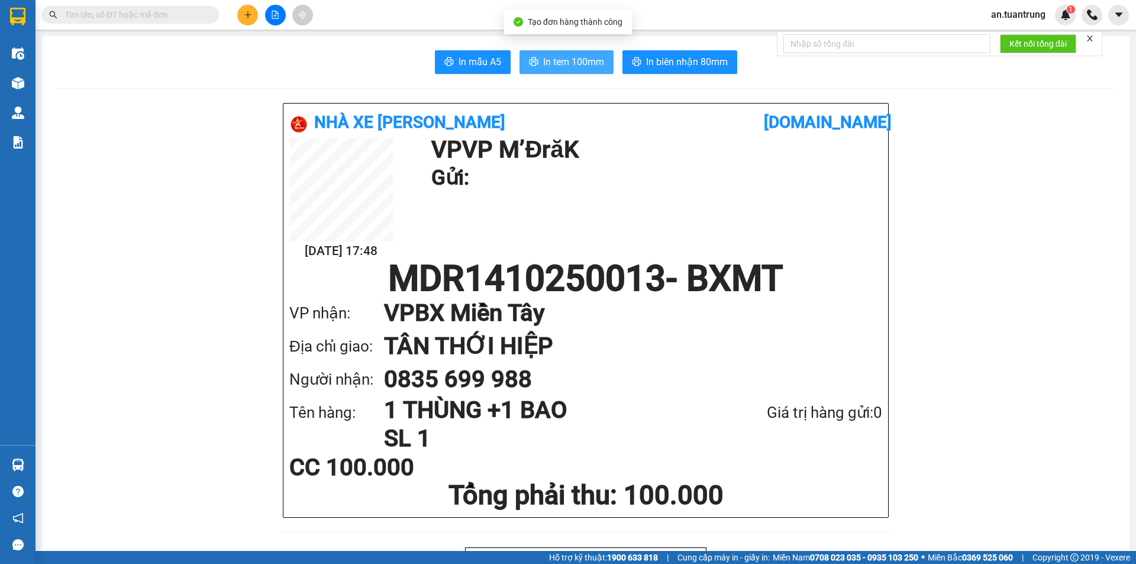
click at [578, 67] on span "In tem 100mm" at bounding box center [573, 61] width 61 height 15
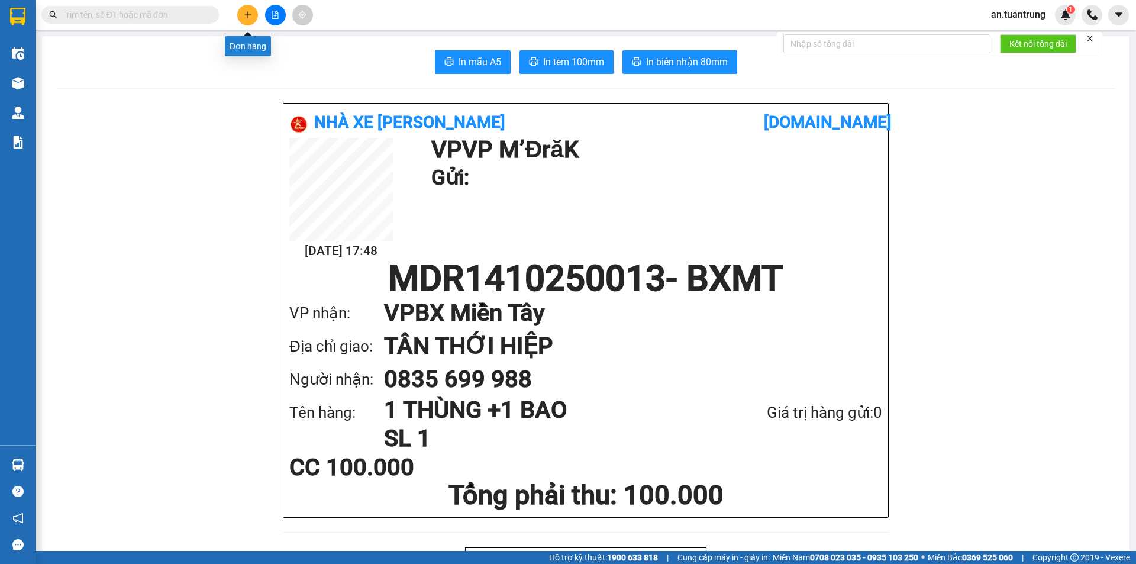
click at [242, 12] on button at bounding box center [247, 15] width 21 height 21
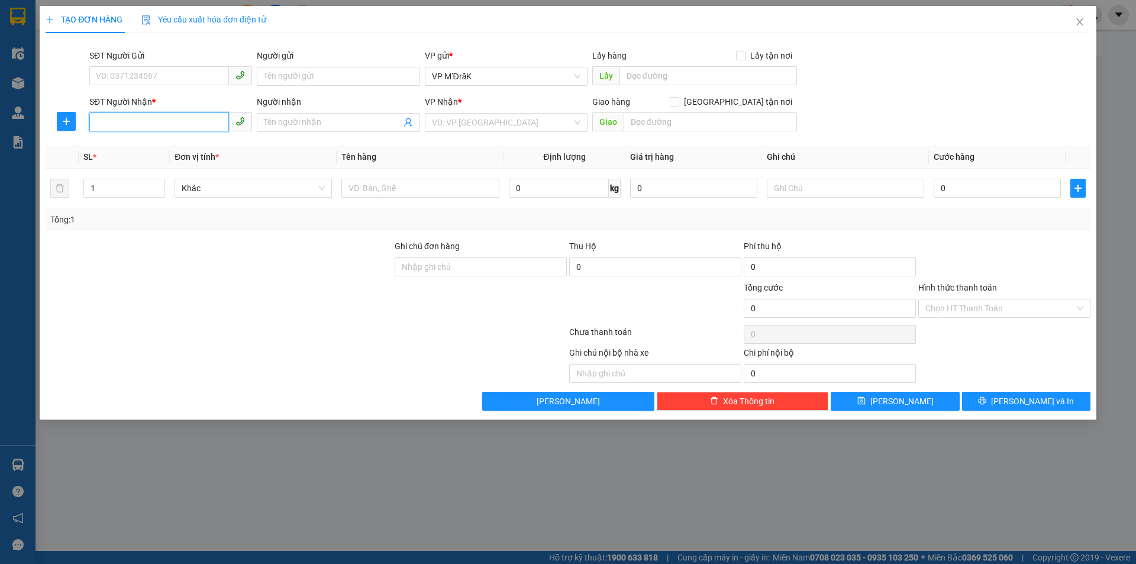
click at [183, 127] on input "SĐT Người Nhận *" at bounding box center [159, 121] width 140 height 19
click at [463, 119] on input "search" at bounding box center [502, 123] width 140 height 18
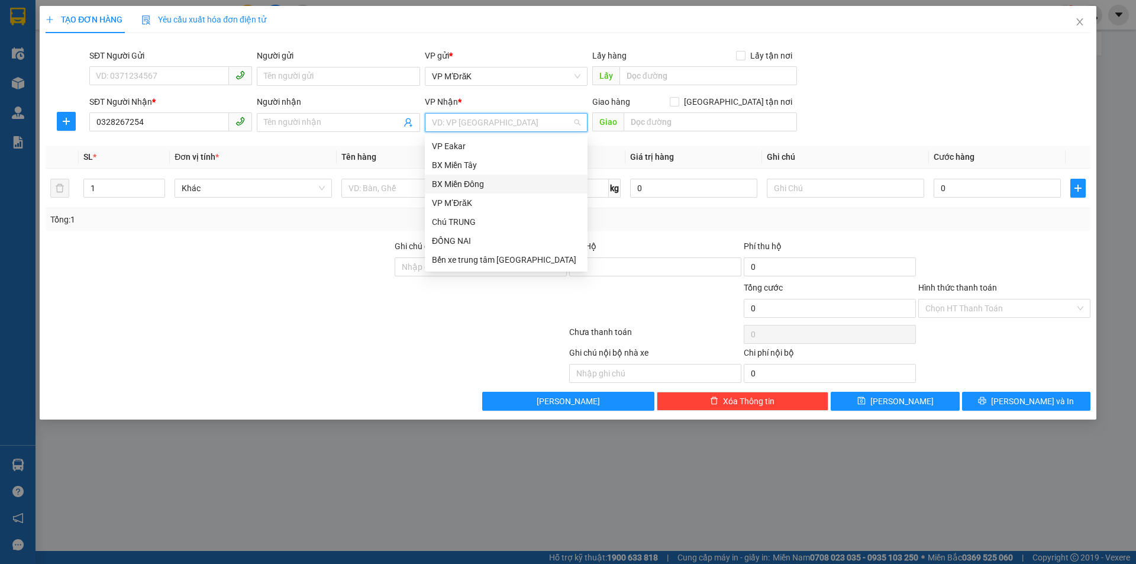
click at [465, 185] on div "BX Miền Đông" at bounding box center [506, 184] width 149 height 13
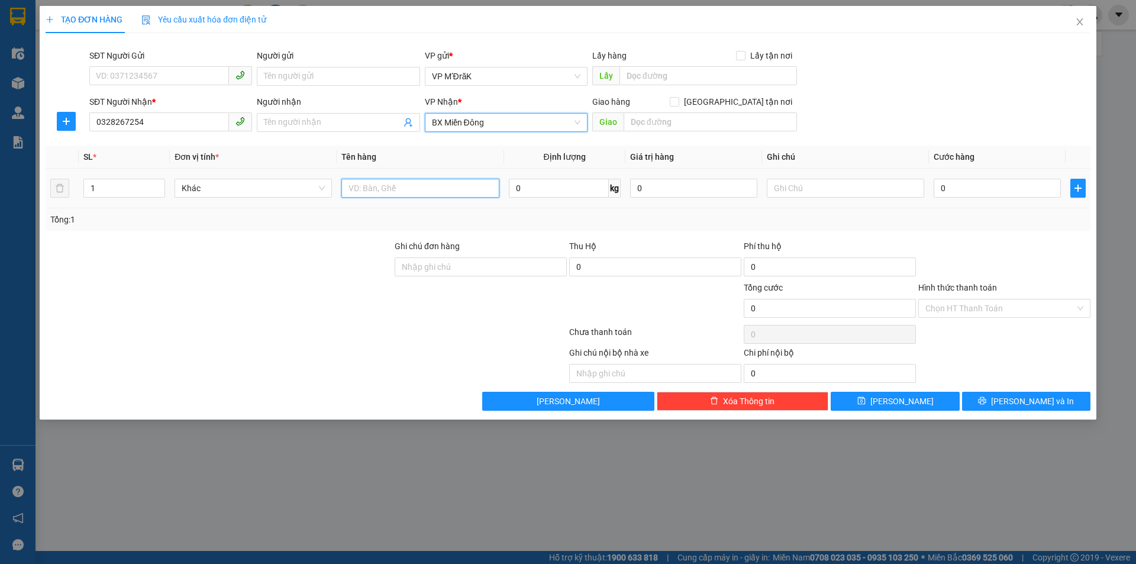
click at [471, 186] on input "text" at bounding box center [420, 188] width 157 height 19
click at [986, 196] on input "0" at bounding box center [997, 188] width 127 height 19
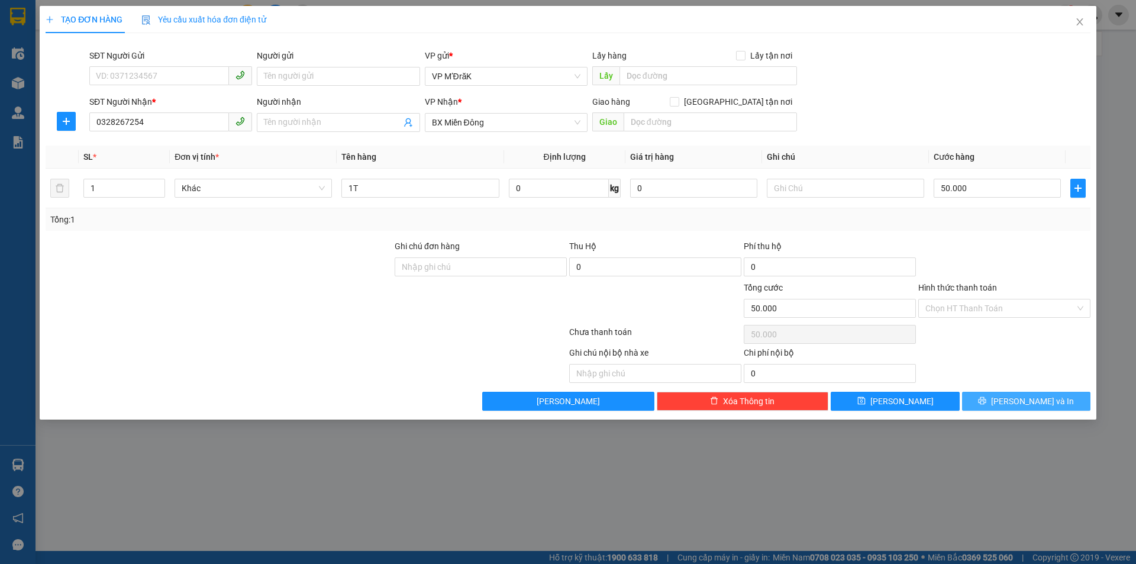
click at [1032, 395] on span "[PERSON_NAME] và In" at bounding box center [1032, 401] width 83 height 13
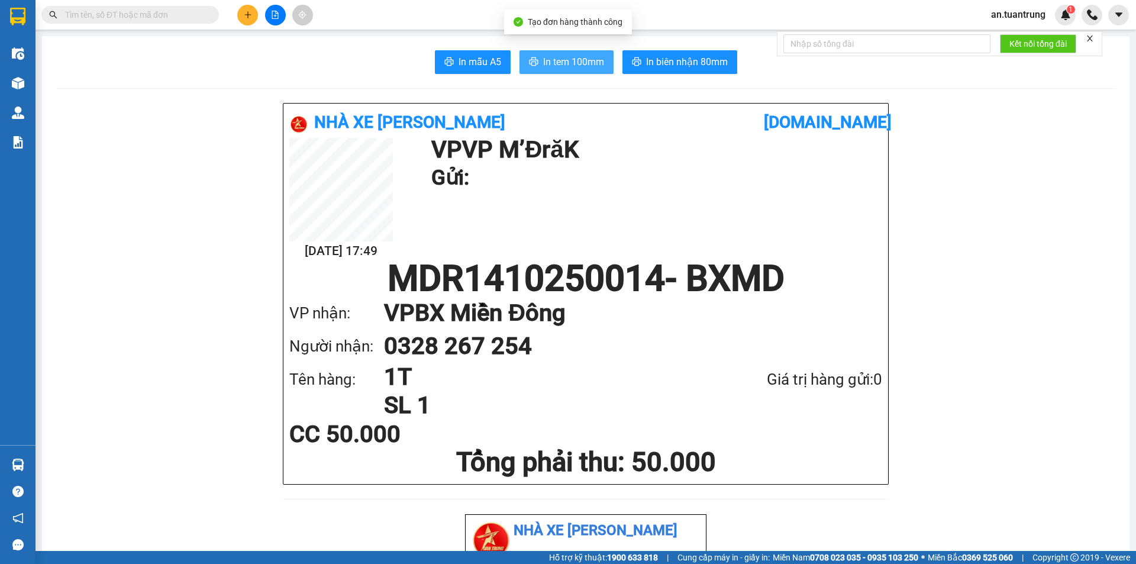
click at [562, 67] on span "In tem 100mm" at bounding box center [573, 61] width 61 height 15
click at [247, 17] on icon "plus" at bounding box center [248, 15] width 8 height 8
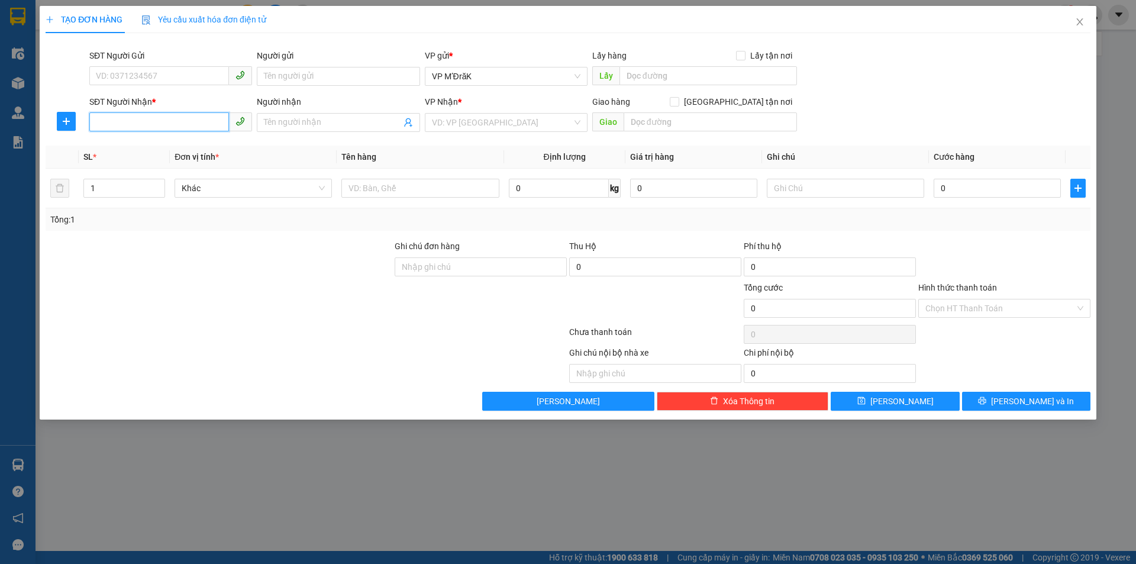
click at [194, 124] on input "SĐT Người Nhận *" at bounding box center [159, 121] width 140 height 19
click at [486, 124] on input "search" at bounding box center [502, 123] width 140 height 18
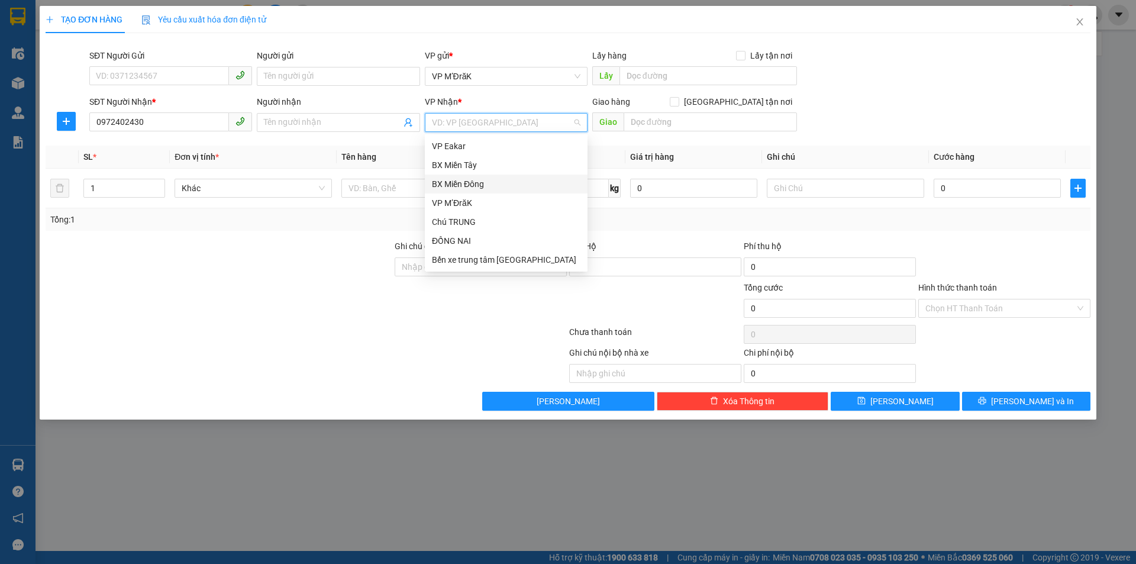
drag, startPoint x: 476, startPoint y: 184, endPoint x: 594, endPoint y: 142, distance: 124.5
click at [478, 184] on div "BX Miền Đông" at bounding box center [506, 184] width 149 height 13
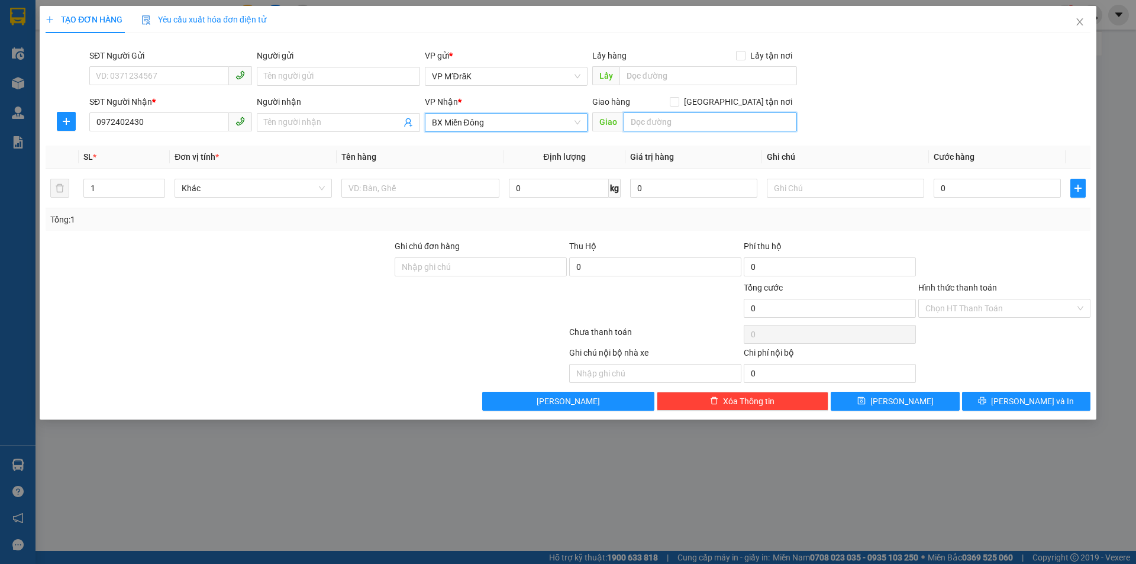
click at [645, 123] on input "text" at bounding box center [710, 121] width 173 height 19
click at [447, 186] on input "text" at bounding box center [420, 188] width 157 height 19
click at [978, 189] on input "0" at bounding box center [997, 188] width 127 height 19
drag, startPoint x: 956, startPoint y: 310, endPoint x: 928, endPoint y: 295, distance: 32.0
click at [954, 307] on input "Hình thức thanh toán" at bounding box center [1001, 309] width 150 height 18
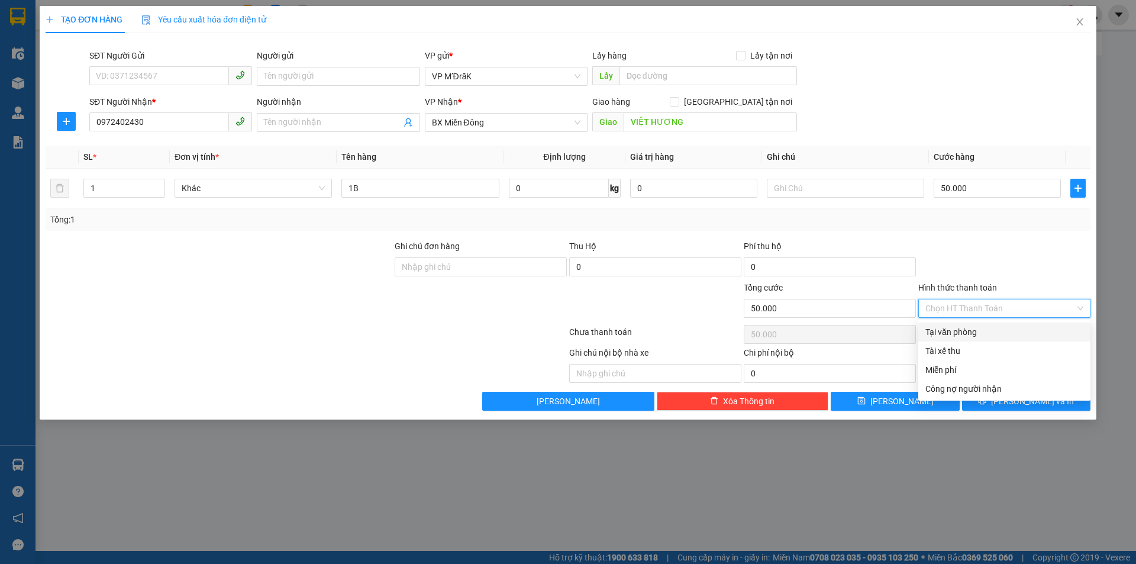
click at [973, 336] on div "Tại văn phòng" at bounding box center [1005, 332] width 158 height 13
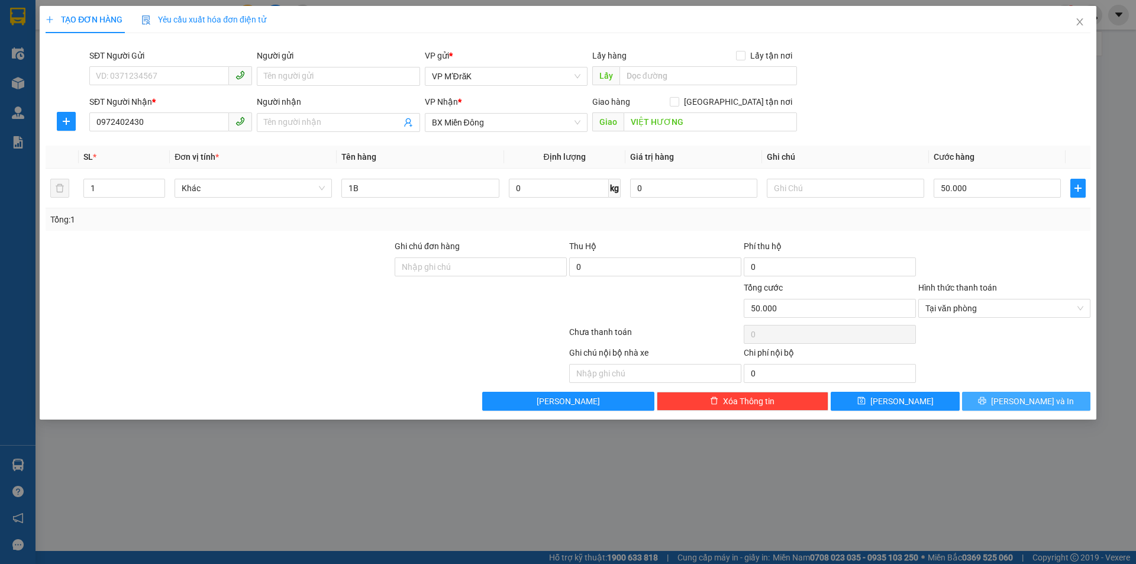
click at [1026, 401] on span "[PERSON_NAME] và In" at bounding box center [1032, 401] width 83 height 13
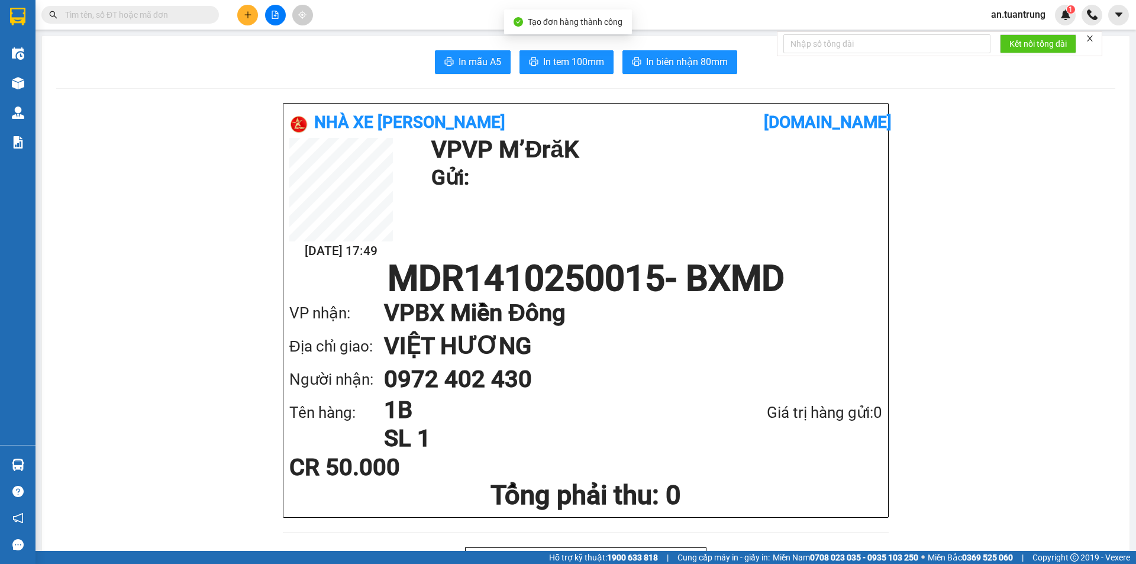
drag, startPoint x: 561, startPoint y: 51, endPoint x: 574, endPoint y: 67, distance: 21.4
click at [561, 51] on button "In tem 100mm" at bounding box center [567, 62] width 94 height 24
click at [242, 19] on button at bounding box center [247, 15] width 21 height 21
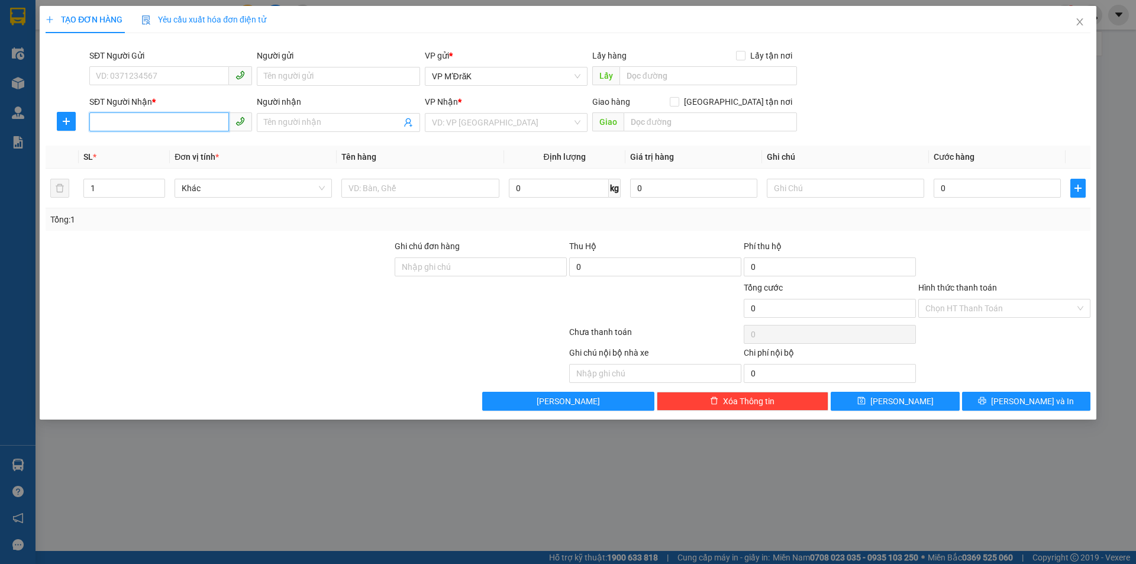
click at [152, 120] on input "SĐT Người Nhận *" at bounding box center [159, 121] width 140 height 19
click at [534, 115] on input "search" at bounding box center [502, 123] width 140 height 18
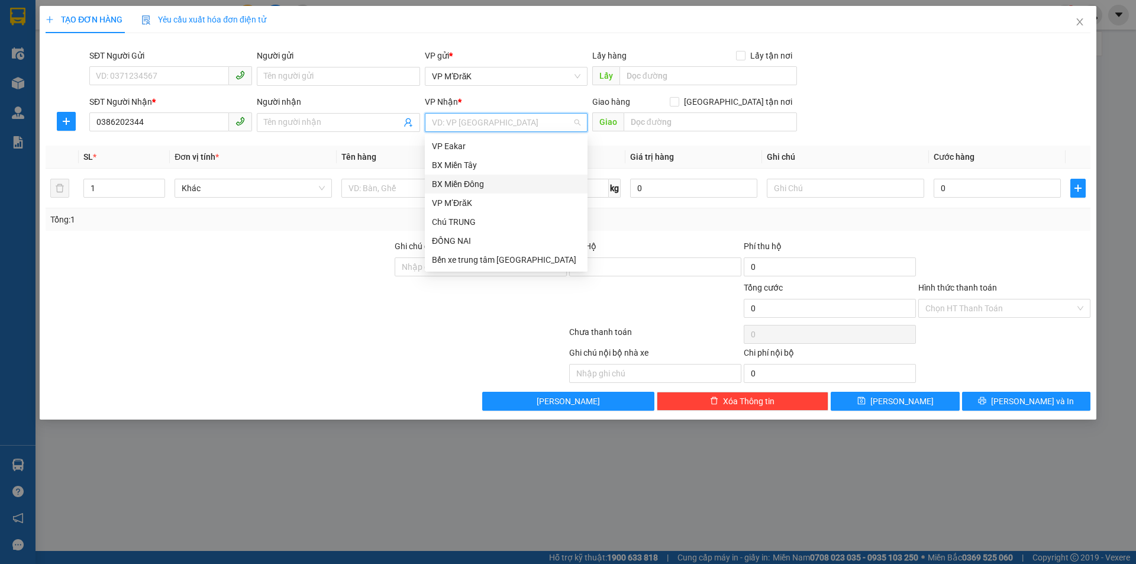
click at [486, 179] on div "BX Miền Đông" at bounding box center [506, 184] width 149 height 13
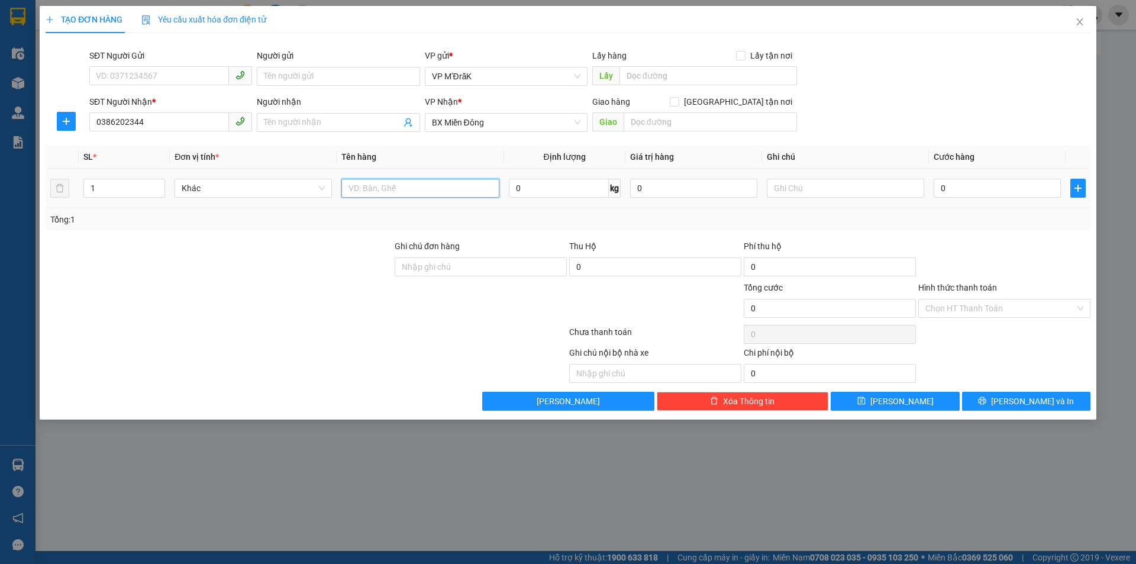
click at [457, 190] on input "text" at bounding box center [420, 188] width 157 height 19
click at [954, 188] on input "0" at bounding box center [997, 188] width 127 height 19
click at [967, 315] on input "Hình thức thanh toán" at bounding box center [1001, 309] width 150 height 18
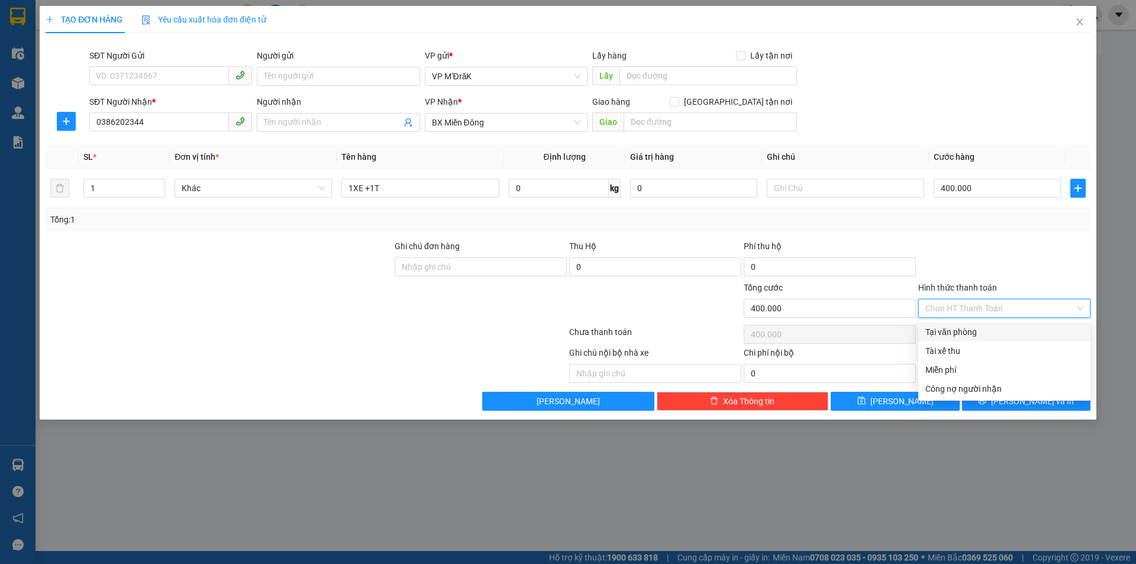
click at [955, 334] on div "Tại văn phòng" at bounding box center [1005, 332] width 158 height 13
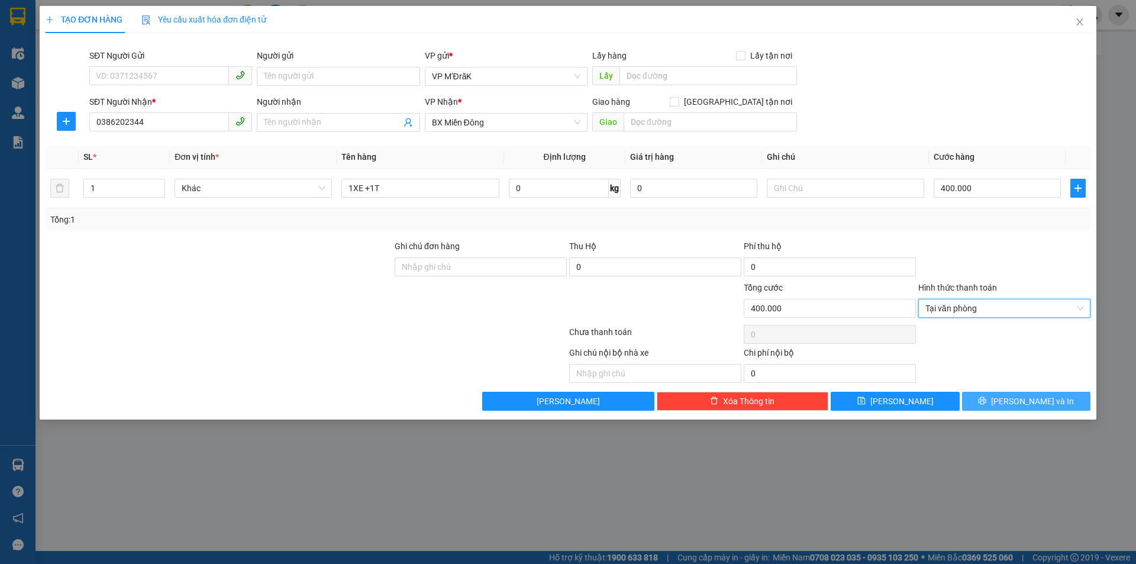
click at [1003, 405] on button "[PERSON_NAME] và In" at bounding box center [1026, 401] width 128 height 19
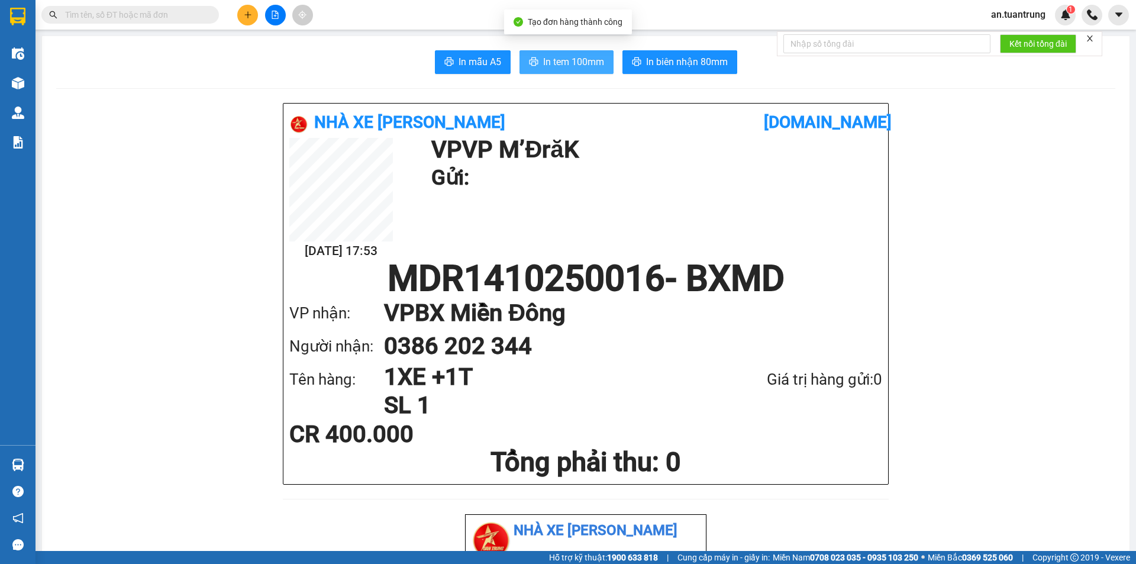
click at [565, 64] on span "In tem 100mm" at bounding box center [573, 61] width 61 height 15
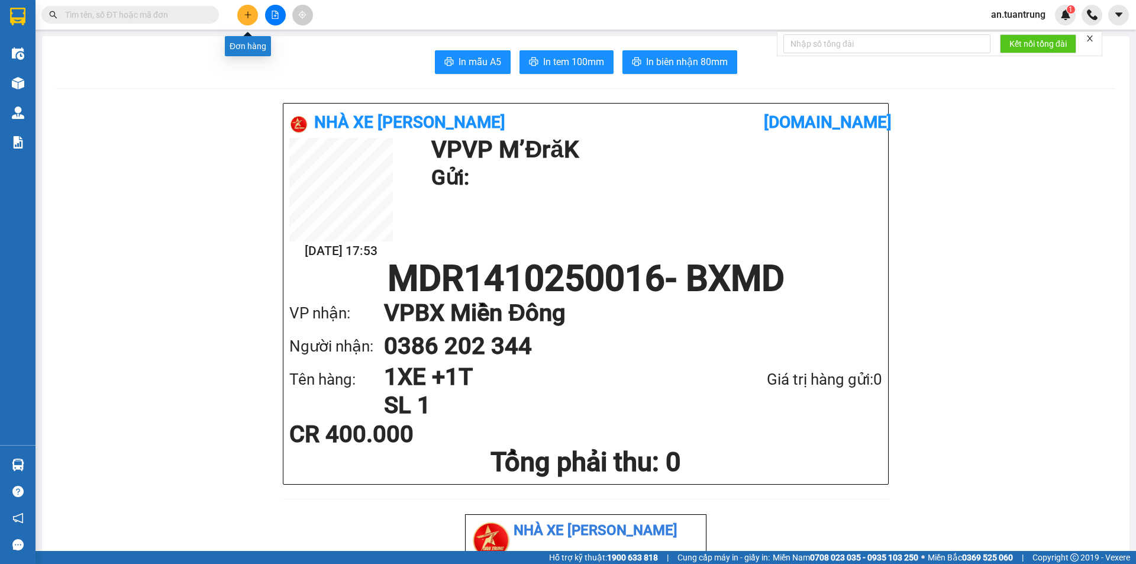
click at [244, 15] on icon "plus" at bounding box center [248, 15] width 8 height 8
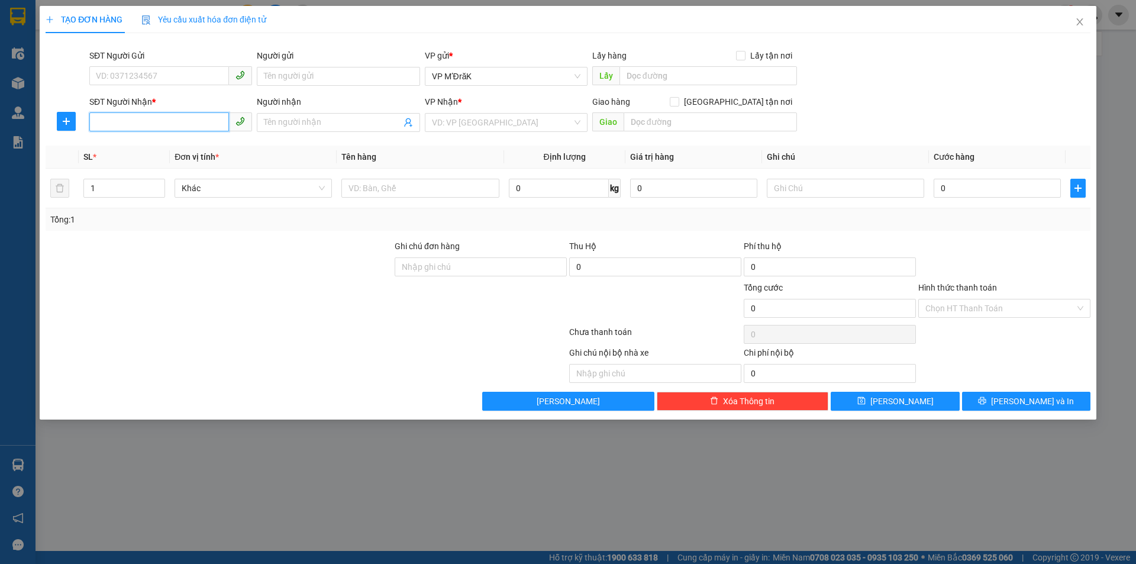
click at [171, 120] on input "SĐT Người Nhận *" at bounding box center [159, 121] width 140 height 19
click at [146, 118] on input "SĐT Người Nhận *" at bounding box center [159, 121] width 140 height 19
click at [144, 144] on div "0979356407" at bounding box center [170, 146] width 149 height 13
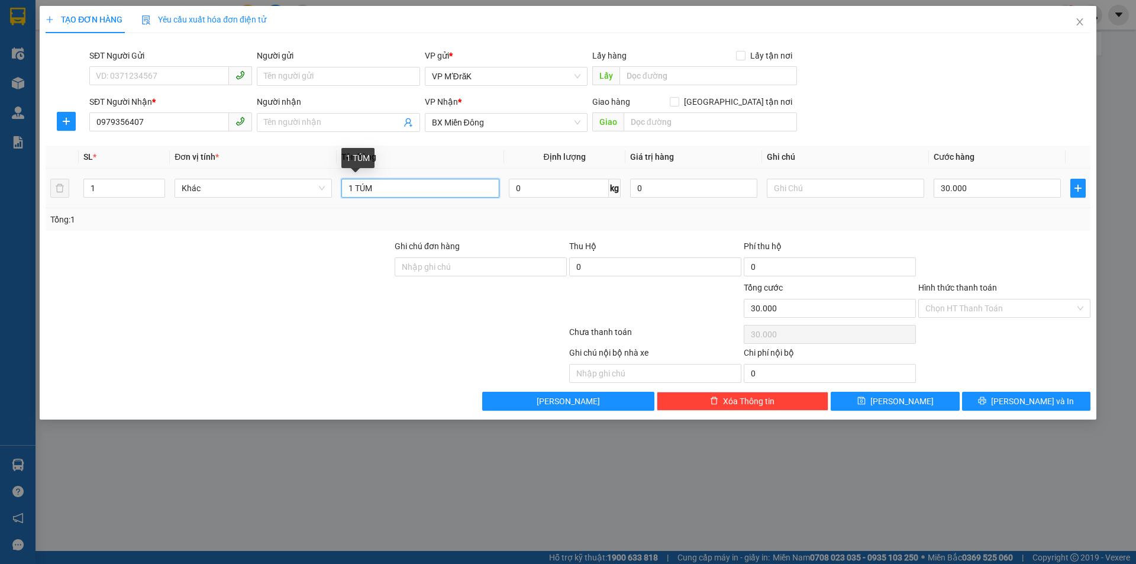
click at [436, 191] on input "1 TÚM" at bounding box center [420, 188] width 157 height 19
click at [967, 195] on input "30.000" at bounding box center [997, 188] width 127 height 19
click at [976, 304] on input "Hình thức thanh toán" at bounding box center [1001, 309] width 150 height 18
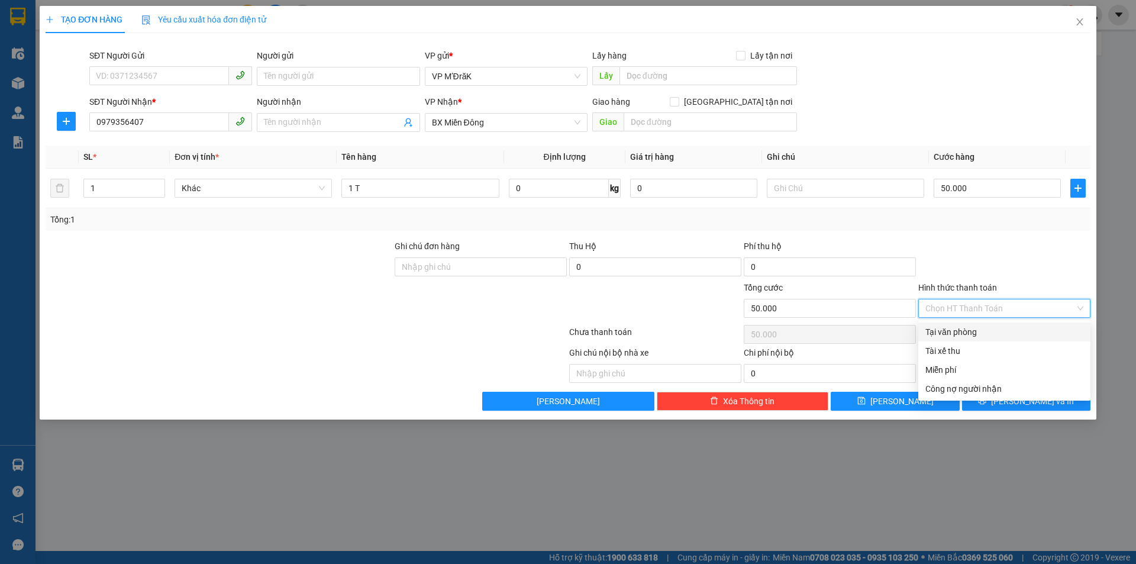
drag, startPoint x: 976, startPoint y: 322, endPoint x: 977, endPoint y: 335, distance: 13.0
click at [976, 323] on div "Transit Pickup Surcharge Ids Transit Deliver Surcharge Ids Transit Deliver Surc…" at bounding box center [568, 227] width 1045 height 368
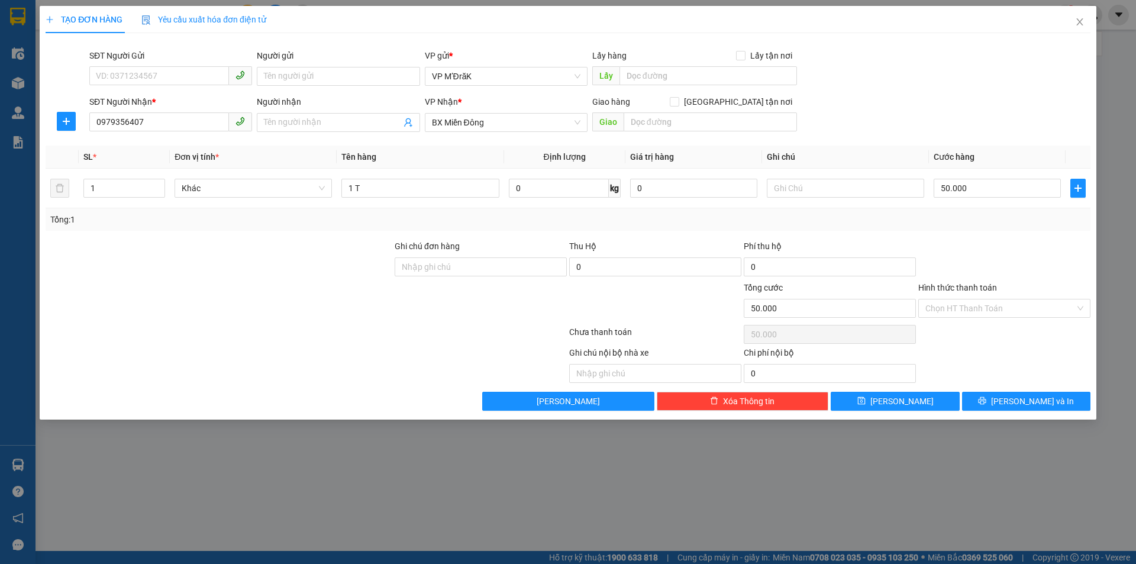
click at [977, 335] on div "Chọn HT Thanh Toán" at bounding box center [1004, 335] width 175 height 24
click at [989, 305] on input "Hình thức thanh toán" at bounding box center [1001, 309] width 150 height 18
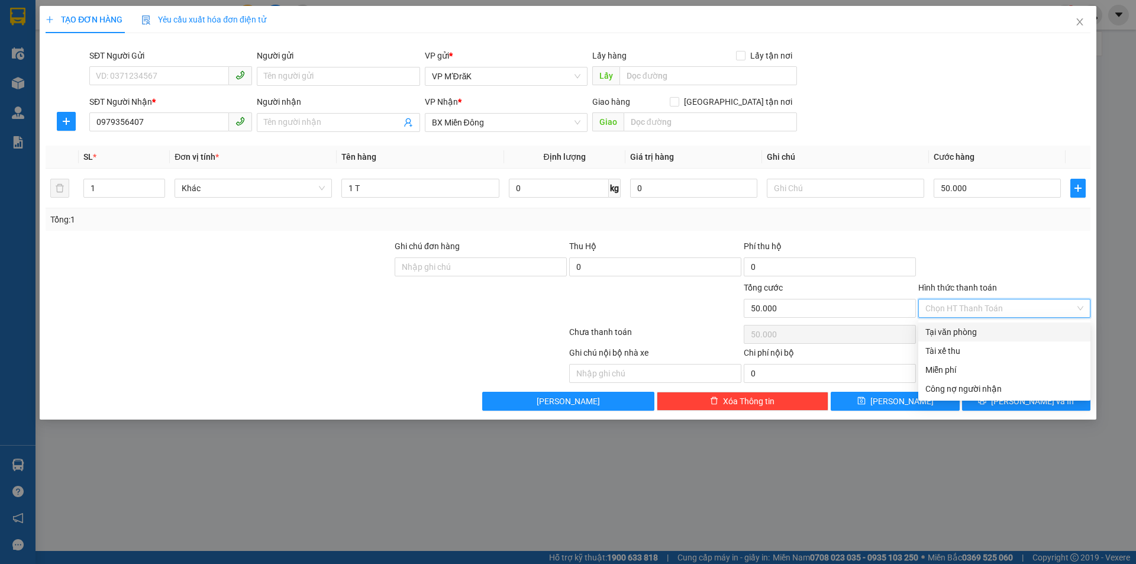
click at [983, 330] on div "Tại văn phòng" at bounding box center [1005, 332] width 158 height 13
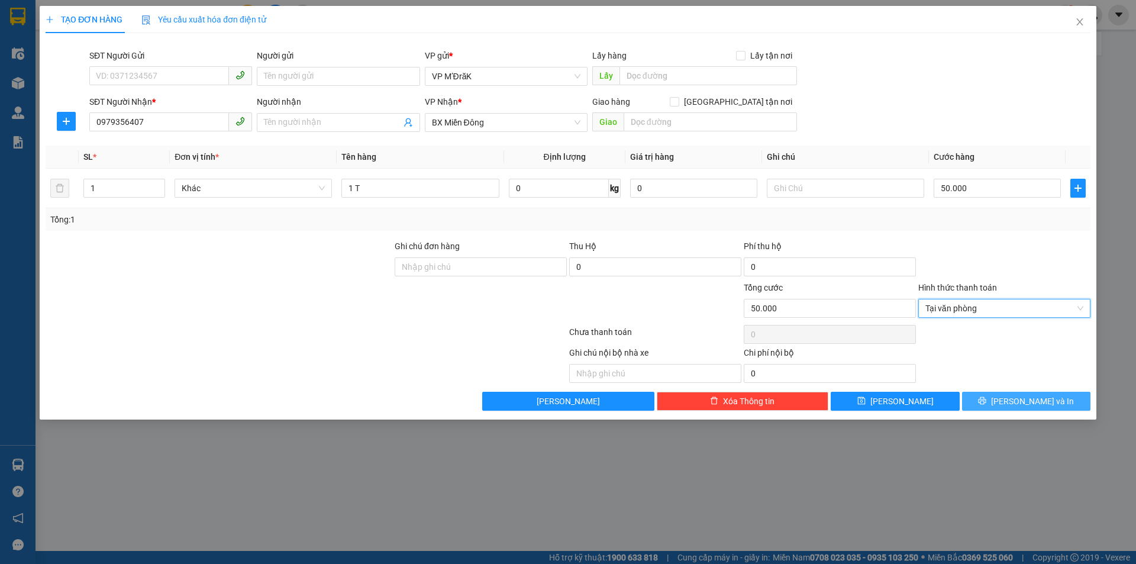
click at [987, 404] on icon "printer" at bounding box center [982, 401] width 8 height 8
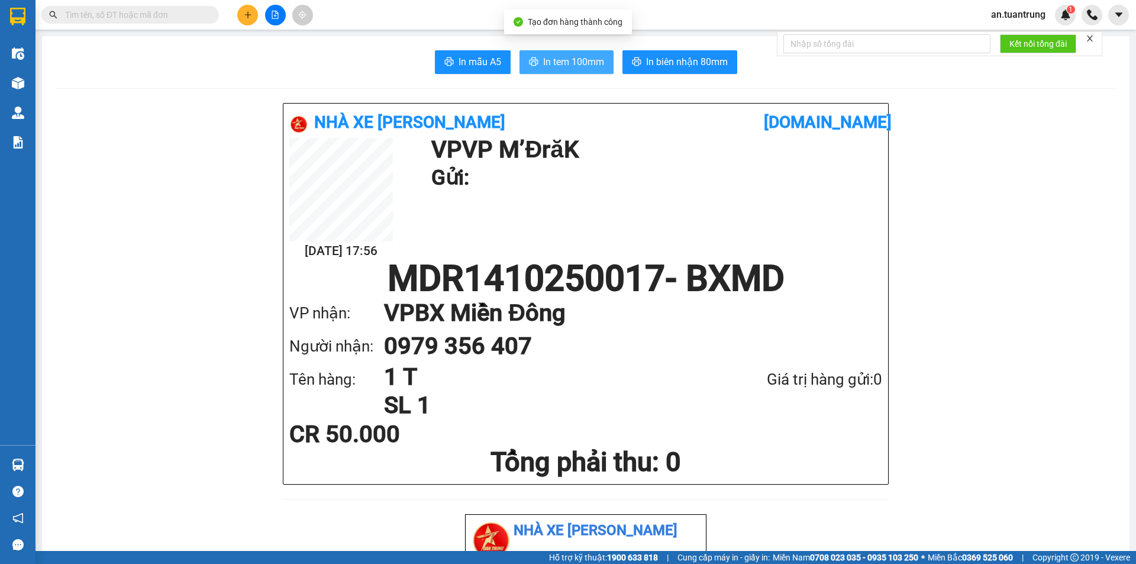
click at [536, 57] on button "In tem 100mm" at bounding box center [567, 62] width 94 height 24
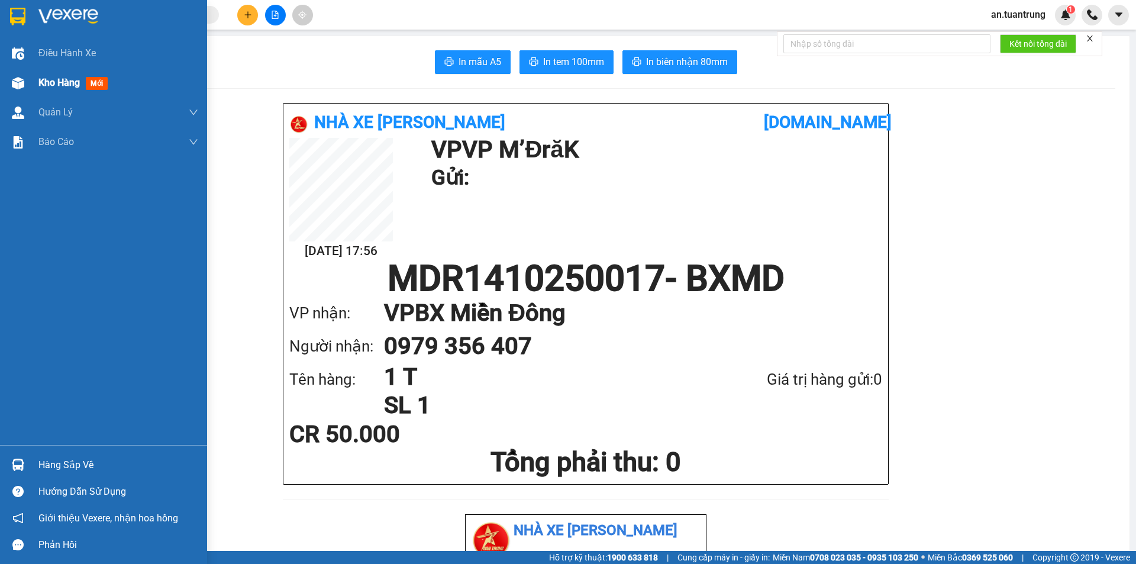
click at [76, 82] on span "Kho hàng" at bounding box center [58, 82] width 41 height 11
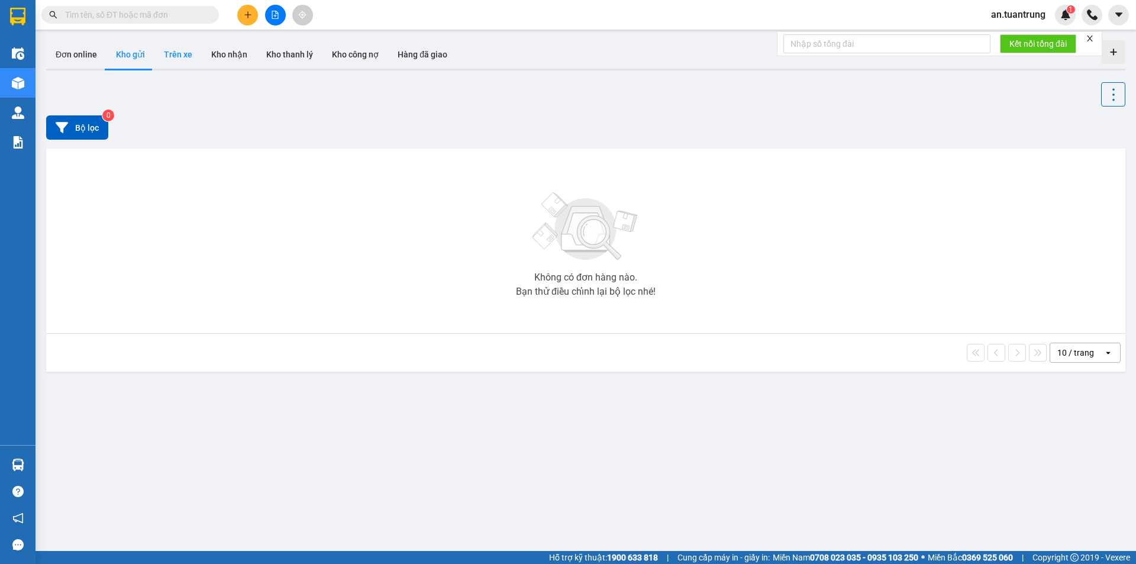
click at [182, 59] on button "Trên xe" at bounding box center [177, 54] width 47 height 28
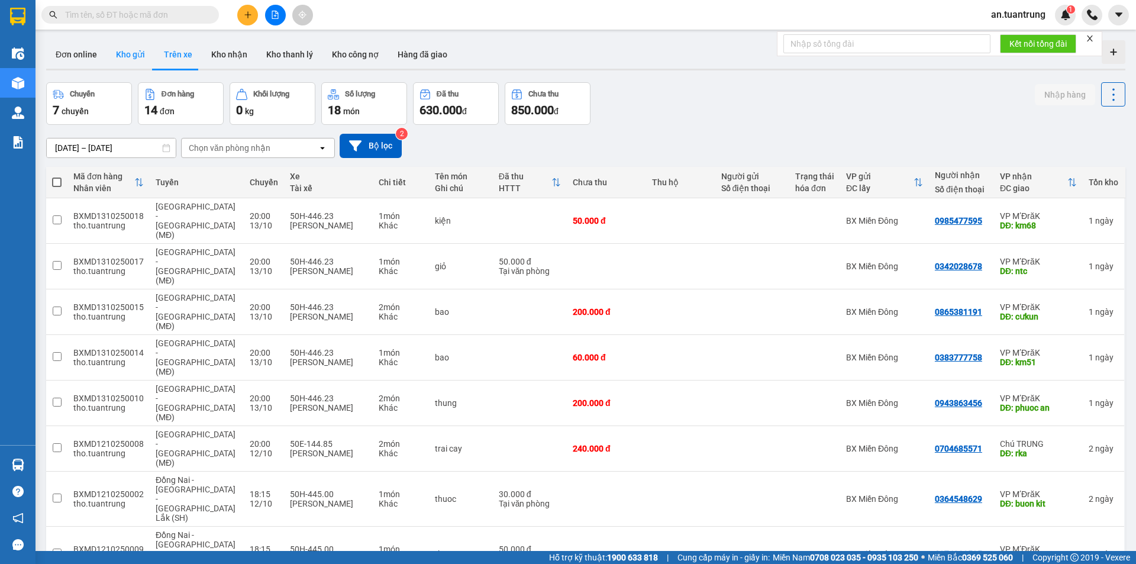
click at [136, 59] on button "Kho gửi" at bounding box center [131, 54] width 48 height 28
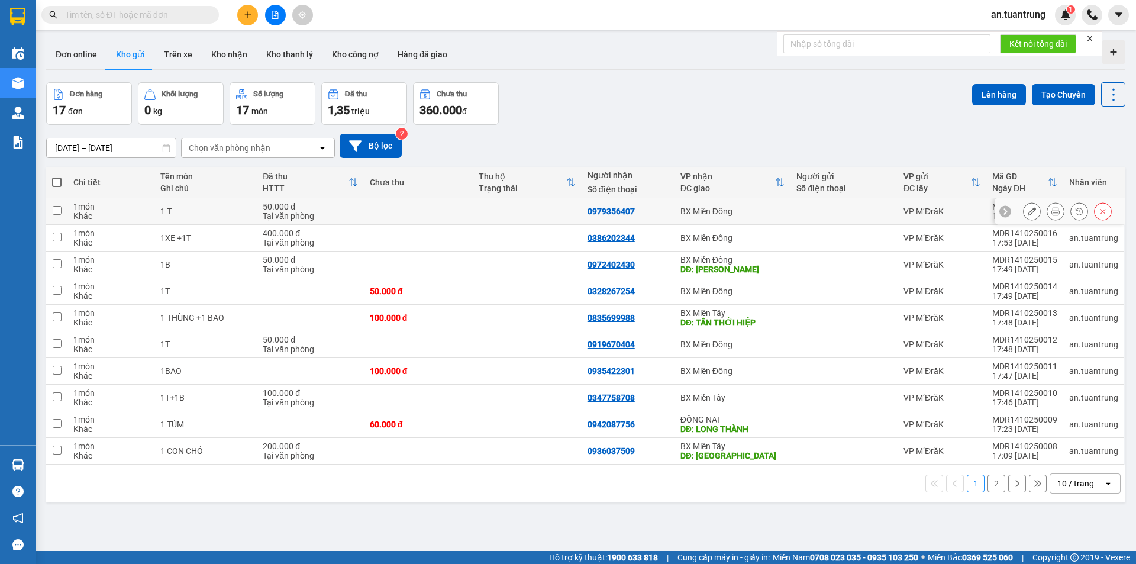
click at [822, 215] on div at bounding box center [844, 211] width 95 height 9
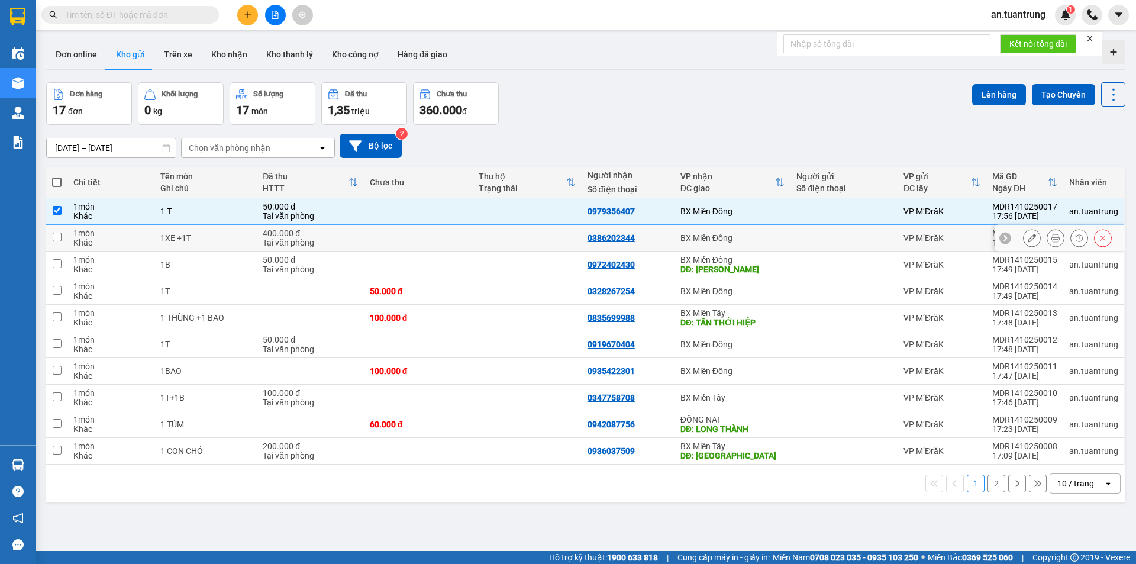
click at [776, 246] on td "BX Miền Đông" at bounding box center [733, 238] width 117 height 27
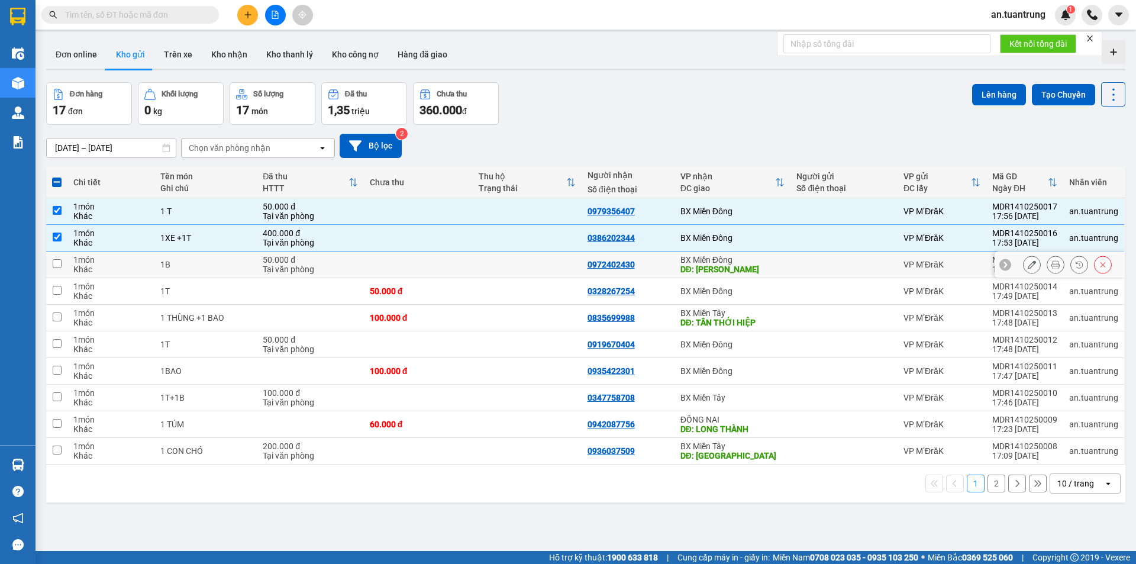
click at [764, 268] on div "DĐ: [PERSON_NAME]" at bounding box center [733, 269] width 105 height 9
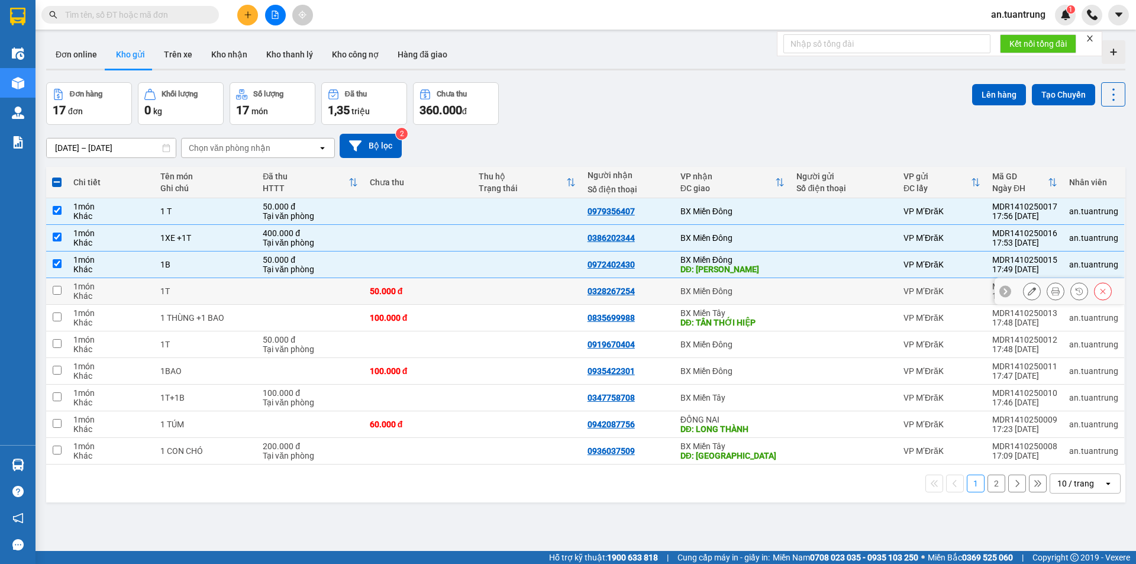
click at [755, 291] on div "BX Miền Đông" at bounding box center [733, 290] width 105 height 9
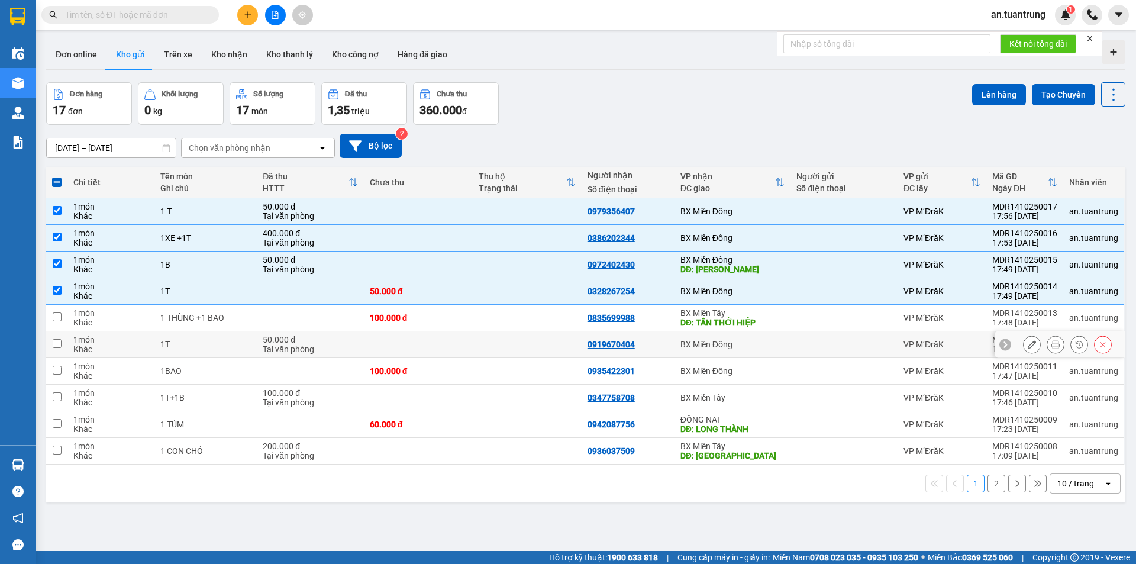
click at [742, 347] on div "BX Miền Đông" at bounding box center [733, 344] width 105 height 9
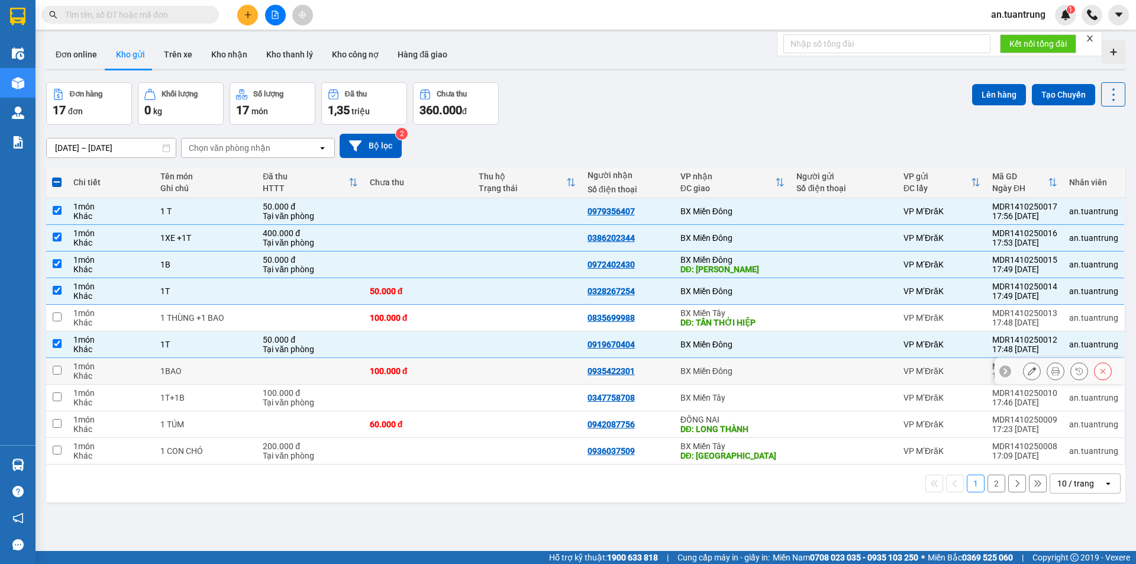
click at [740, 373] on div "BX Miền Đông" at bounding box center [733, 370] width 105 height 9
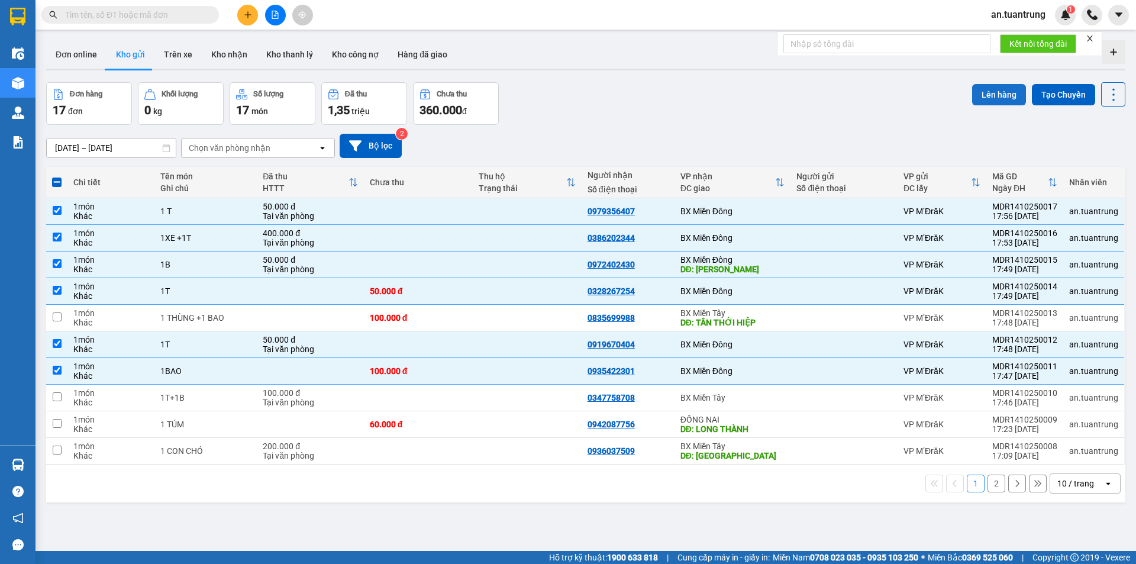
click at [980, 97] on button "Lên hàng" at bounding box center [1000, 94] width 54 height 21
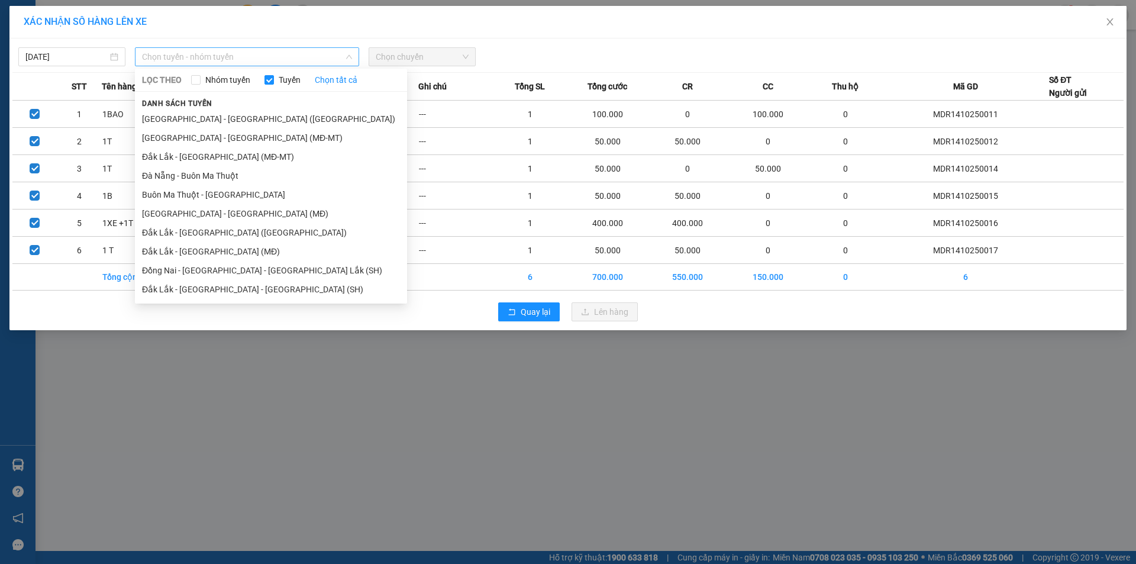
click at [235, 62] on span "Chọn tuyến - nhóm tuyến" at bounding box center [247, 57] width 210 height 18
click at [205, 249] on li "Đắk Lắk - [GEOGRAPHIC_DATA] (MĐ)" at bounding box center [271, 251] width 272 height 19
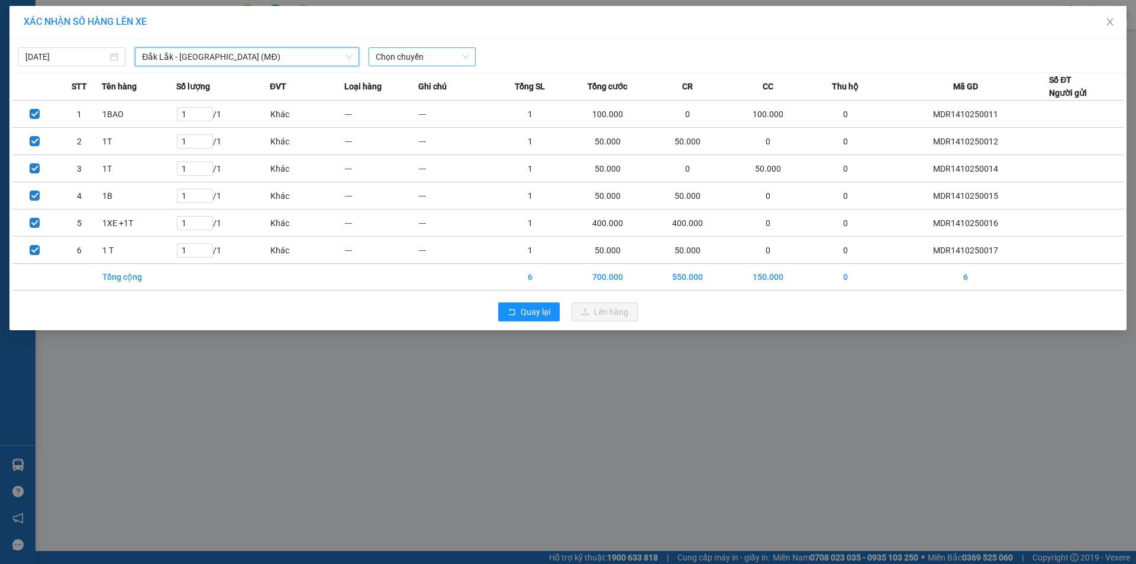
click at [408, 55] on span "Chọn chuyến" at bounding box center [422, 57] width 93 height 18
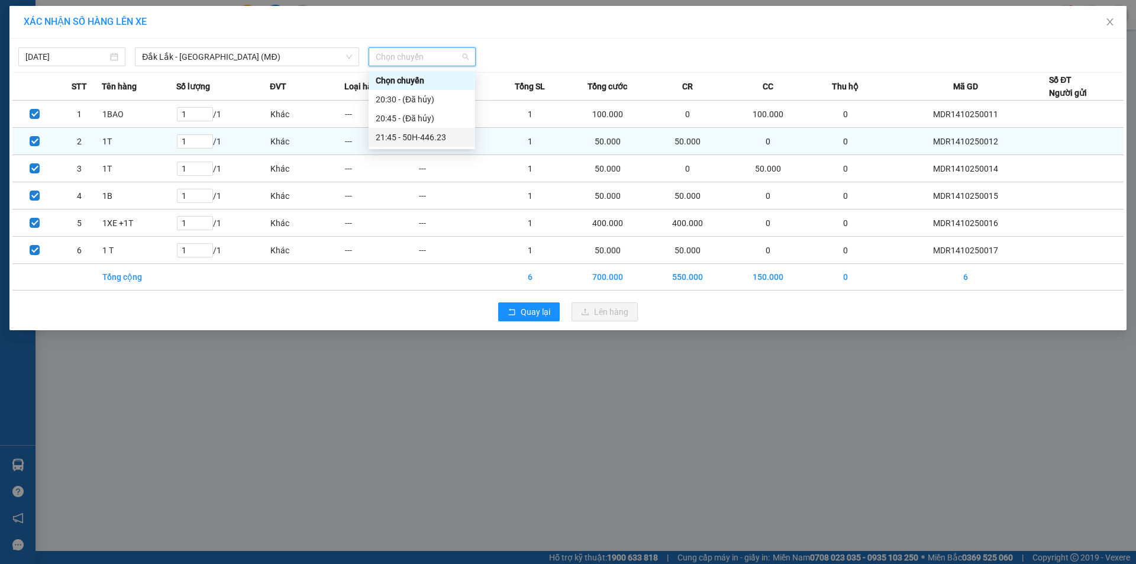
drag, startPoint x: 436, startPoint y: 131, endPoint x: 450, endPoint y: 140, distance: 17.1
click at [436, 133] on div "21:45 - 50H-446.23" at bounding box center [422, 137] width 107 height 19
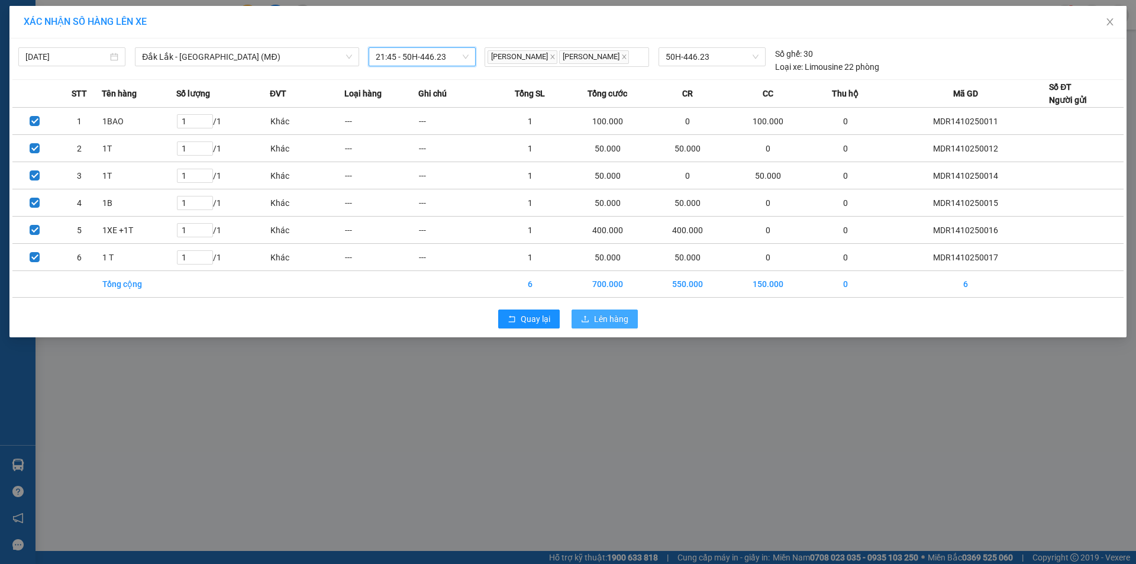
click at [609, 323] on span "Lên hàng" at bounding box center [611, 319] width 34 height 13
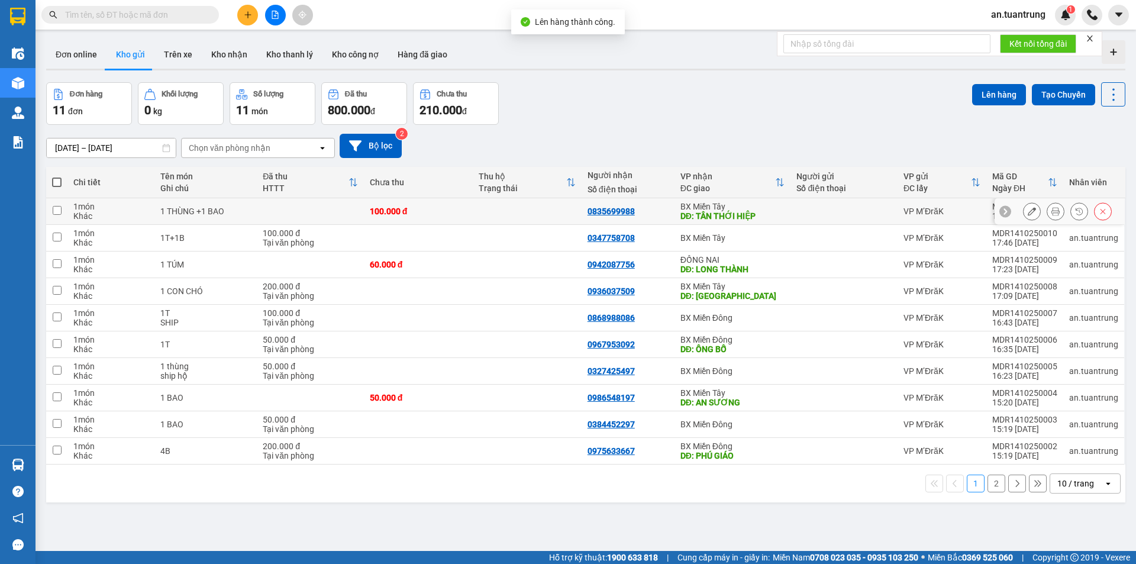
click at [782, 211] on td "BX Miền Tây DĐ: [GEOGRAPHIC_DATA]" at bounding box center [733, 211] width 117 height 27
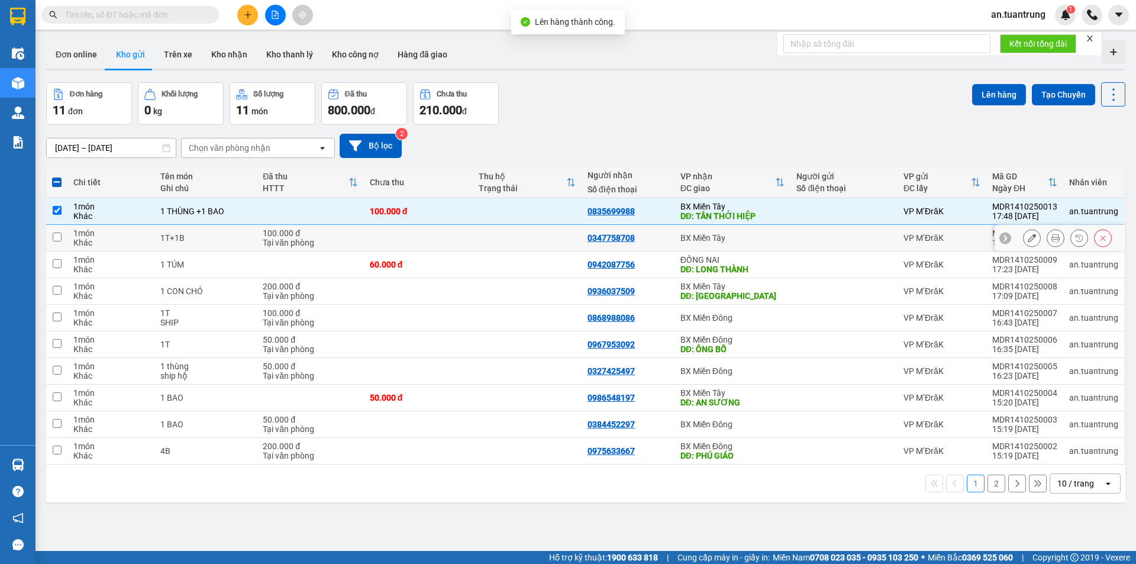
click at [749, 242] on div "BX Miền Tây" at bounding box center [733, 237] width 105 height 9
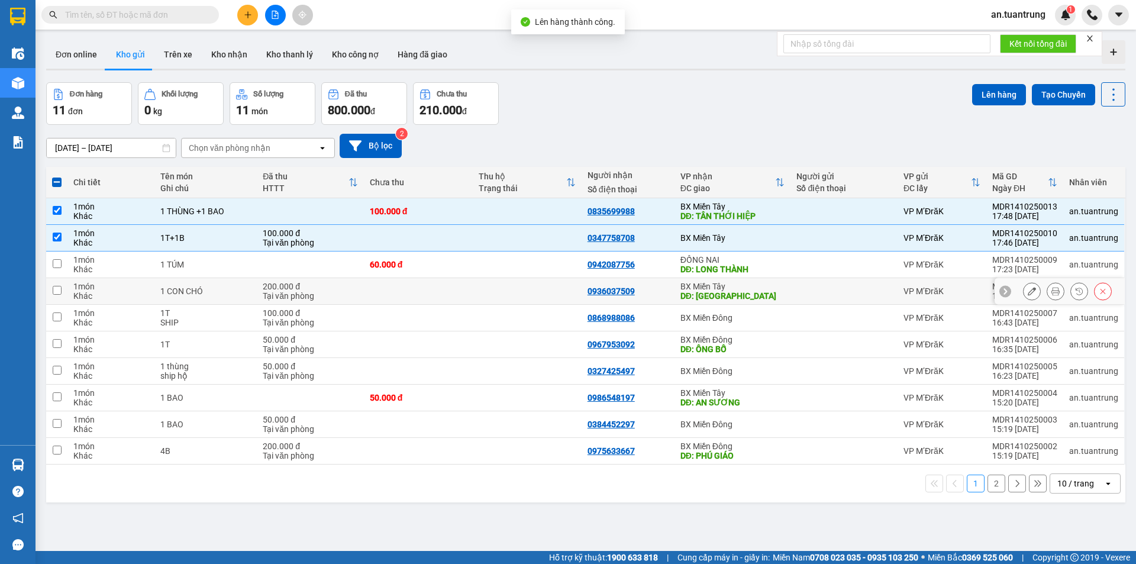
click at [759, 292] on div "DĐ: [GEOGRAPHIC_DATA]" at bounding box center [733, 295] width 105 height 9
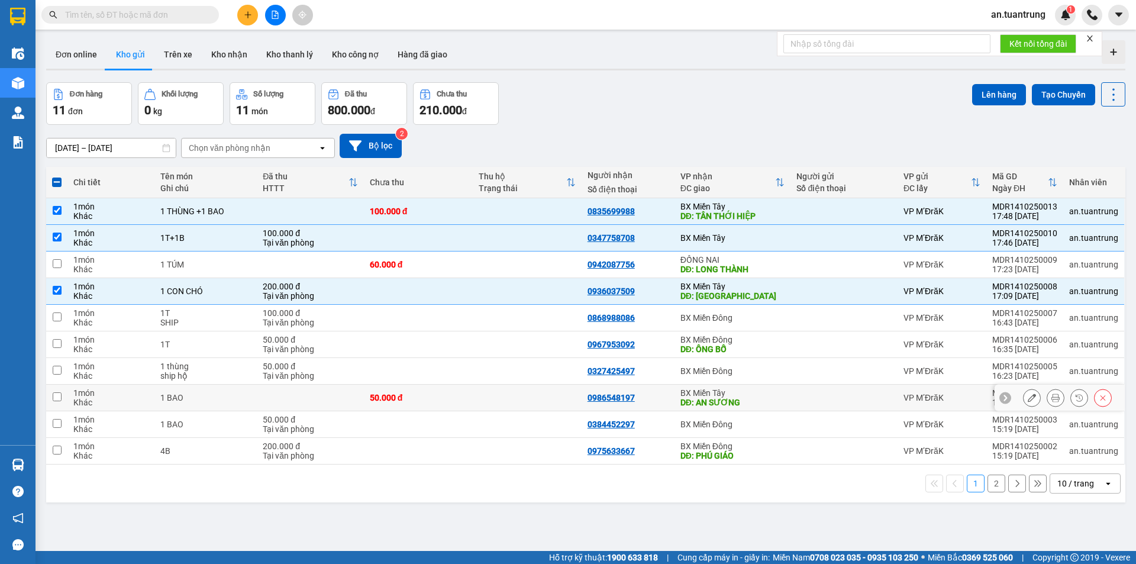
click at [747, 399] on div "DĐ: AN SƯƠNG" at bounding box center [733, 402] width 105 height 9
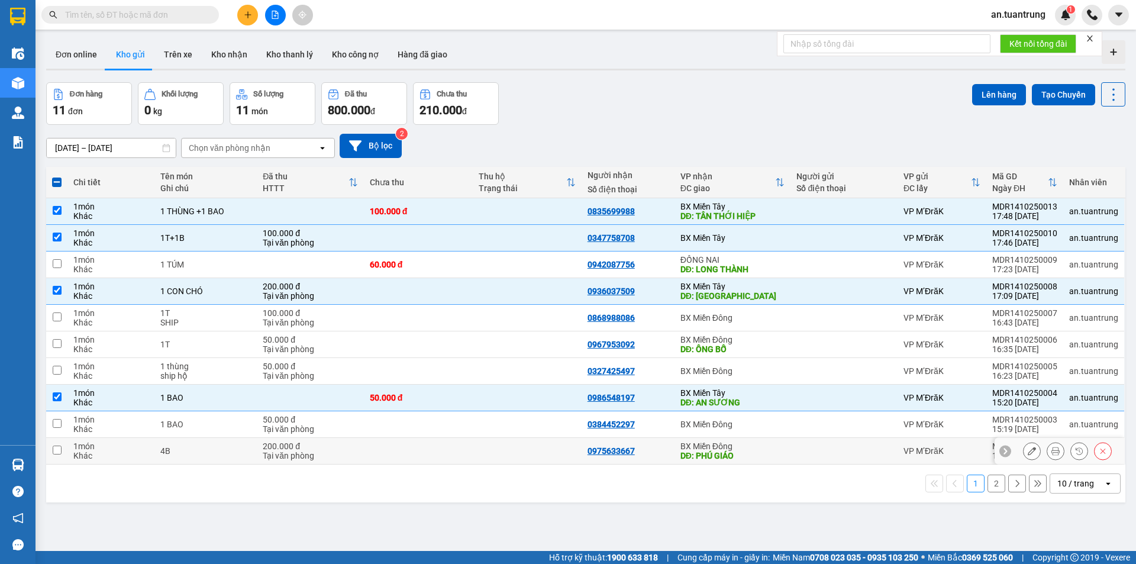
click at [769, 450] on div "BX Miền Đông" at bounding box center [733, 446] width 105 height 9
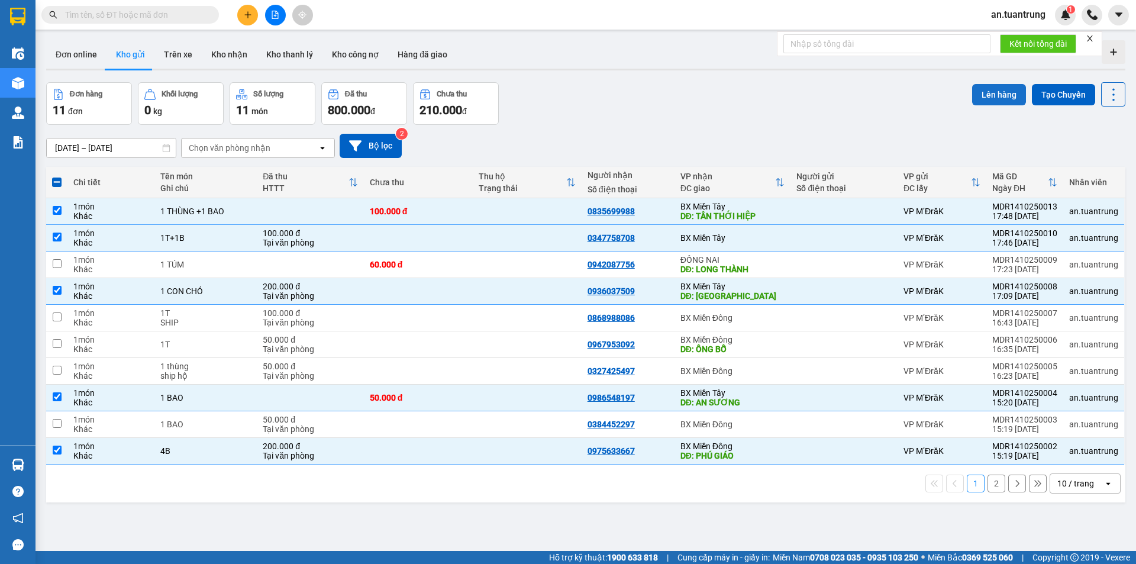
click at [980, 99] on button "Lên hàng" at bounding box center [1000, 94] width 54 height 21
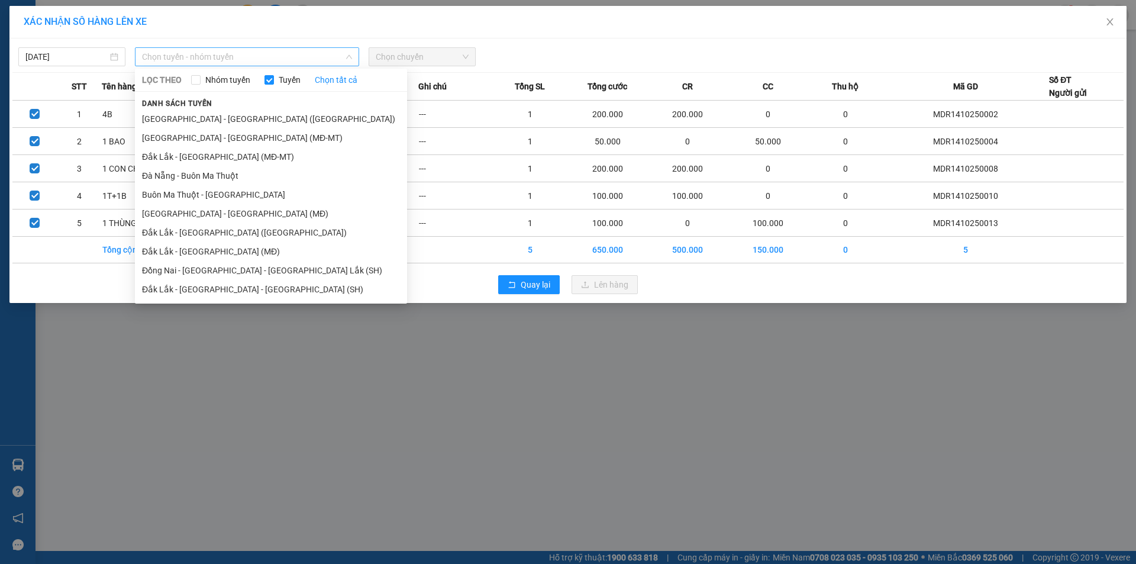
click at [315, 60] on span "Chọn tuyến - nhóm tuyến" at bounding box center [247, 57] width 210 height 18
click at [215, 252] on li "Đắk Lắk - [GEOGRAPHIC_DATA] (MĐ)" at bounding box center [271, 251] width 272 height 19
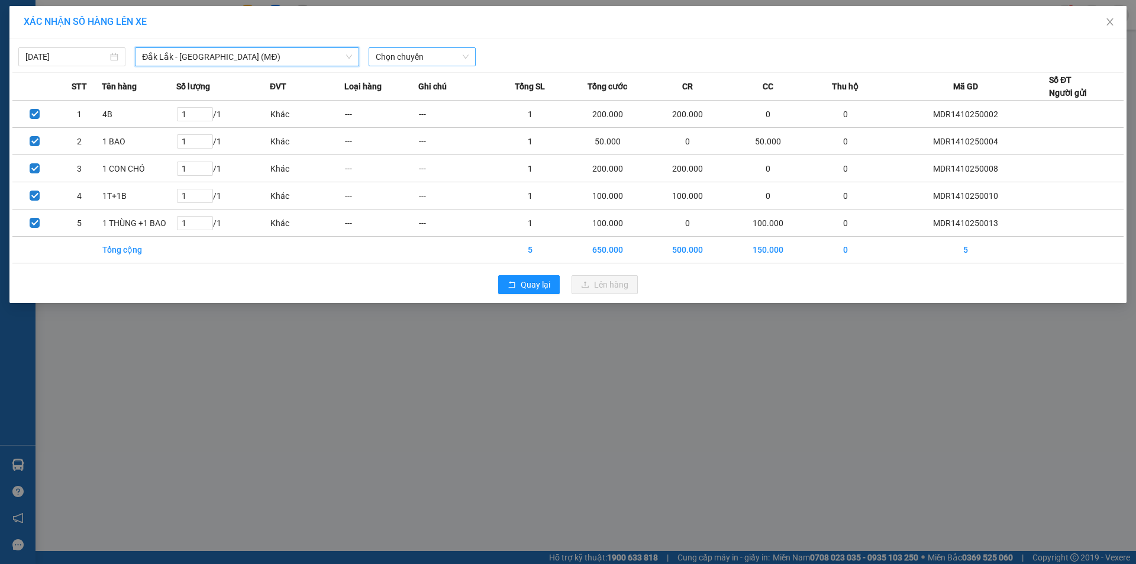
click at [387, 60] on span "Chọn chuyến" at bounding box center [422, 57] width 93 height 18
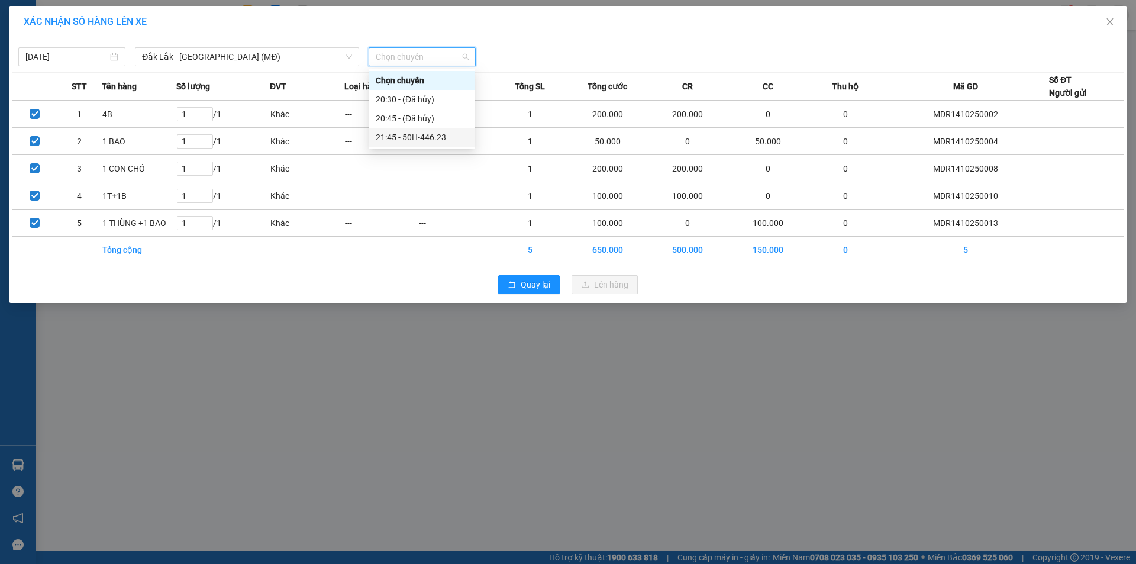
click at [400, 133] on div "21:45 - 50H-446.23" at bounding box center [422, 137] width 92 height 13
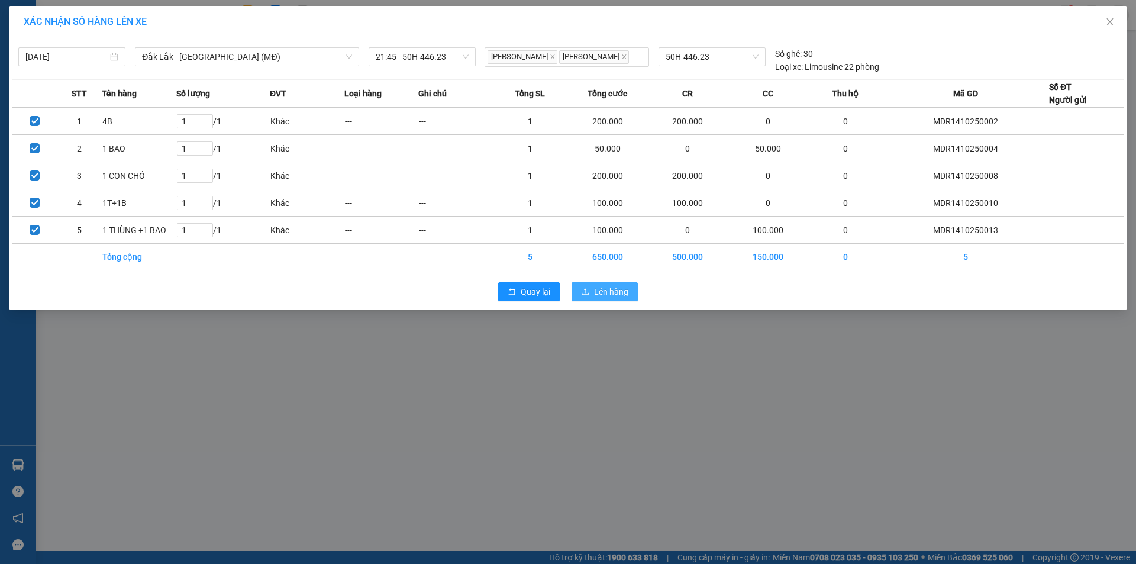
click at [631, 301] on button "Lên hàng" at bounding box center [605, 291] width 66 height 19
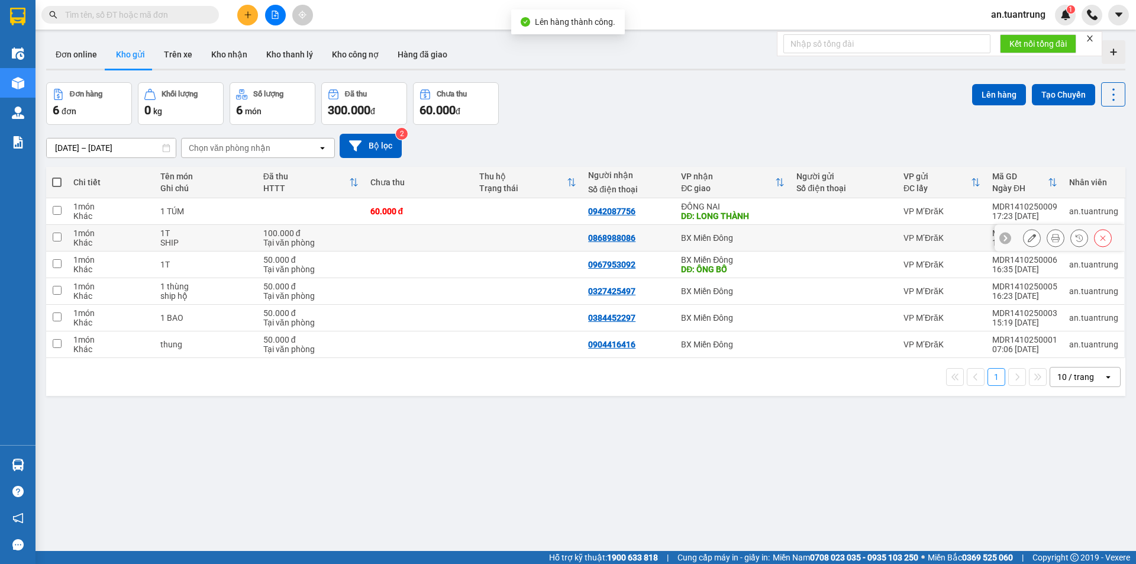
click at [761, 240] on div "BX Miền Đông" at bounding box center [733, 237] width 104 height 9
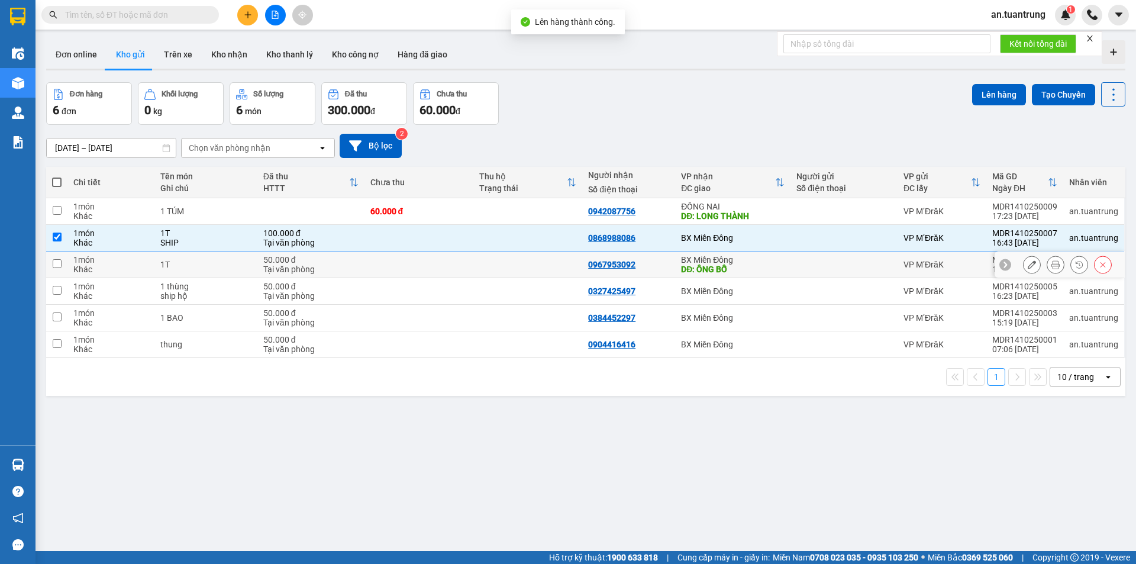
click at [749, 267] on div "DĐ: ÔNG BỐ" at bounding box center [733, 269] width 104 height 9
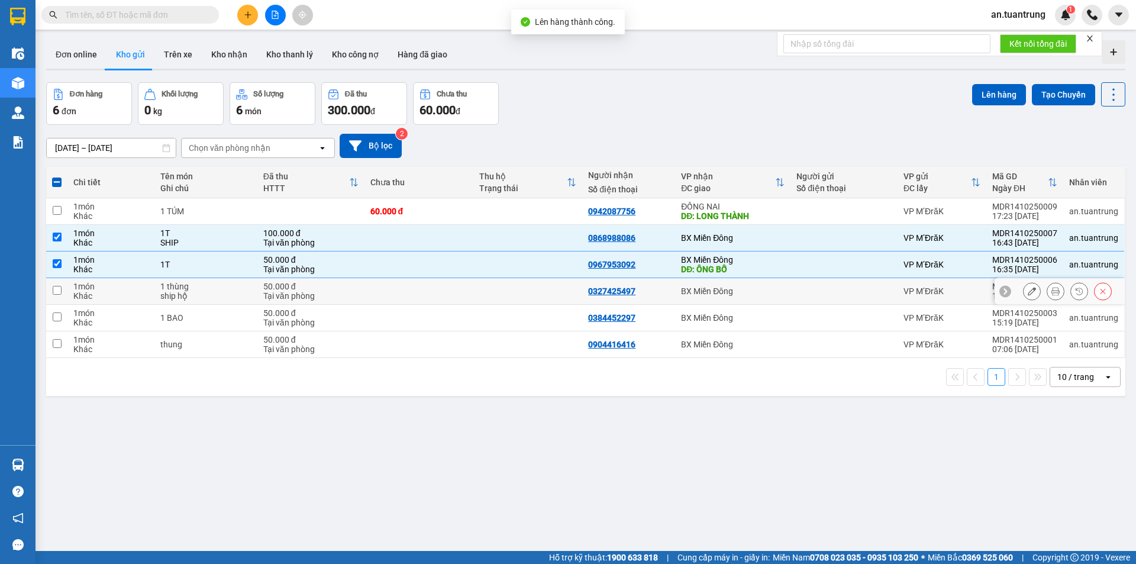
click at [748, 292] on div "BX Miền Đông" at bounding box center [733, 290] width 104 height 9
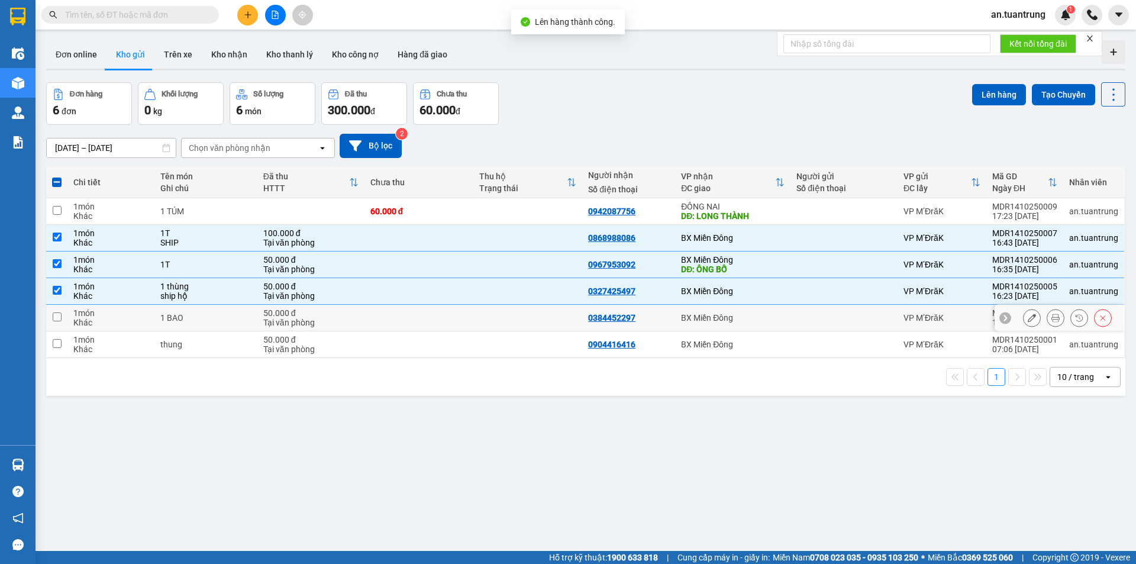
click at [744, 320] on div "BX Miền Đông" at bounding box center [733, 317] width 104 height 9
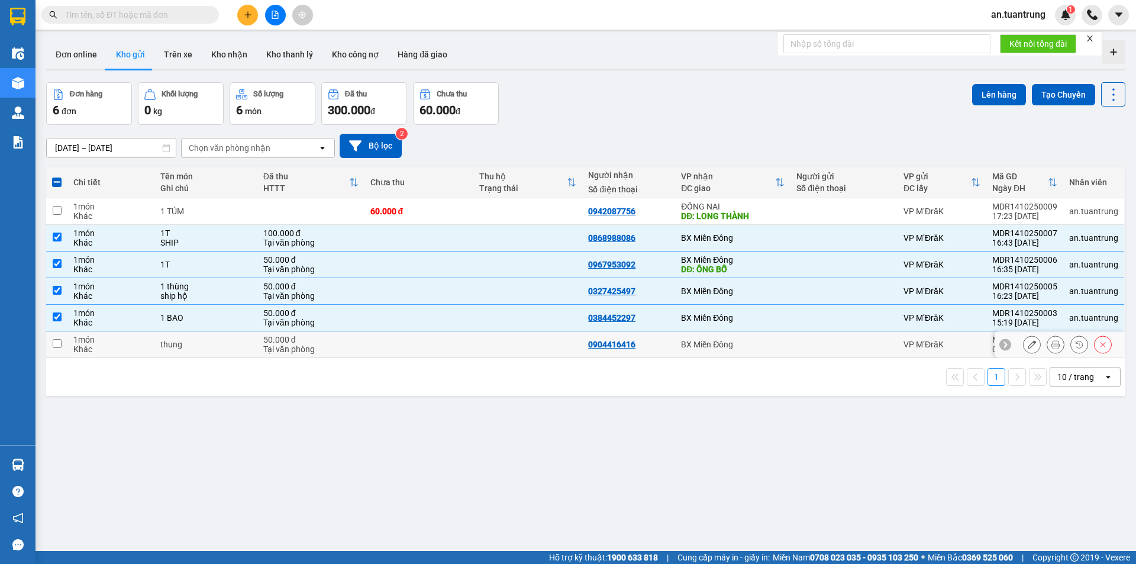
click at [747, 348] on div "BX Miền Đông" at bounding box center [733, 344] width 104 height 9
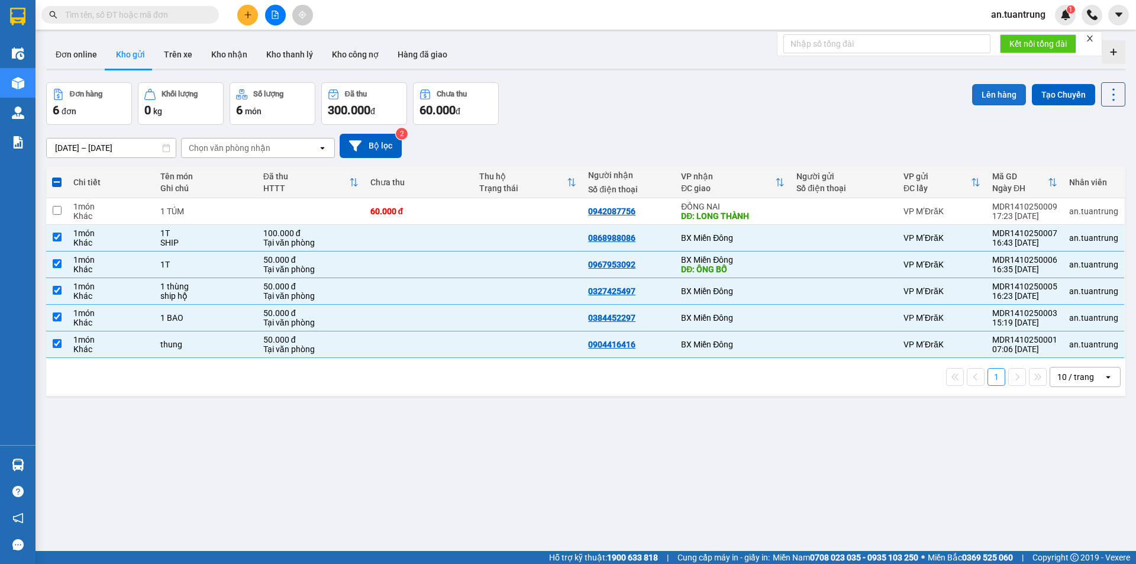
click at [981, 95] on button "Lên hàng" at bounding box center [1000, 94] width 54 height 21
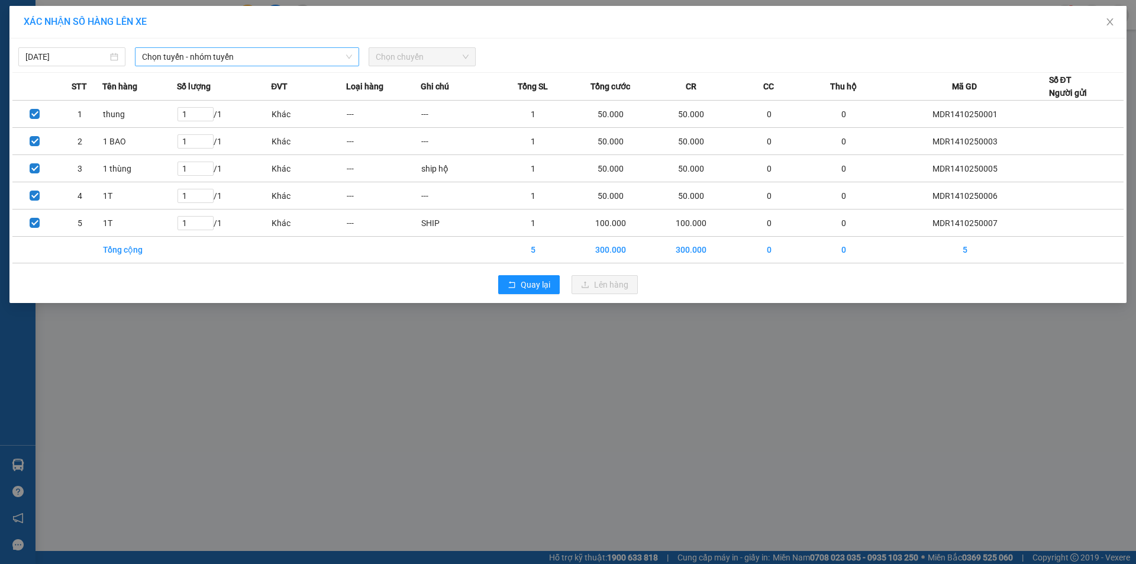
click at [223, 53] on span "Chọn tuyến - nhóm tuyến" at bounding box center [247, 57] width 210 height 18
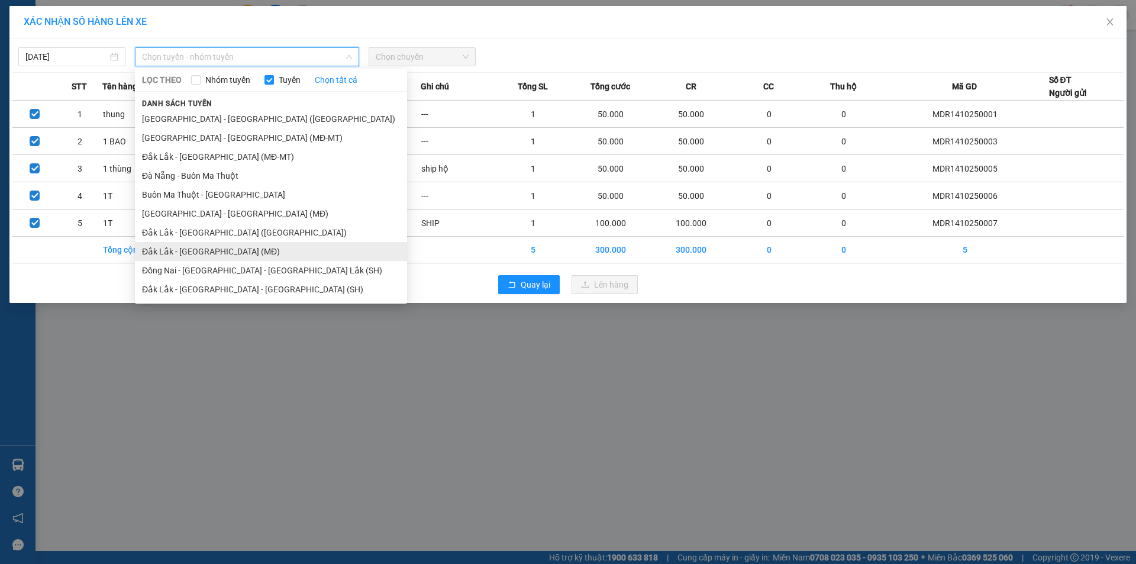
click at [197, 250] on li "Đắk Lắk - [GEOGRAPHIC_DATA] (MĐ)" at bounding box center [271, 251] width 272 height 19
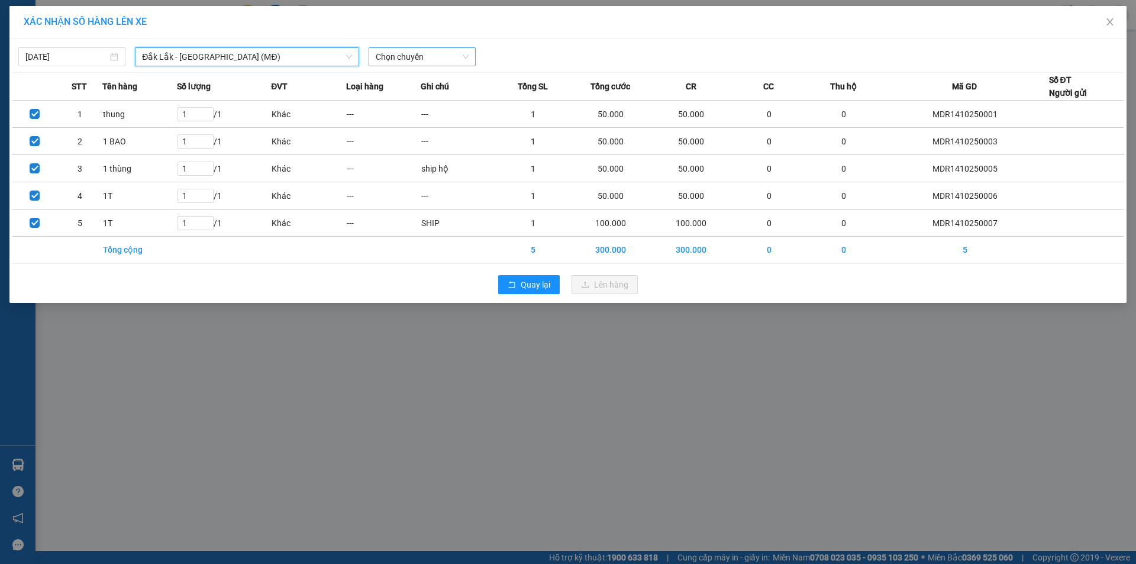
click at [408, 57] on span "Chọn chuyến" at bounding box center [422, 57] width 93 height 18
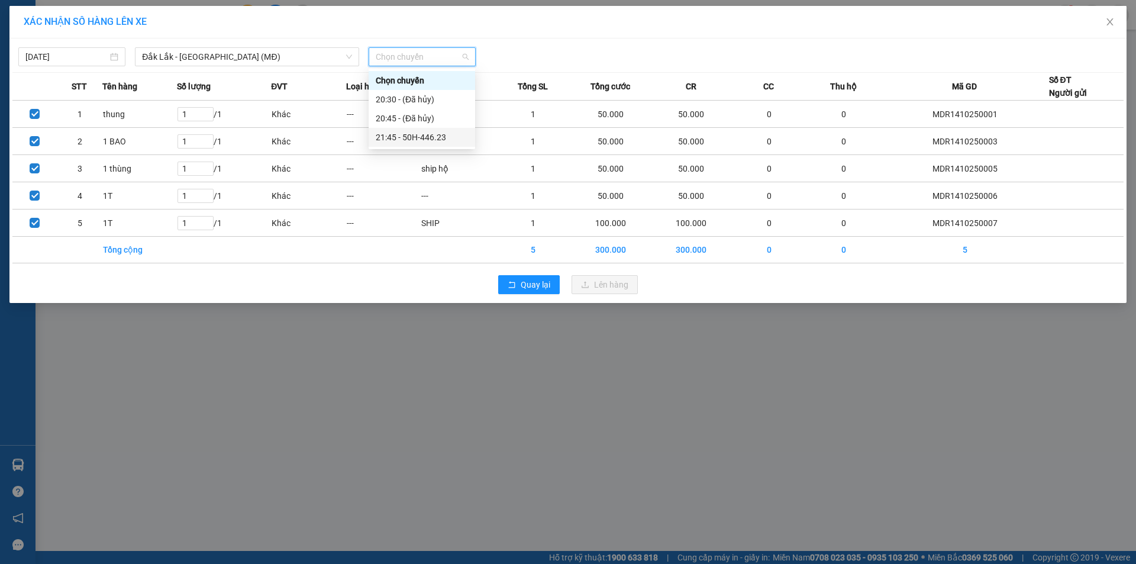
click at [416, 131] on div "21:45 - 50H-446.23" at bounding box center [422, 137] width 107 height 19
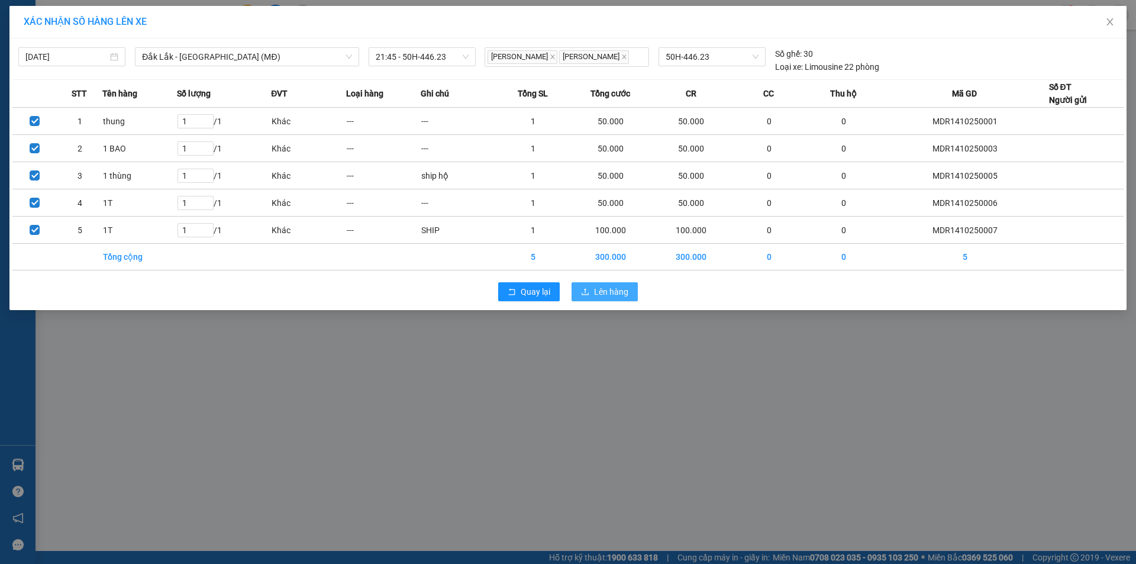
click at [582, 294] on icon "upload" at bounding box center [585, 292] width 8 height 8
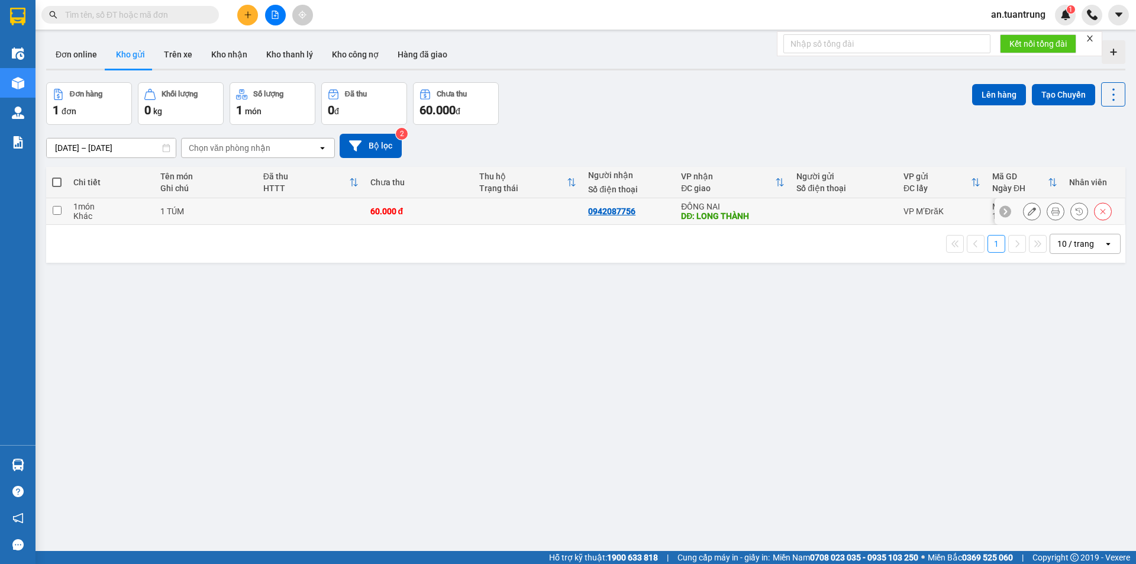
click at [771, 205] on div "ĐỒNG NAI" at bounding box center [733, 206] width 104 height 9
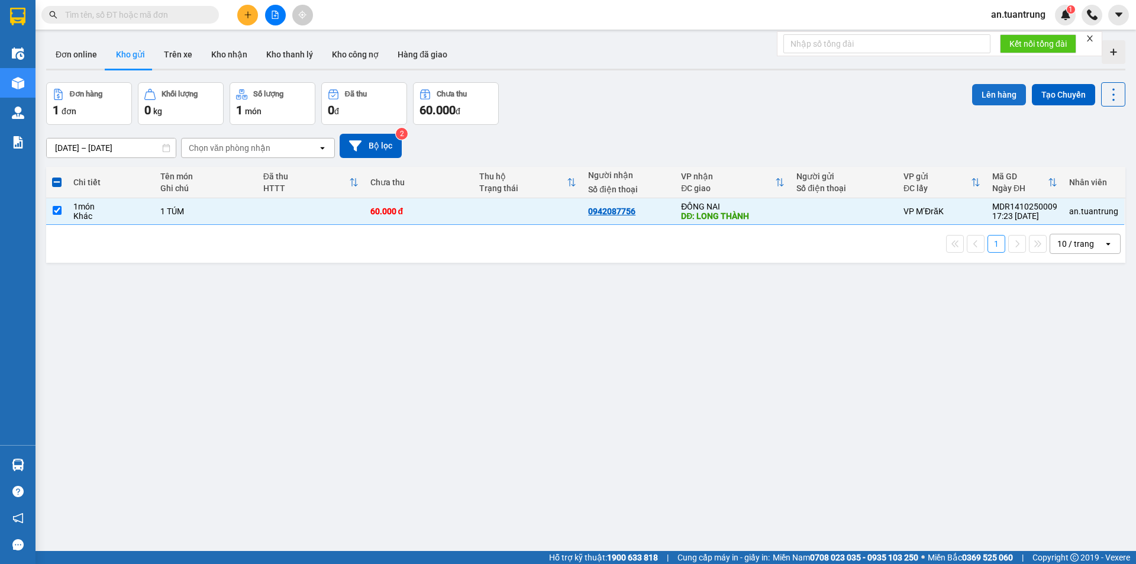
click at [980, 95] on button "Lên hàng" at bounding box center [1000, 94] width 54 height 21
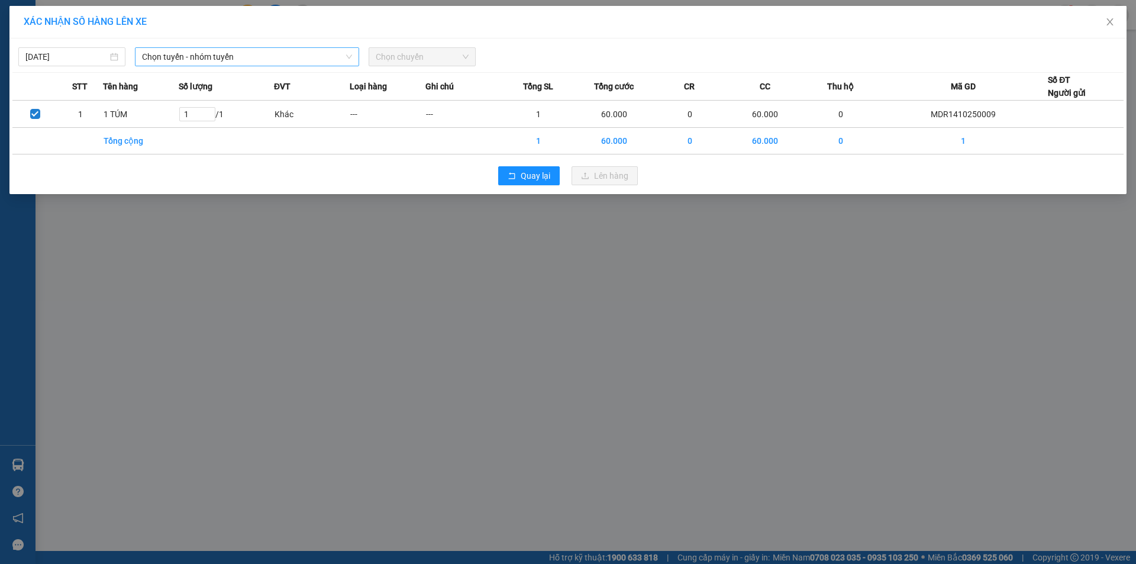
click at [265, 59] on span "Chọn tuyến - nhóm tuyến" at bounding box center [247, 57] width 210 height 18
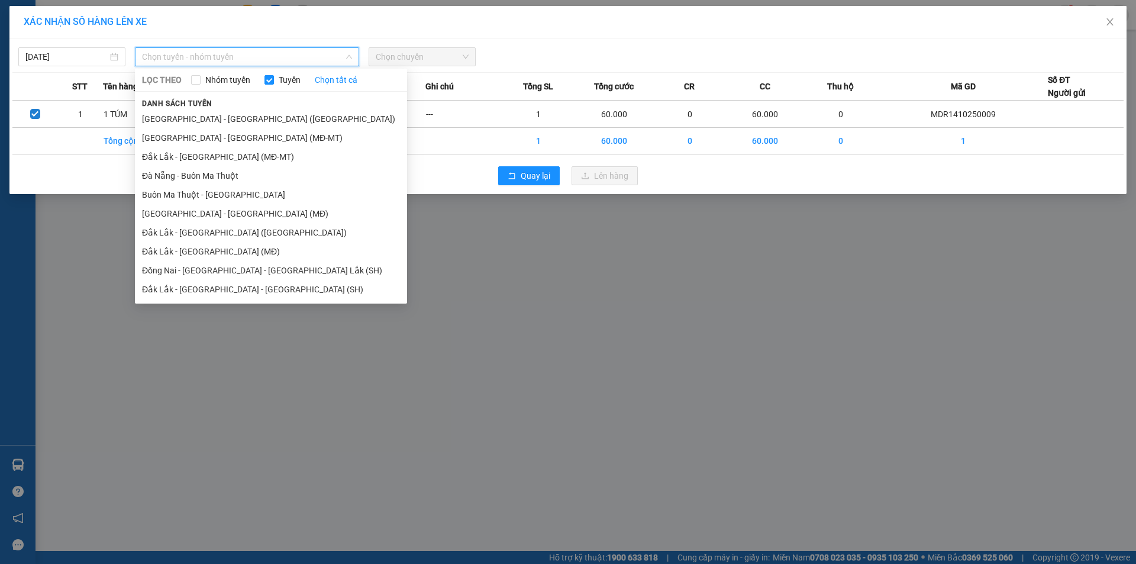
click at [243, 291] on li "Đắk Lắk - [GEOGRAPHIC_DATA] - [GEOGRAPHIC_DATA] (SH)" at bounding box center [271, 289] width 272 height 19
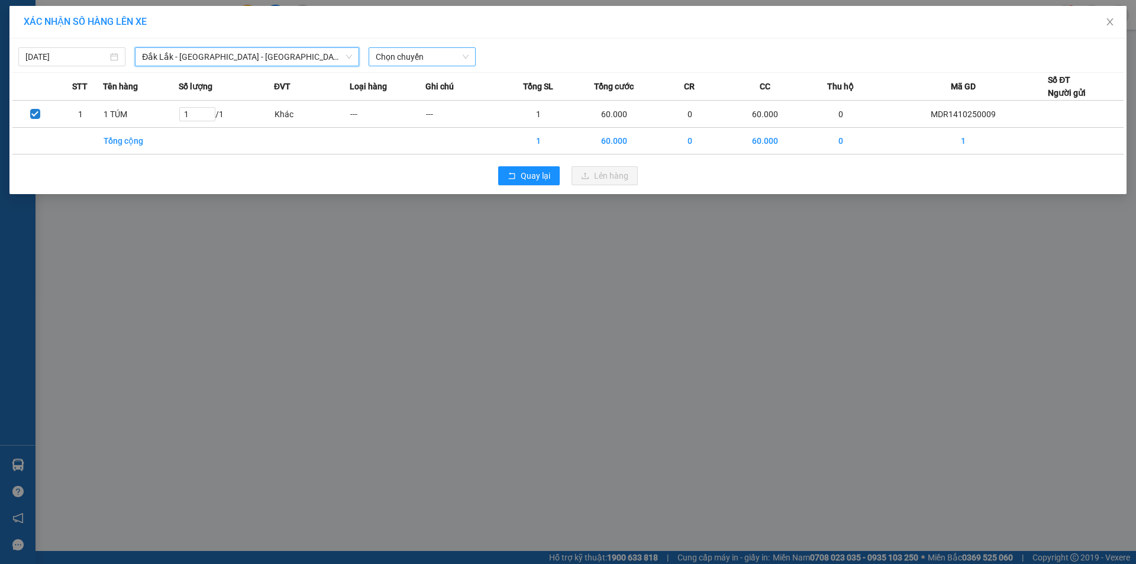
click at [417, 57] on span "Chọn chuyến" at bounding box center [422, 57] width 93 height 18
click at [419, 99] on div "20:30 - 50H-430.12" at bounding box center [422, 99] width 92 height 13
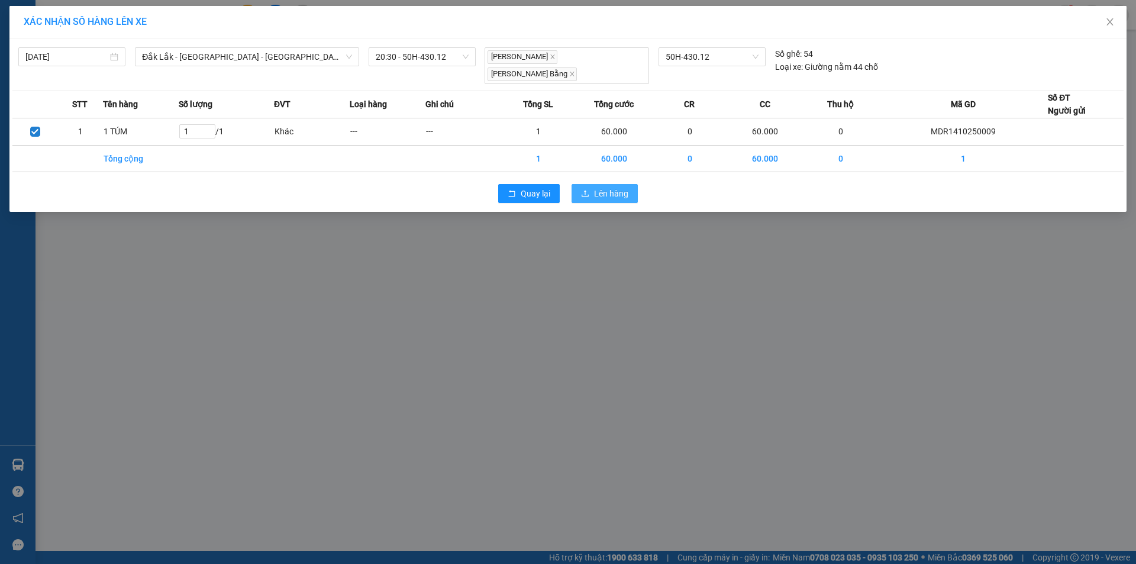
click at [595, 187] on span "Lên hàng" at bounding box center [611, 193] width 34 height 13
